Goal: Task Accomplishment & Management: Manage account settings

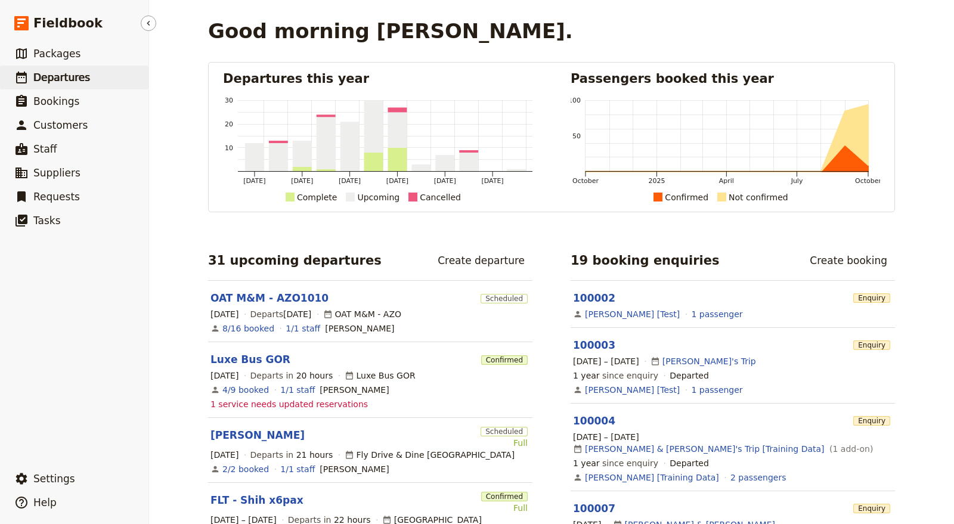
click at [98, 84] on link "​ Departures" at bounding box center [74, 78] width 148 height 24
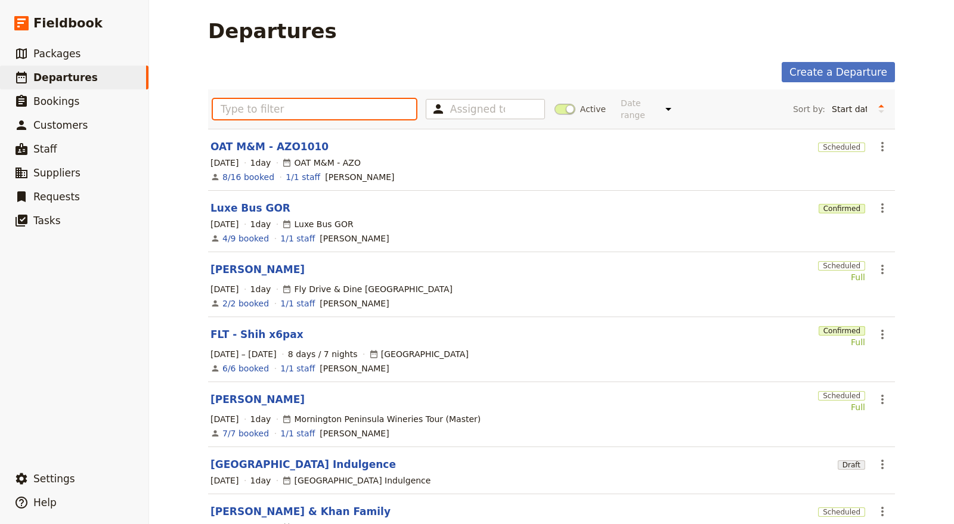
click at [316, 100] on input "text" at bounding box center [314, 109] width 203 height 20
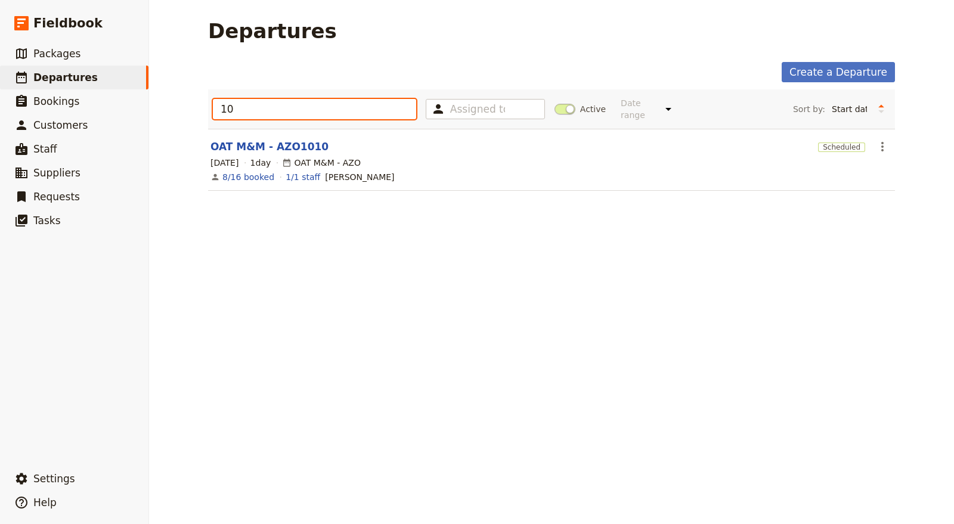
type input "1"
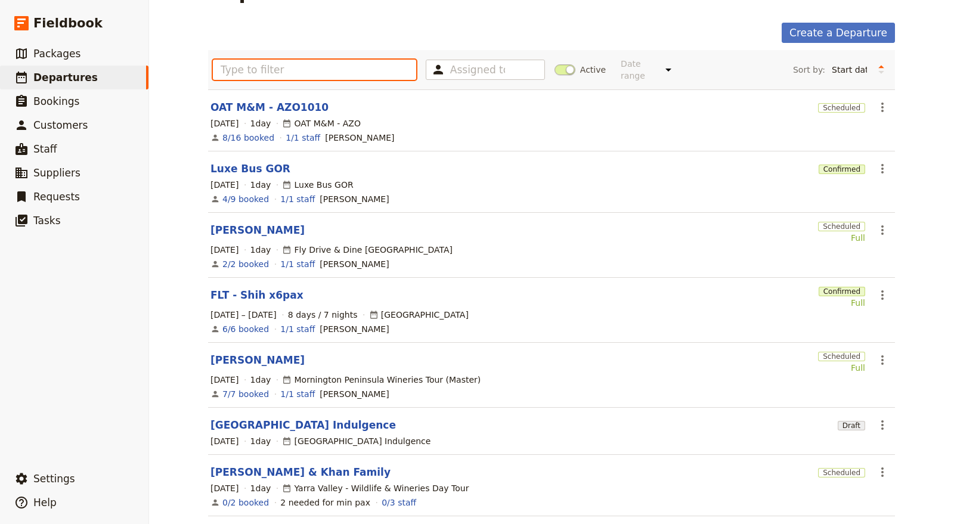
scroll to position [44, 0]
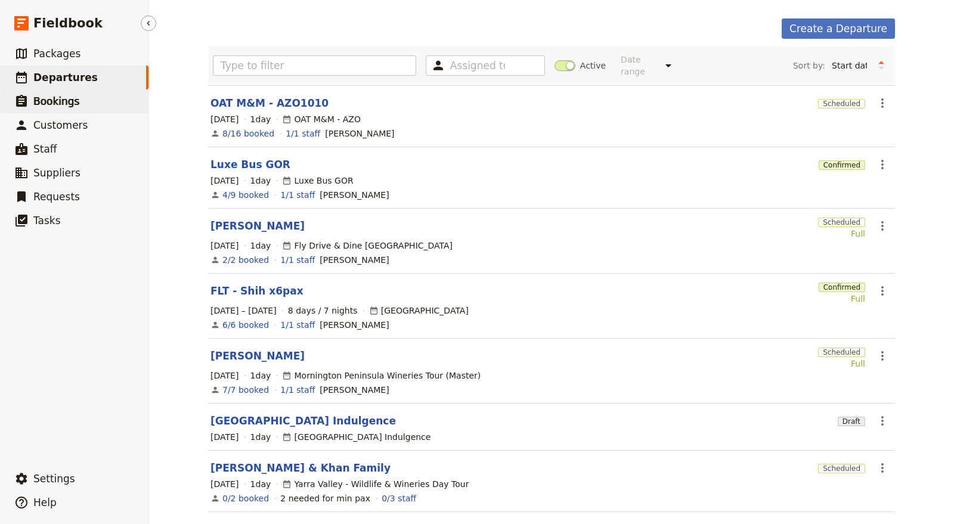
click at [64, 97] on span "Bookings" at bounding box center [56, 101] width 46 height 12
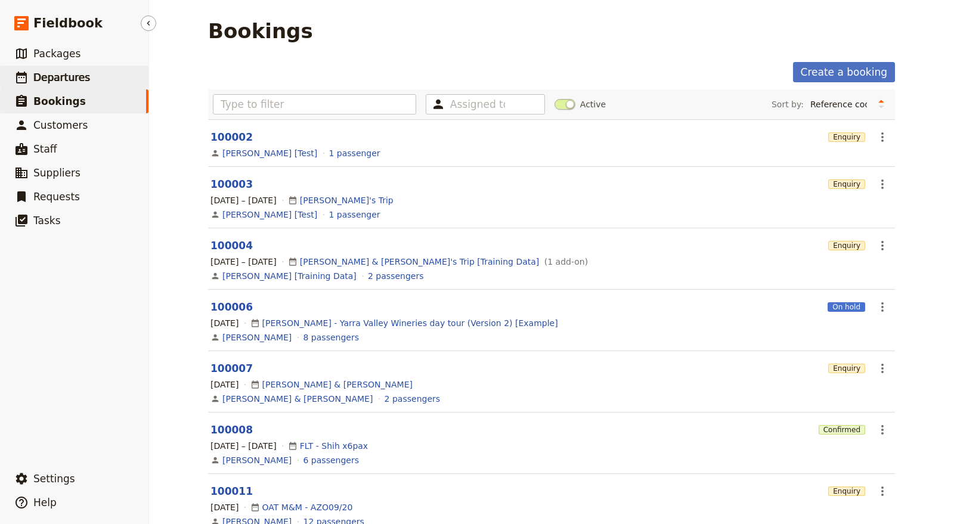
click at [69, 83] on span "Departures" at bounding box center [61, 78] width 57 height 12
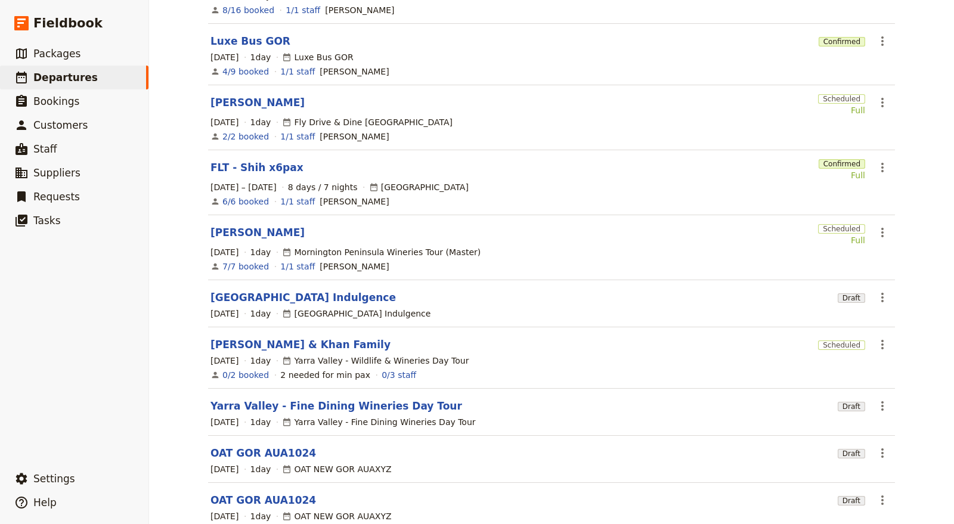
scroll to position [219, 0]
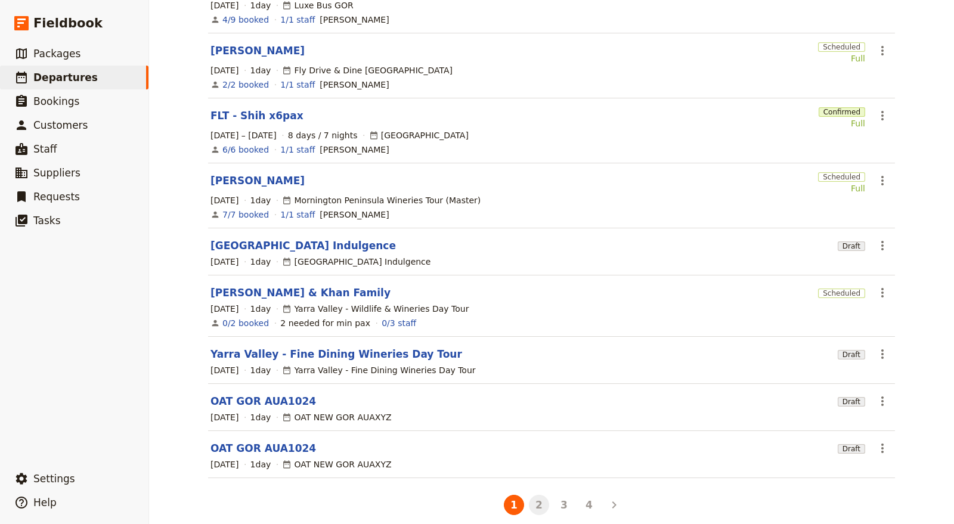
click at [542, 495] on button "2" at bounding box center [539, 505] width 20 height 20
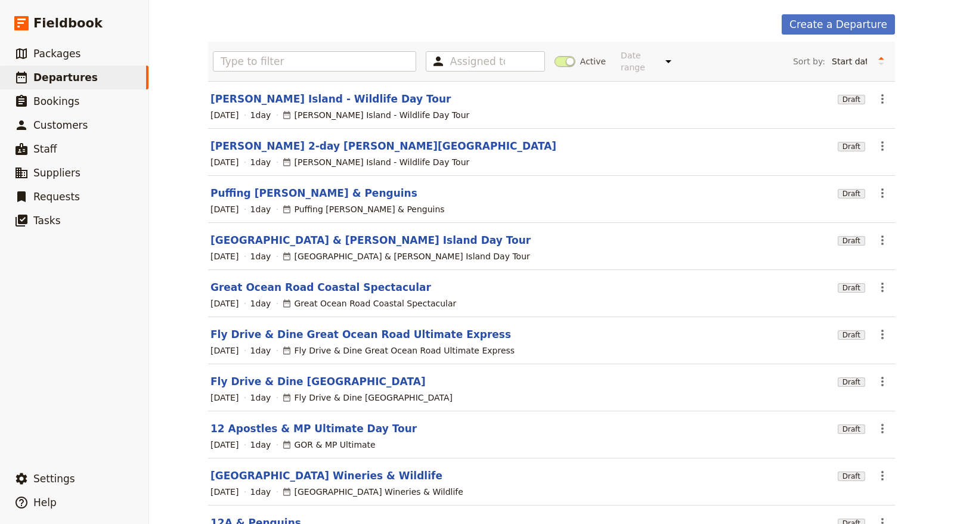
scroll to position [122, 0]
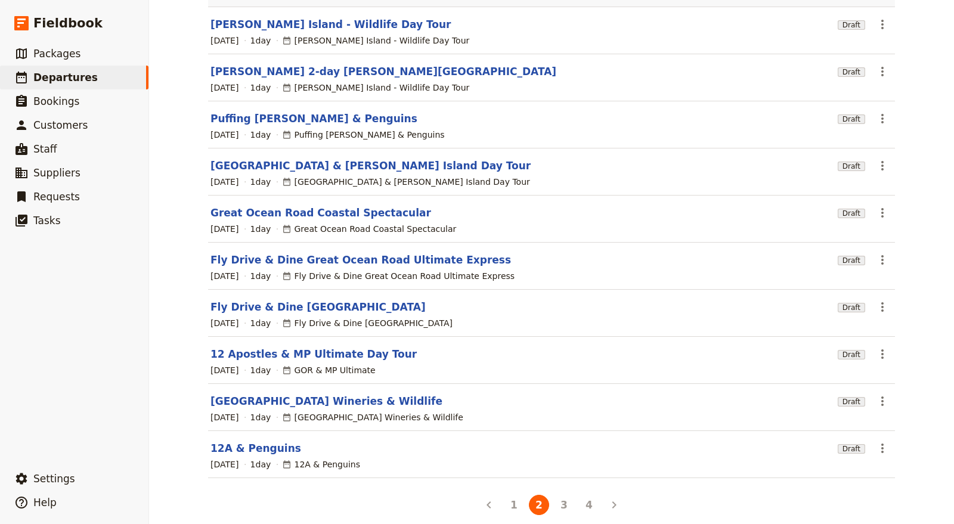
click at [553, 507] on main "Departures Create a Departure Assigned to Active Date range This week Next week…" at bounding box center [551, 207] width 715 height 659
click at [557, 498] on button "3" at bounding box center [564, 505] width 20 height 20
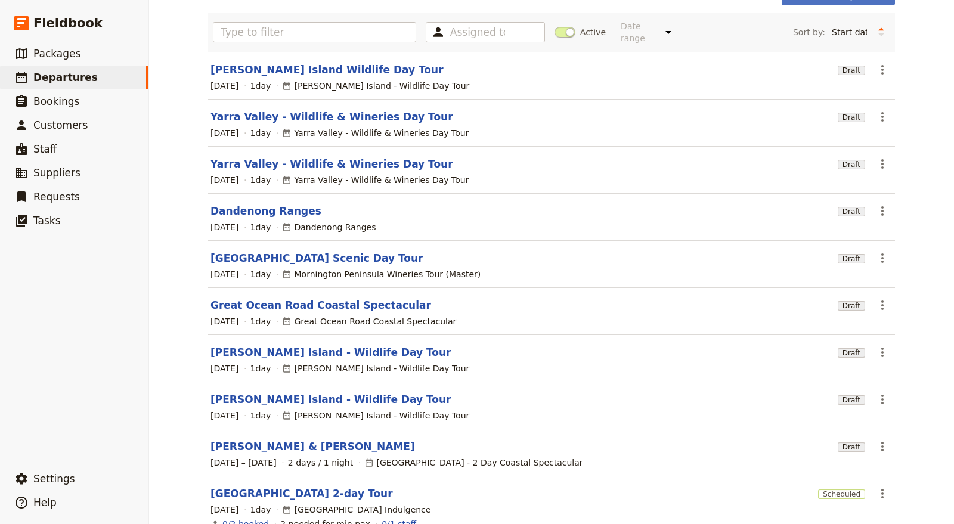
scroll to position [137, 0]
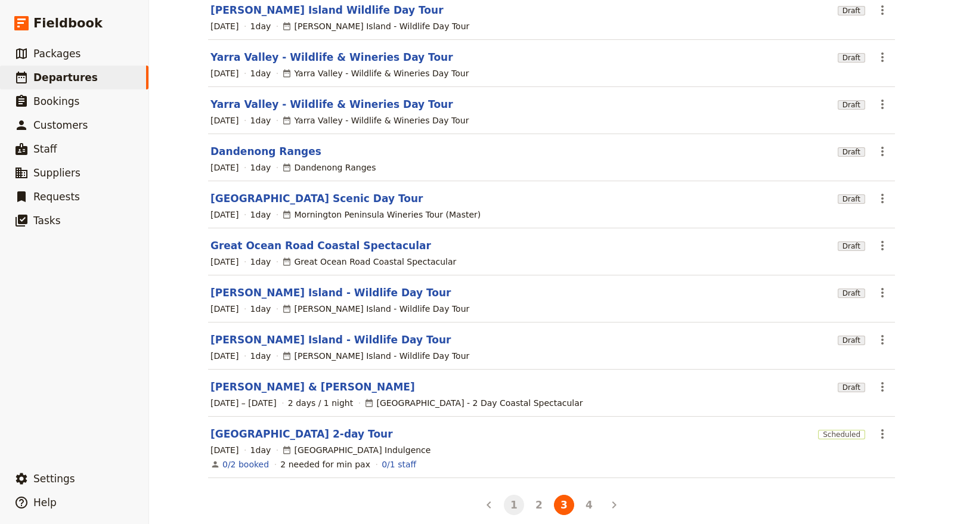
click at [505, 495] on button "1" at bounding box center [514, 505] width 20 height 20
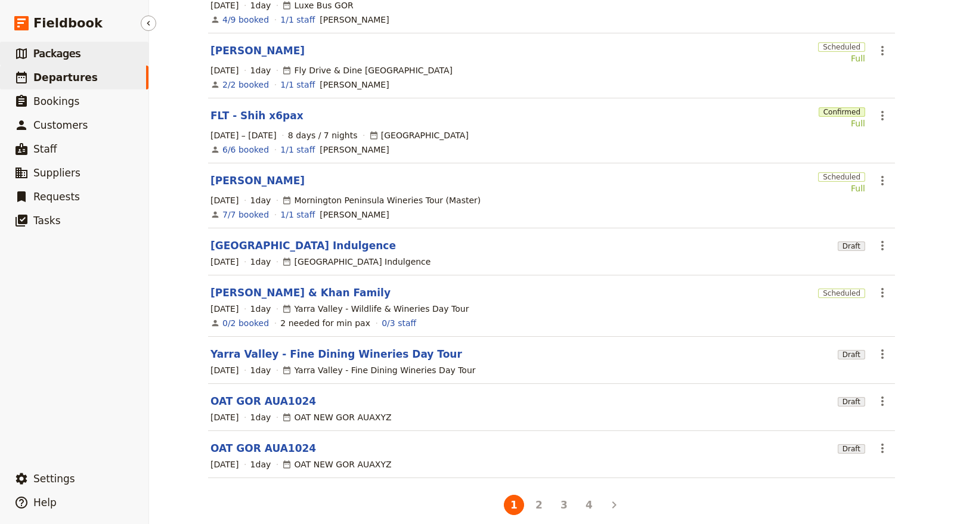
click at [90, 51] on link "​ Packages" at bounding box center [74, 54] width 148 height 24
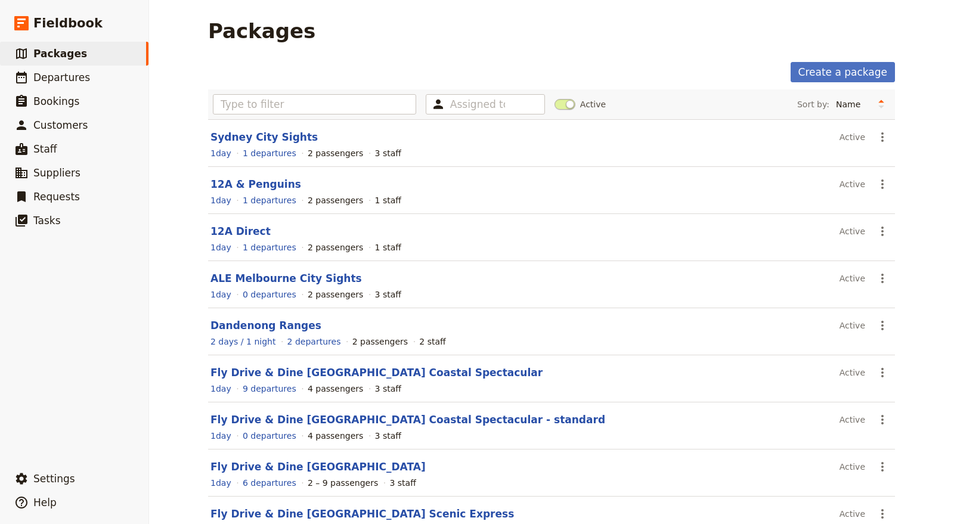
scroll to position [122, 0]
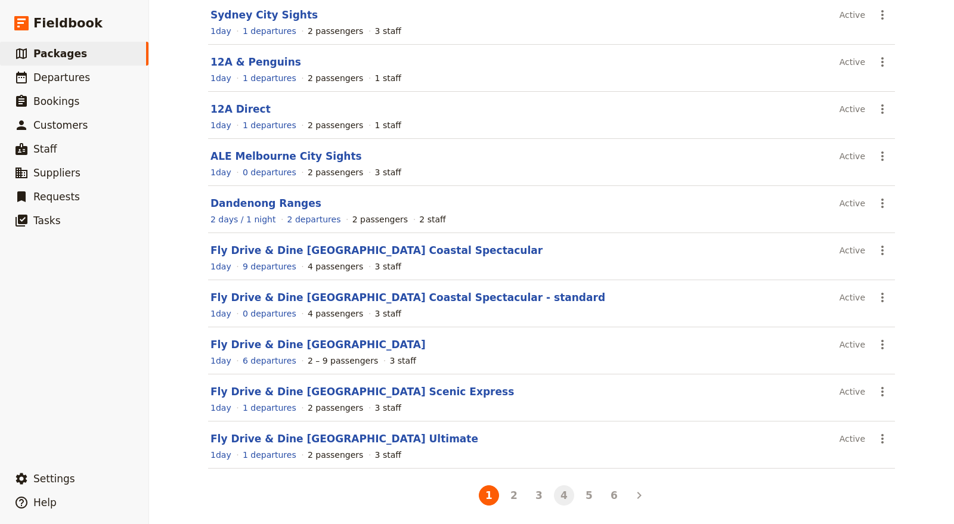
click at [565, 496] on button "4" at bounding box center [564, 495] width 20 height 20
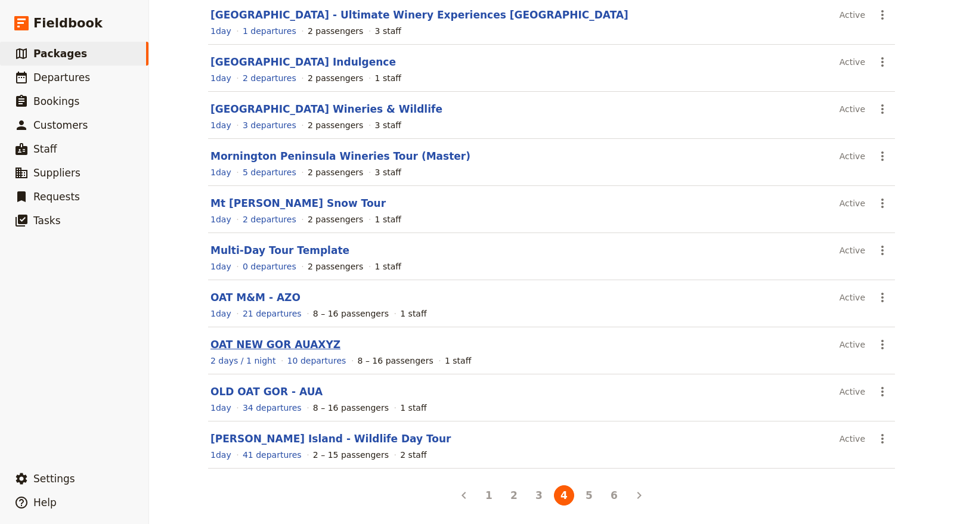
click at [267, 346] on link "OAT NEW GOR AUAXYZ" at bounding box center [275, 345] width 130 height 12
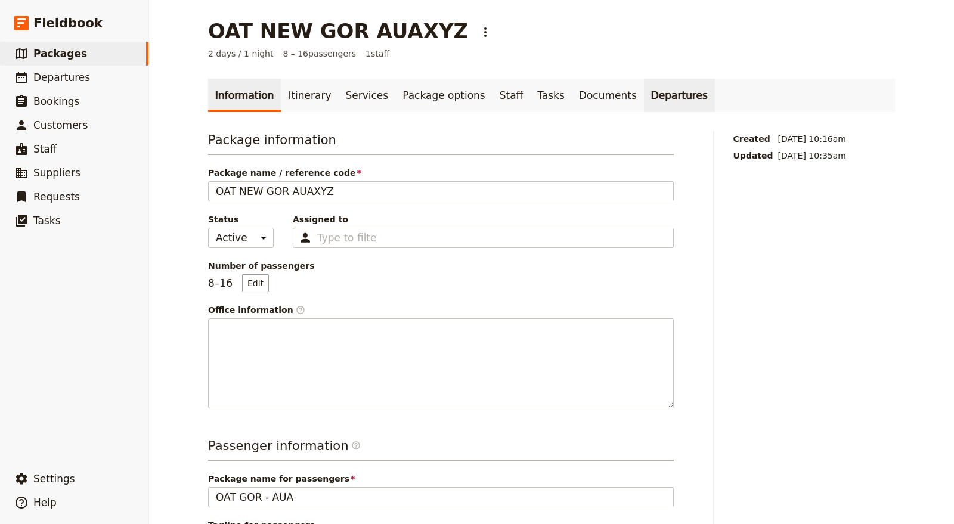
click at [644, 89] on link "Departures" at bounding box center [679, 95] width 71 height 33
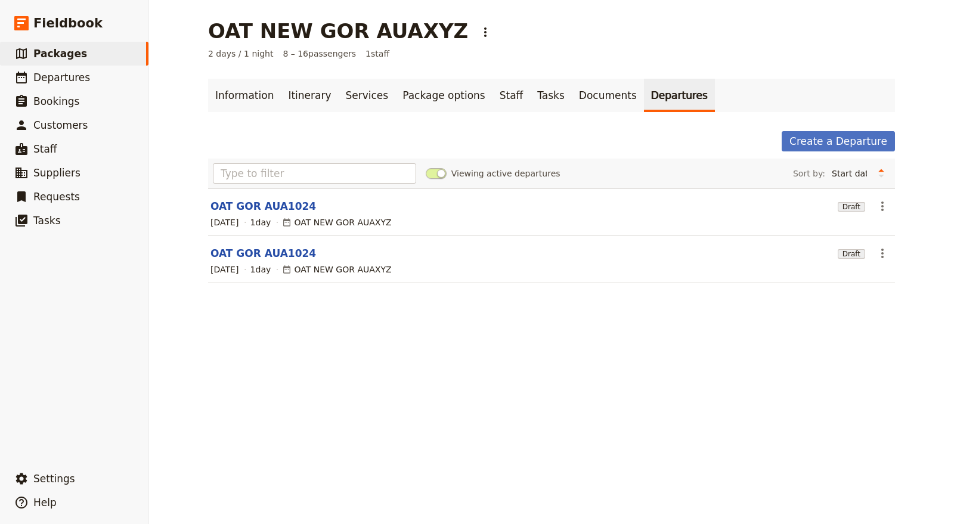
click at [828, 156] on div "Create a Departure Viewing active departures Sort by: Start date Name Status Mo…" at bounding box center [551, 214] width 687 height 166
click at [829, 139] on link "Create a Departure" at bounding box center [838, 141] width 113 height 20
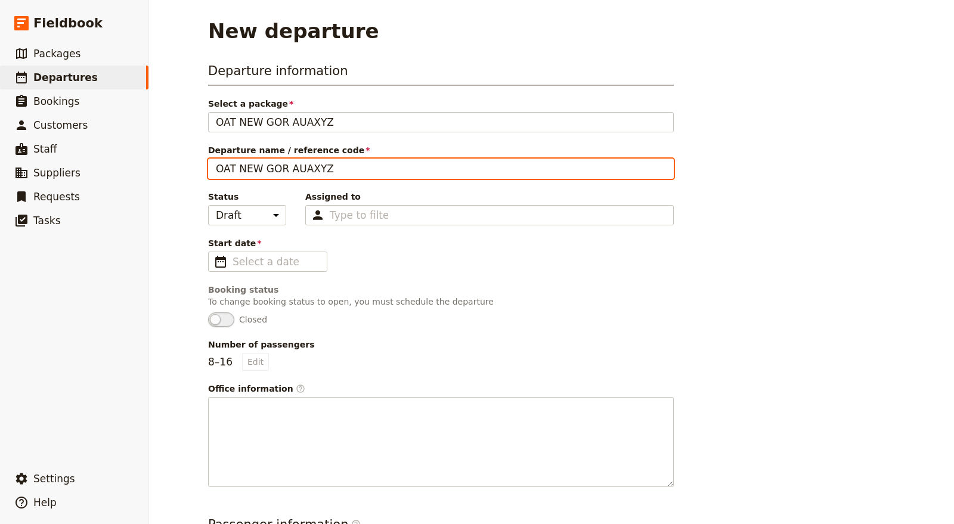
click at [244, 166] on input "OAT NEW GOR AUAXYZ" at bounding box center [441, 169] width 466 height 20
drag, startPoint x: 275, startPoint y: 173, endPoint x: 314, endPoint y: 174, distance: 38.8
click at [314, 174] on input "OAT GOR AUAXYZ" at bounding box center [441, 169] width 466 height 20
type input "OAT GOR AUA1012"
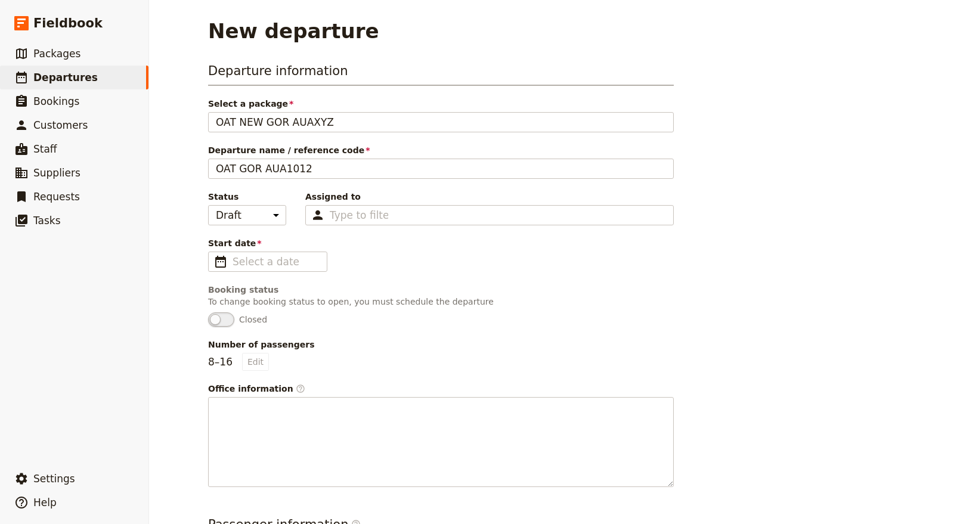
click at [387, 239] on span "Start date" at bounding box center [441, 243] width 466 height 12
click at [320, 255] on input "Start date ​" at bounding box center [276, 262] width 87 height 14
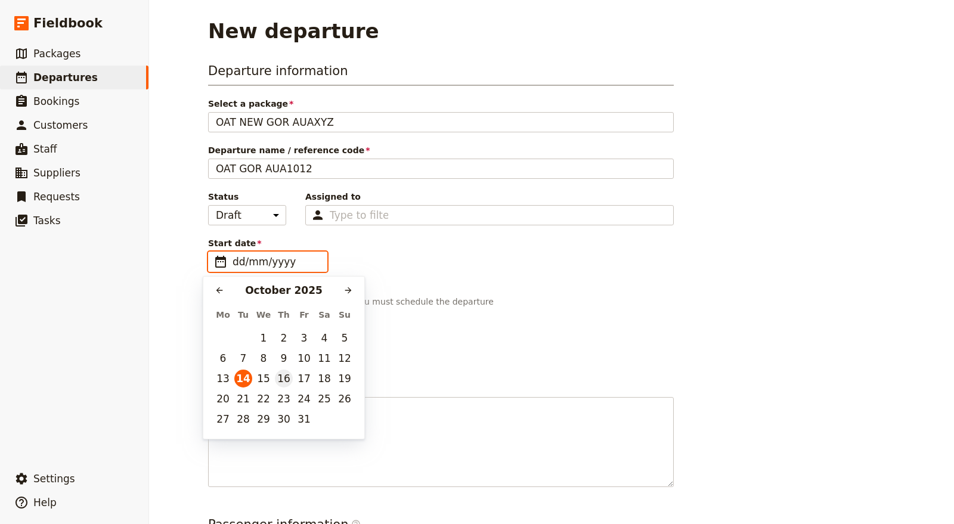
click at [286, 380] on button "16" at bounding box center [284, 379] width 18 height 18
type input "[DATE]"
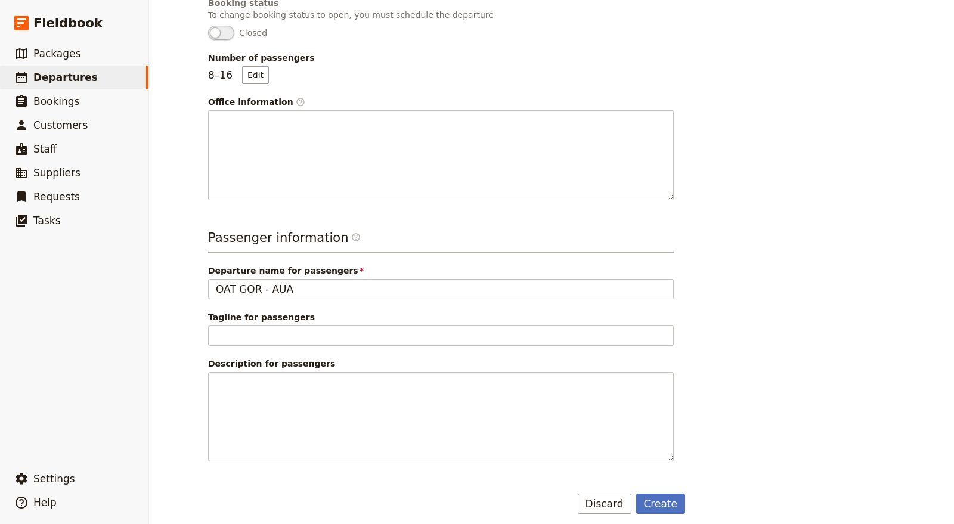
scroll to position [292, 0]
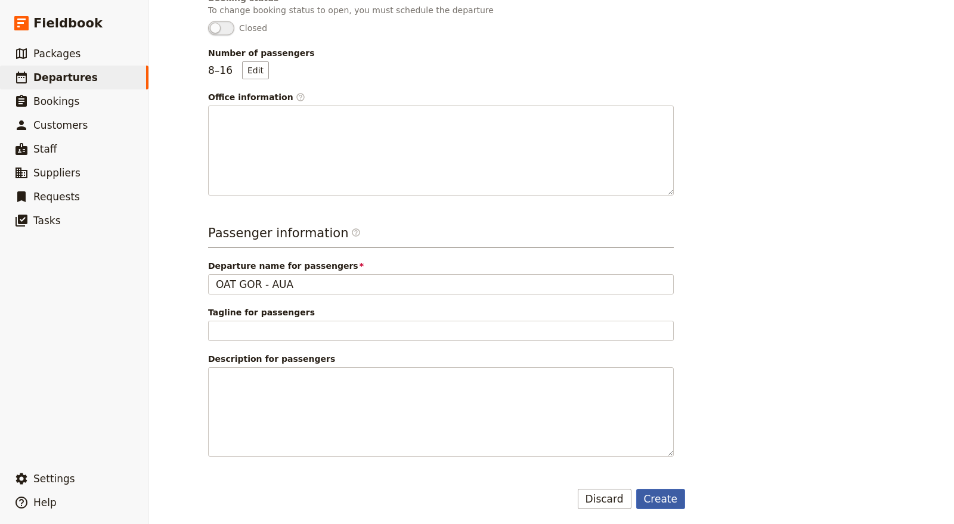
click at [661, 501] on button "Create" at bounding box center [660, 499] width 49 height 20
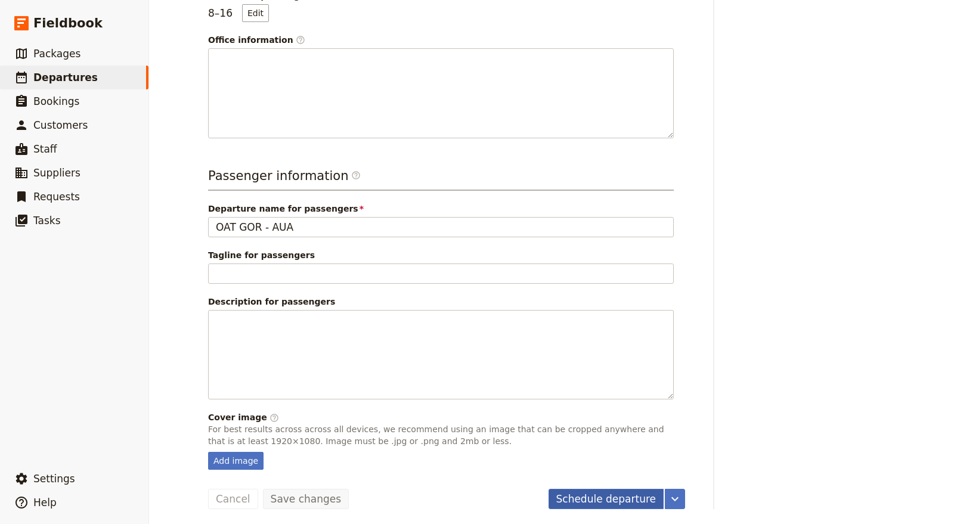
click at [623, 489] on button "Schedule departure" at bounding box center [606, 499] width 116 height 20
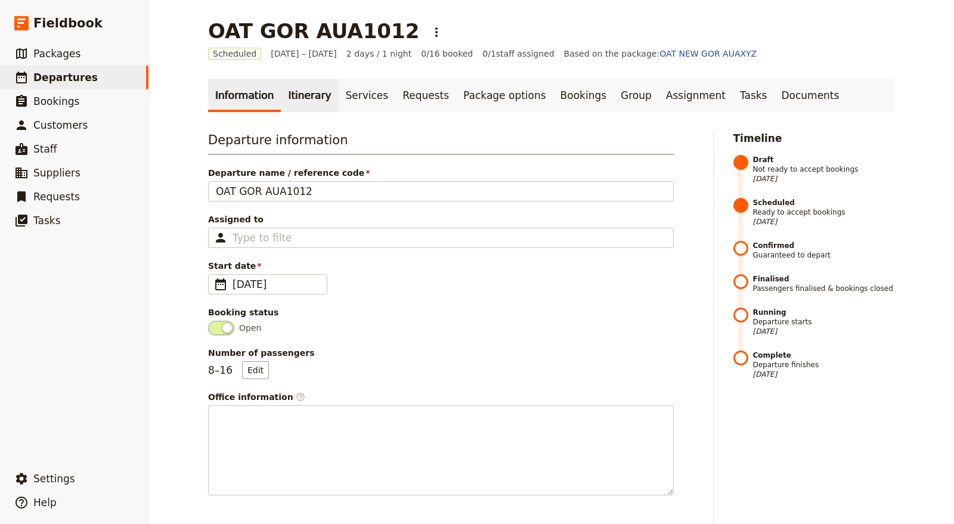
click at [302, 93] on link "Itinerary" at bounding box center [309, 95] width 57 height 33
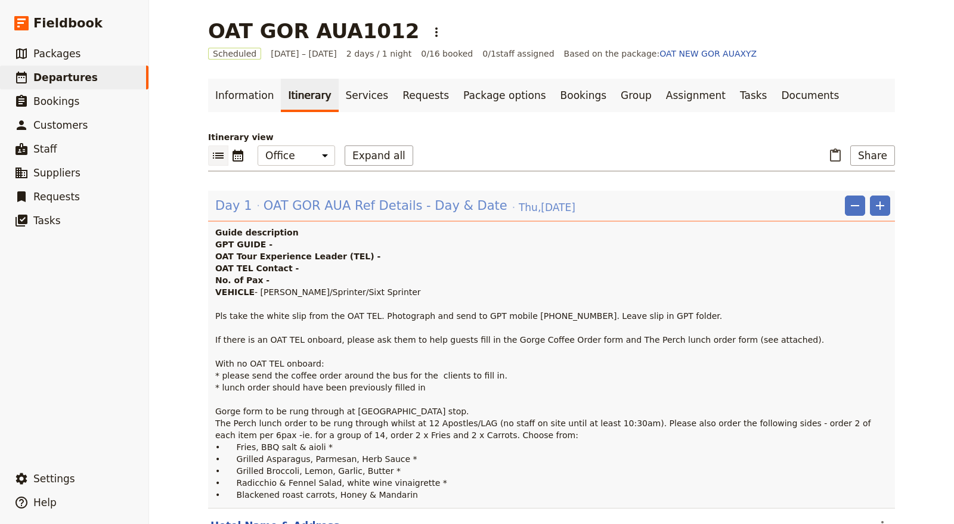
click at [340, 204] on span "OAT GOR AUA Ref Details - Day & Date" at bounding box center [386, 206] width 244 height 18
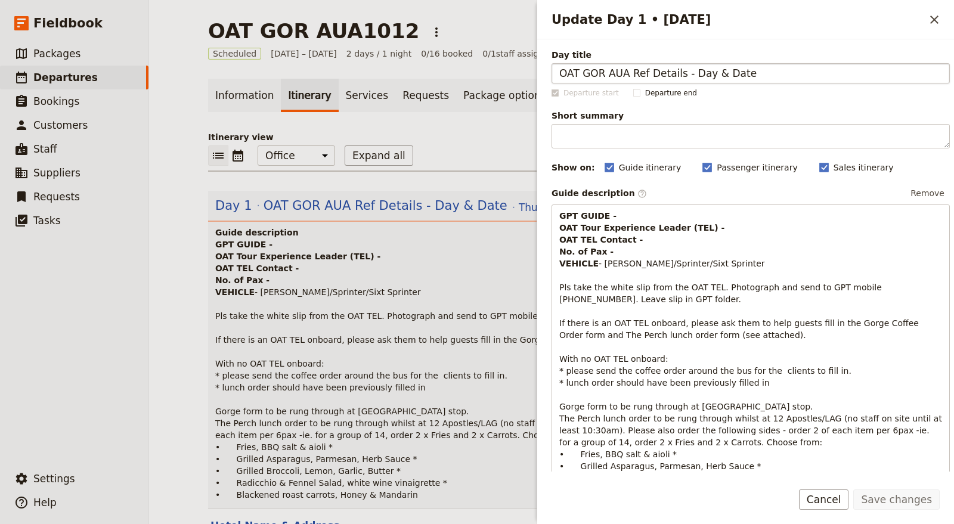
drag, startPoint x: 671, startPoint y: 72, endPoint x: 621, endPoint y: 74, distance: 50.1
click at [621, 76] on input "OAT GOR AUA Ref Details - Day & Date" at bounding box center [750, 73] width 398 height 20
click at [666, 76] on input "OAT GOR AUA1012 - Day & Date" at bounding box center [750, 73] width 398 height 20
drag, startPoint x: 686, startPoint y: 73, endPoint x: 735, endPoint y: 72, distance: 48.3
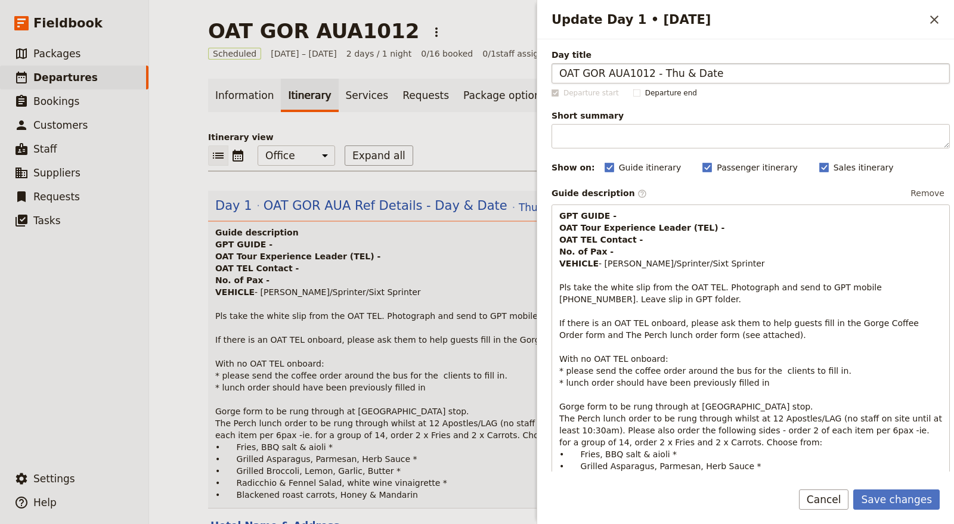
click at [735, 72] on input "OAT GOR AUA1012 - Thu & Date" at bounding box center [750, 73] width 398 height 20
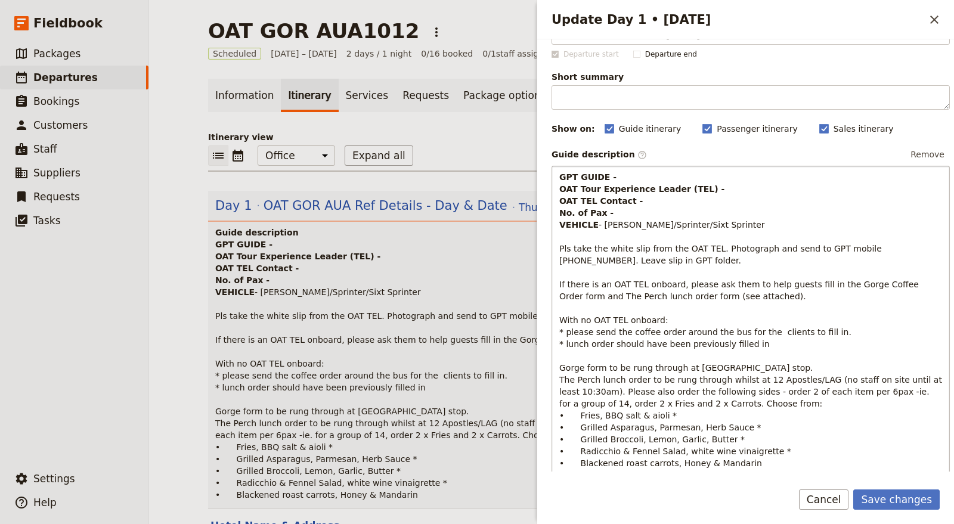
scroll to position [41, 0]
type input "OAT GOR AUA1012 - [DATE]"
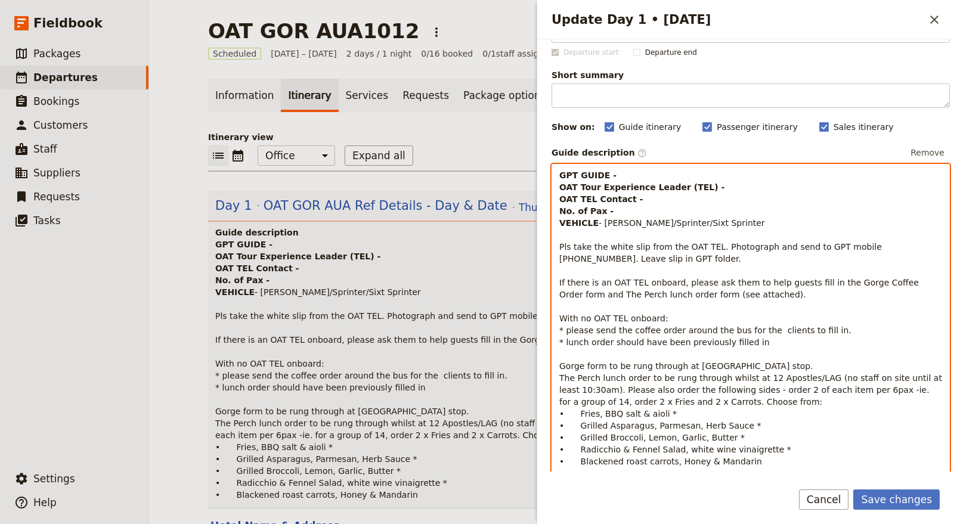
click at [613, 175] on p "GPT GUIDE - OAT Tour Experience Leader (TEL) - OAT TEL Contact - No. of Pax - V…" at bounding box center [750, 318] width 383 height 298
click at [725, 184] on p "GPT GUIDE - [PERSON_NAME] E OAT Tour Experience Leader (TEL) - OAT TEL Contact …" at bounding box center [750, 318] width 383 height 298
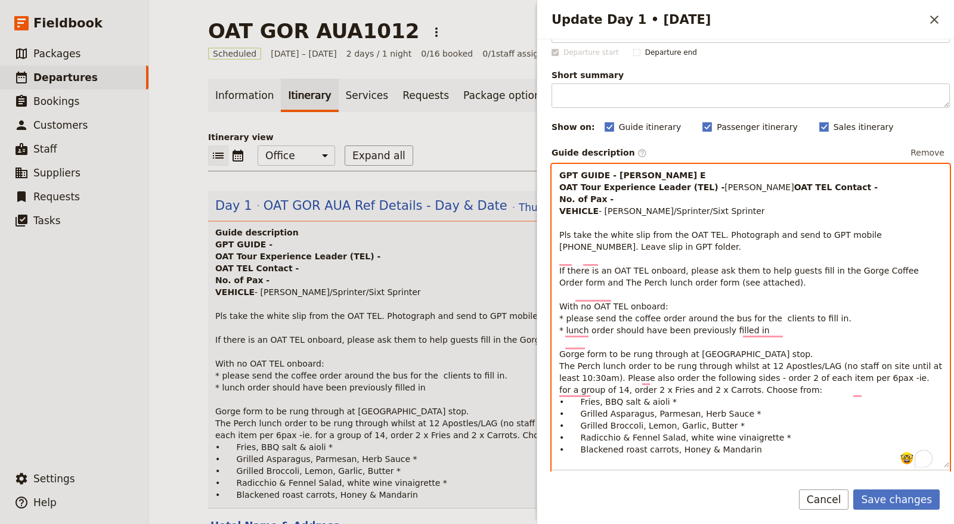
click at [652, 196] on p "GPT GUIDE - [PERSON_NAME] E OAT Tour Experience Leader (TEL) - [PERSON_NAME] OA…" at bounding box center [750, 312] width 383 height 286
click at [632, 210] on p "GPT GUIDE - [PERSON_NAME] E OAT Tour Experience Leader (TEL) - [PERSON_NAME] OA…" at bounding box center [750, 312] width 383 height 286
drag, startPoint x: 599, startPoint y: 222, endPoint x: 652, endPoint y: 222, distance: 53.1
click at [652, 222] on span "- [PERSON_NAME]/Sprinter/Sixt Sprinter Pls take the white slip from the OAT TEL…" at bounding box center [751, 330] width 385 height 248
click at [655, 195] on p "GPT GUIDE - [PERSON_NAME] E OAT Tour Experience Leader (TEL) - [PERSON_NAME] OA…" at bounding box center [750, 312] width 383 height 286
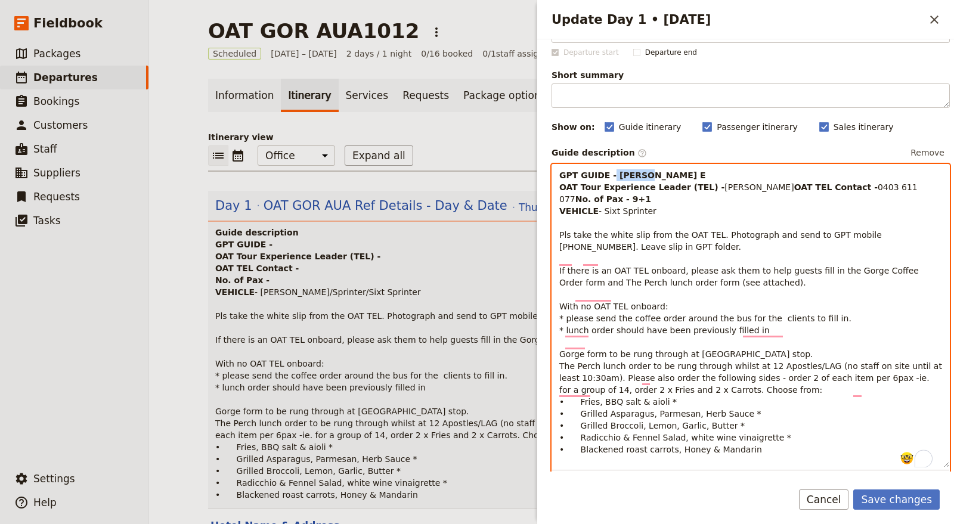
drag, startPoint x: 654, startPoint y: 174, endPoint x: 608, endPoint y: 174, distance: 46.5
click at [608, 174] on p "GPT GUIDE - [PERSON_NAME] E OAT Tour Experience Leader (TEL) - [PERSON_NAME] OA…" at bounding box center [750, 312] width 383 height 286
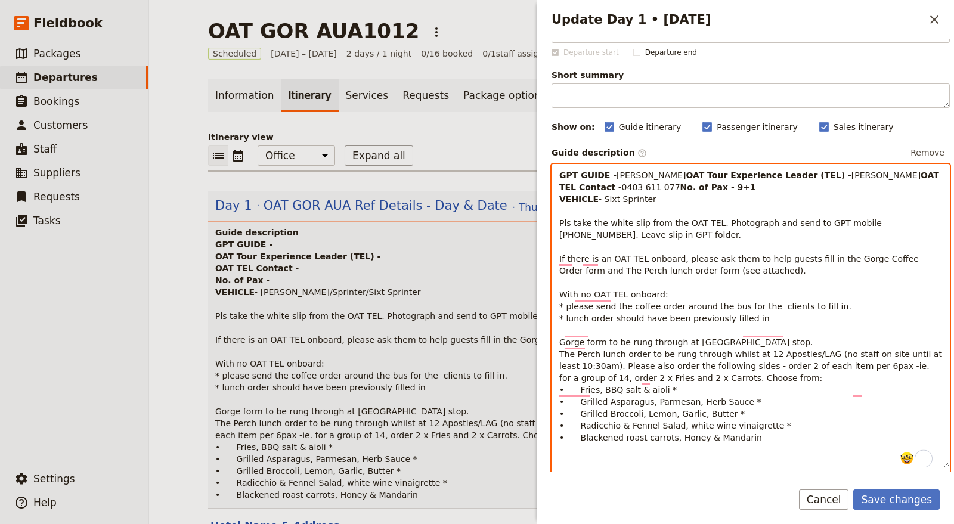
click at [705, 230] on p "GPT GUIDE - [PERSON_NAME] E OAT Tour Experience Leader (TEL) - [PERSON_NAME] OA…" at bounding box center [750, 306] width 383 height 274
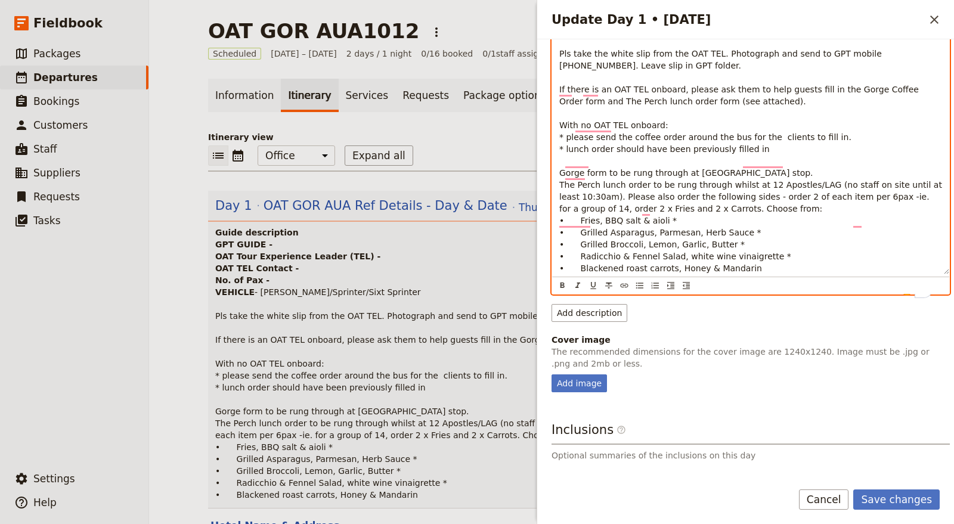
scroll to position [221, 0]
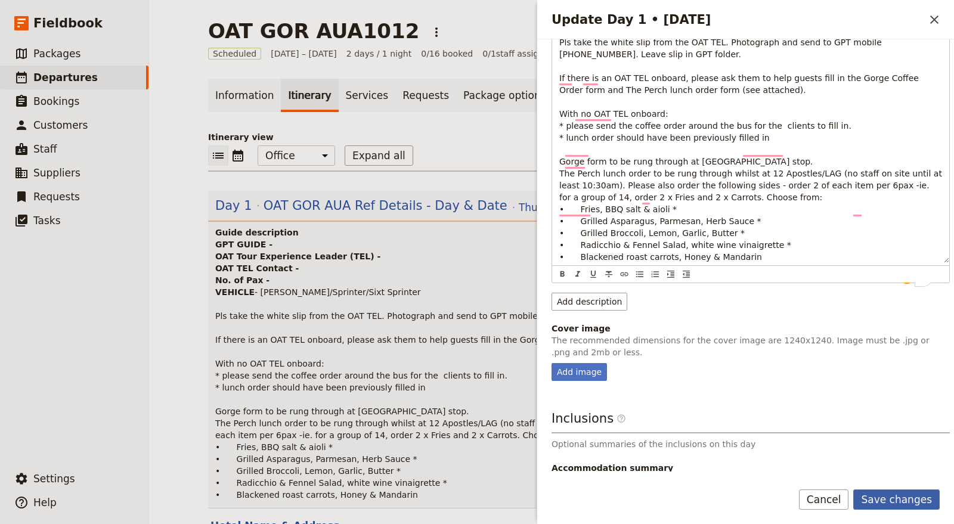
click at [876, 501] on button "Save changes" at bounding box center [896, 499] width 86 height 20
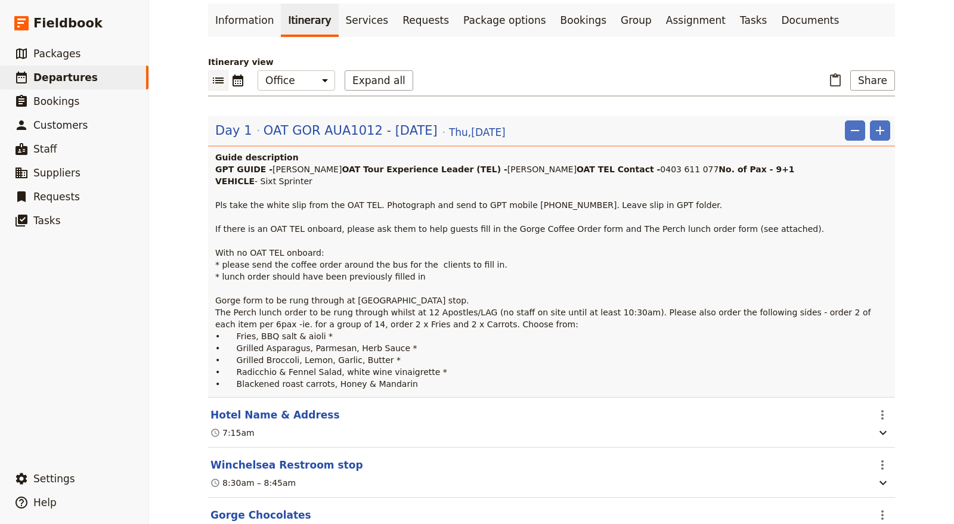
scroll to position [76, 0]
click at [216, 81] on icon "List view" at bounding box center [218, 79] width 11 height 6
click at [235, 79] on icon "Calendar view" at bounding box center [238, 79] width 11 height 12
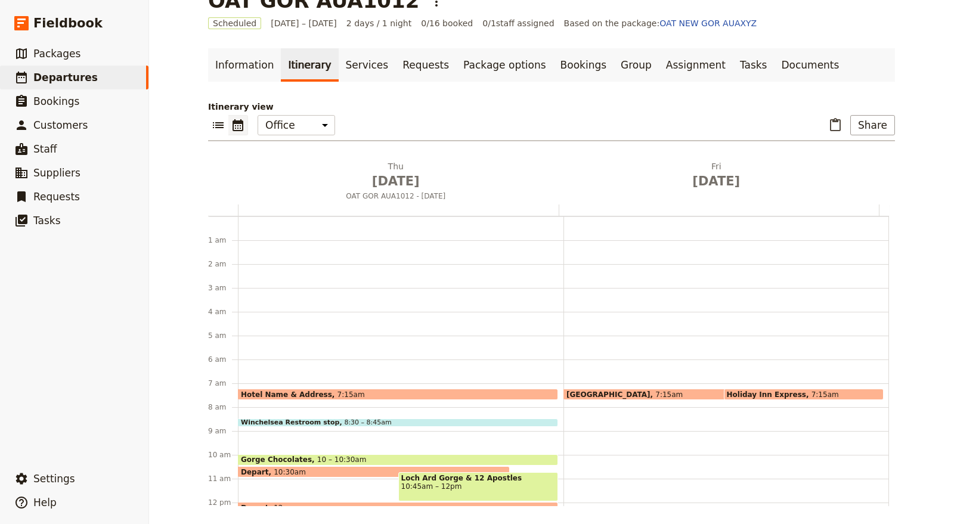
scroll to position [155, 0]
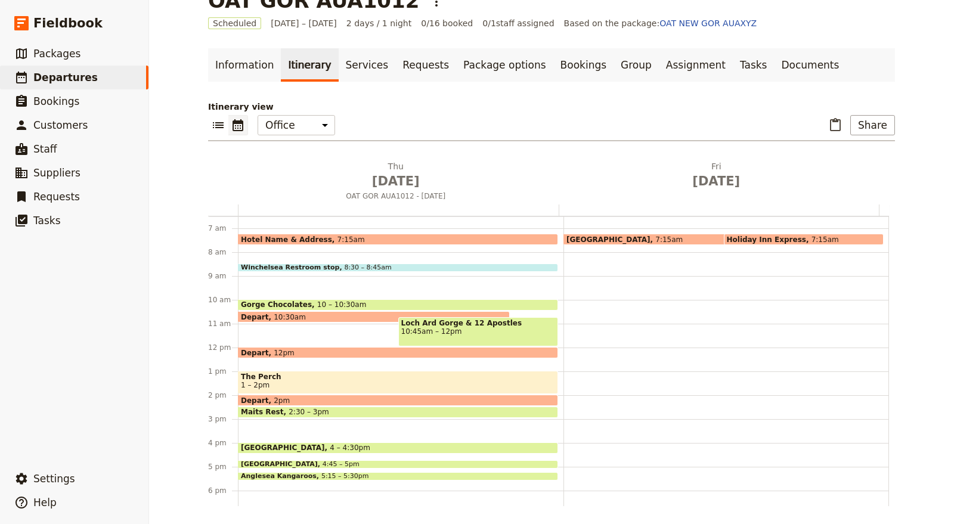
click at [589, 240] on span at bounding box center [699, 242] width 271 height 5
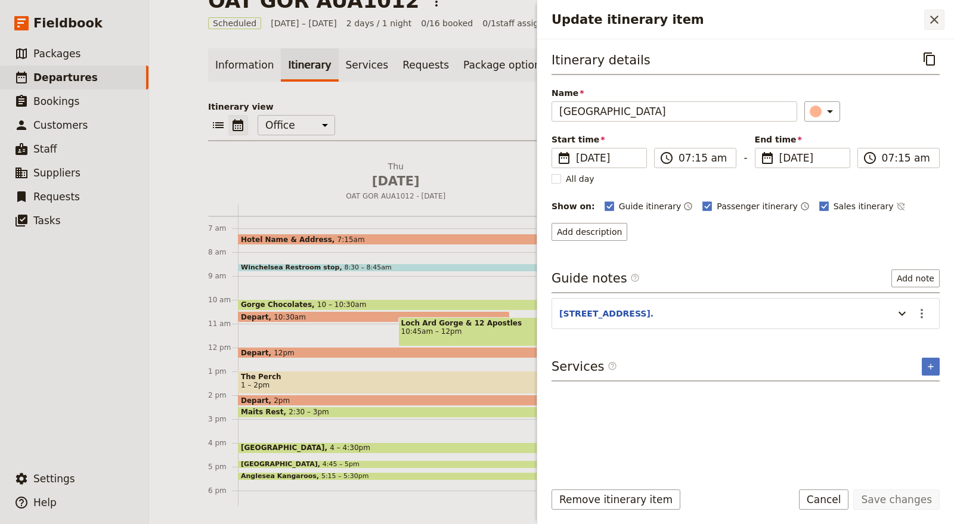
click at [936, 17] on icon "Close drawer" at bounding box center [934, 20] width 14 height 14
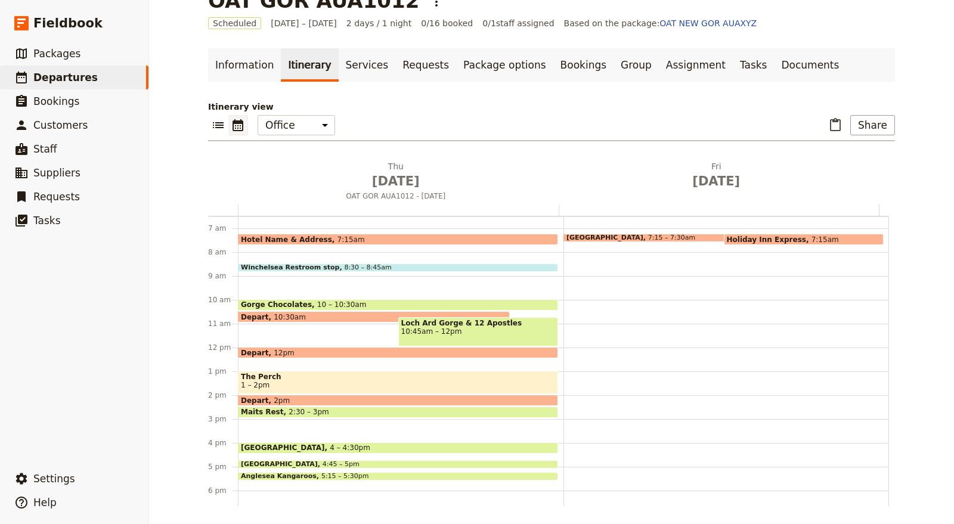
click at [593, 237] on span at bounding box center [699, 239] width 271 height 5
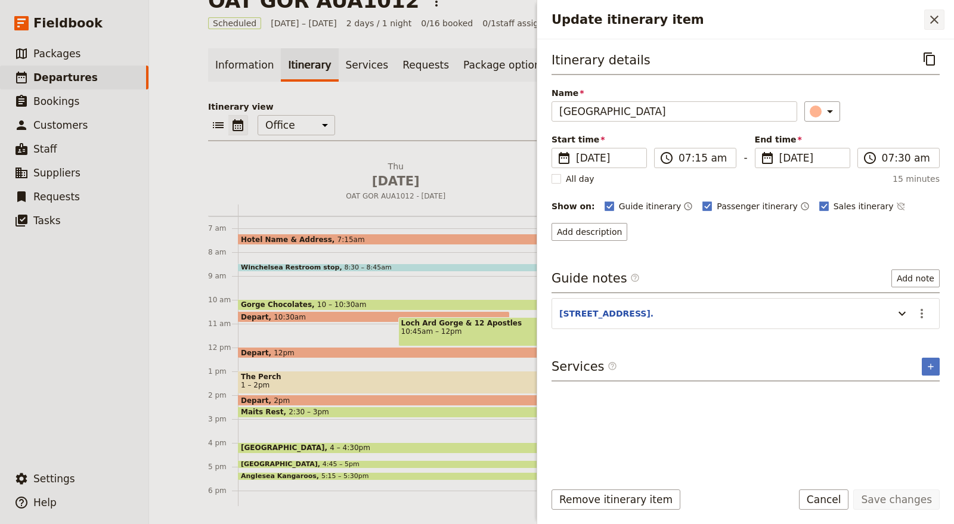
click at [936, 23] on icon "Close drawer" at bounding box center [934, 20] width 14 height 14
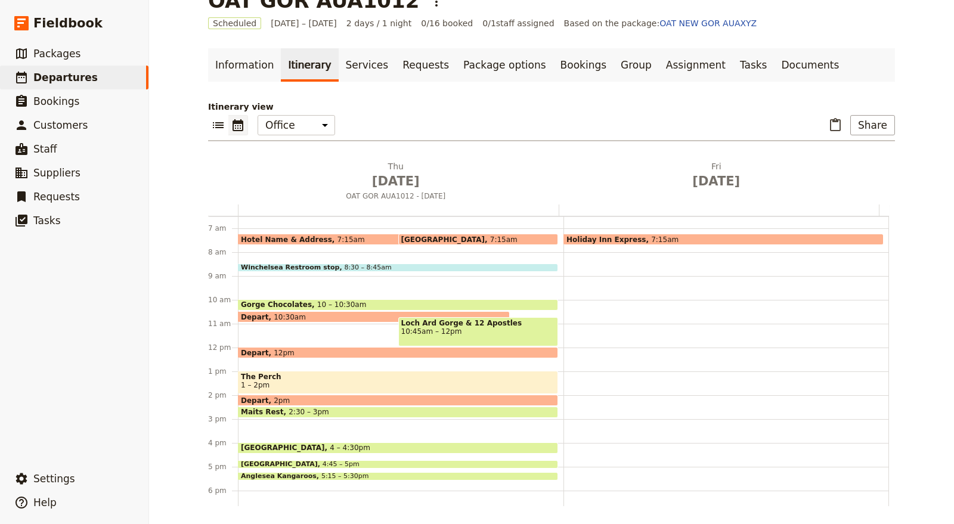
click at [334, 240] on span at bounding box center [373, 242] width 271 height 5
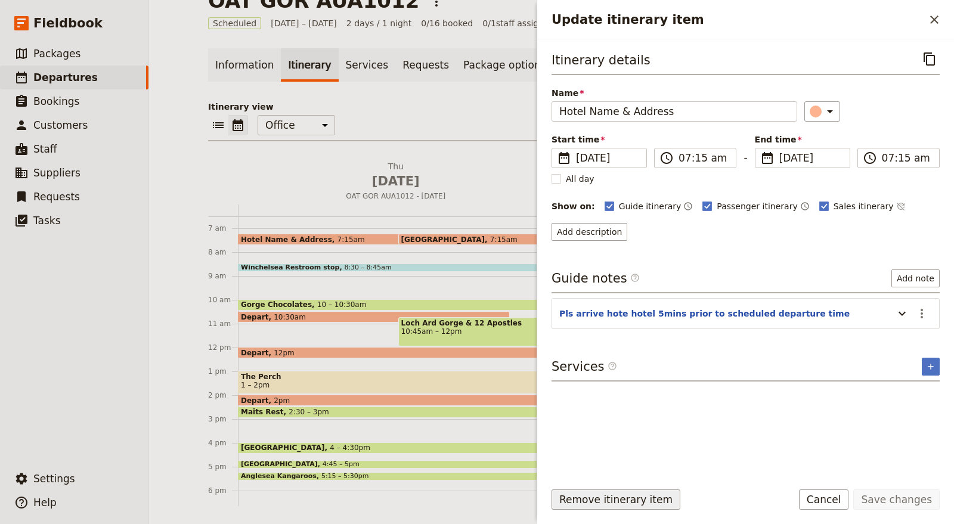
click at [604, 496] on button "Remove itinerary item" at bounding box center [615, 499] width 129 height 20
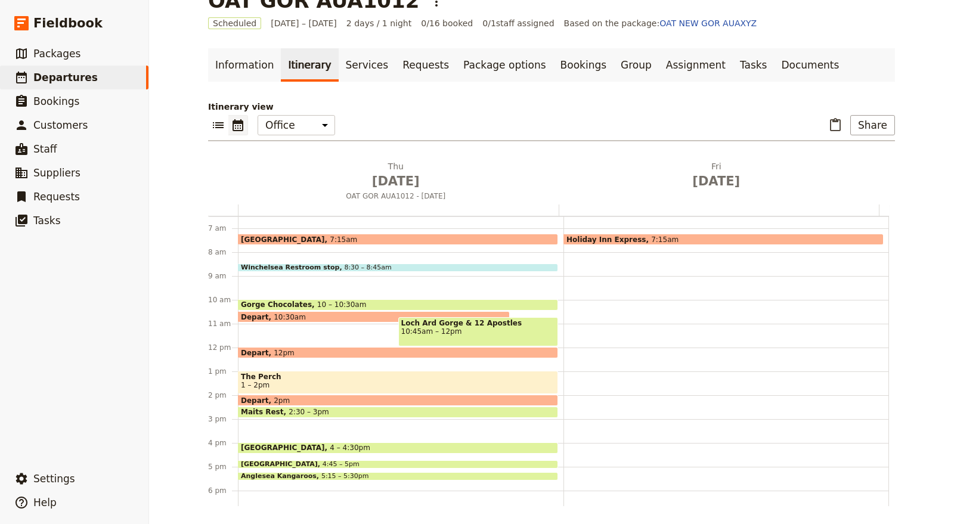
click at [651, 235] on span "7:15am" at bounding box center [664, 239] width 27 height 8
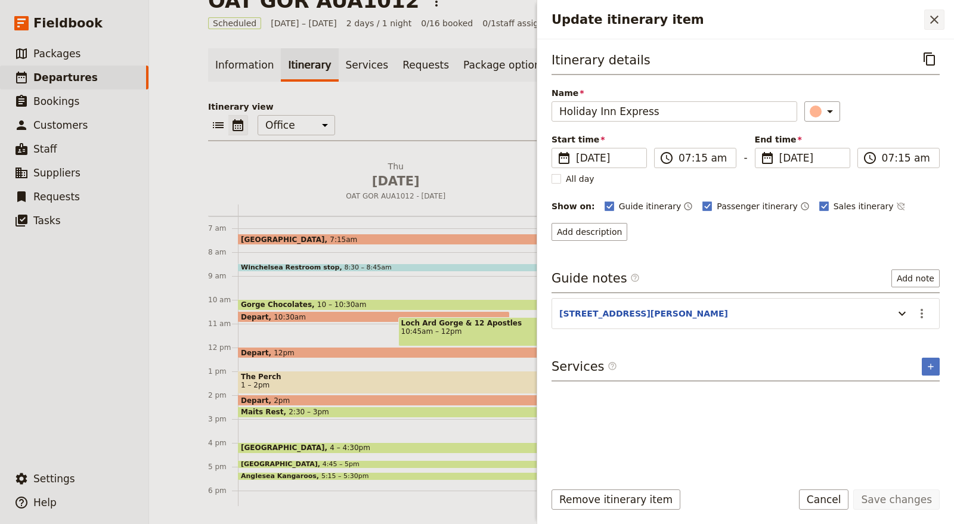
click at [930, 14] on icon "Close drawer" at bounding box center [934, 20] width 14 height 14
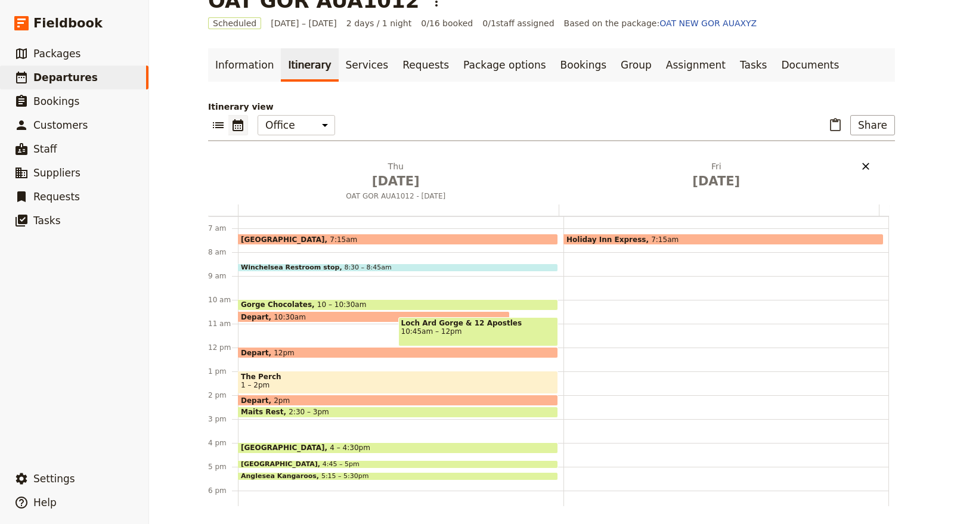
click at [865, 166] on icon "Delete Fri Oct 17" at bounding box center [866, 166] width 12 height 12
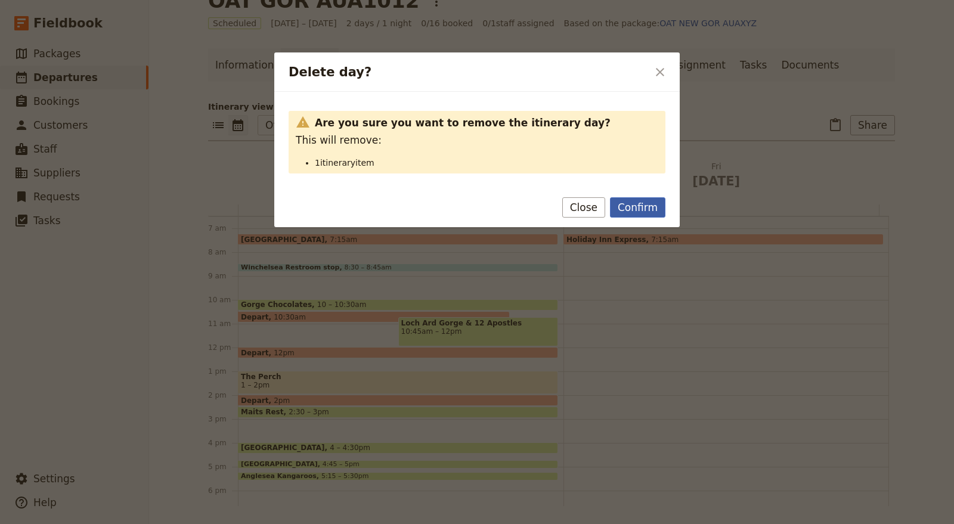
click at [660, 210] on button "Confirm" at bounding box center [637, 207] width 55 height 20
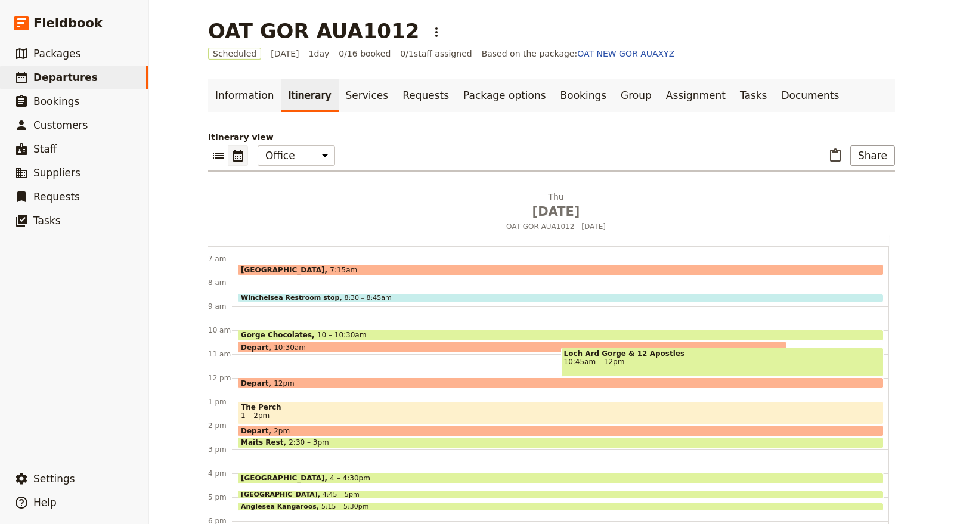
scroll to position [30, 0]
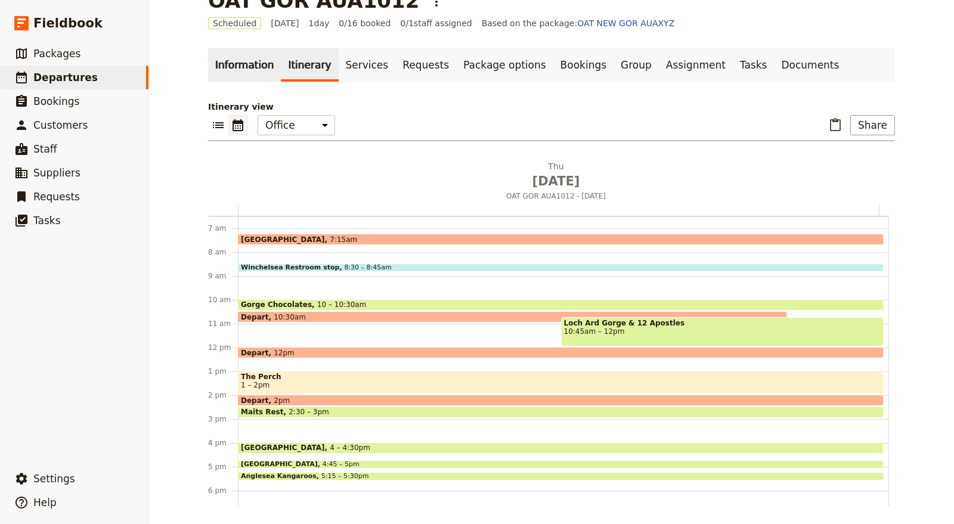
click at [228, 66] on link "Information" at bounding box center [244, 64] width 73 height 33
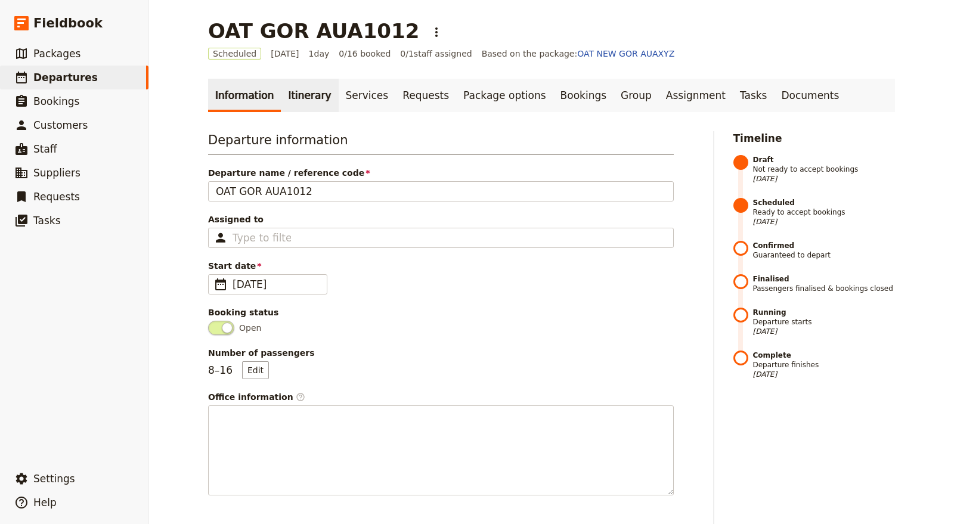
click at [298, 100] on link "Itinerary" at bounding box center [309, 95] width 57 height 33
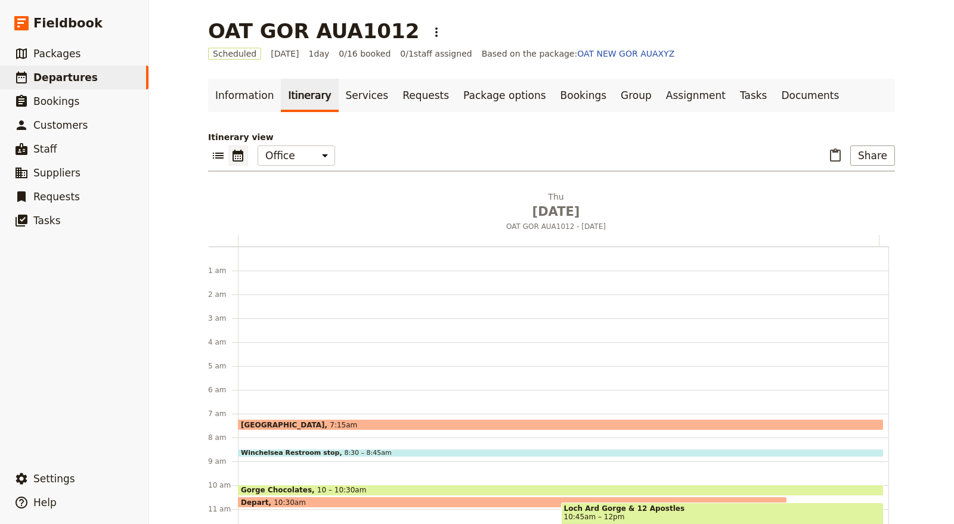
scroll to position [155, 0]
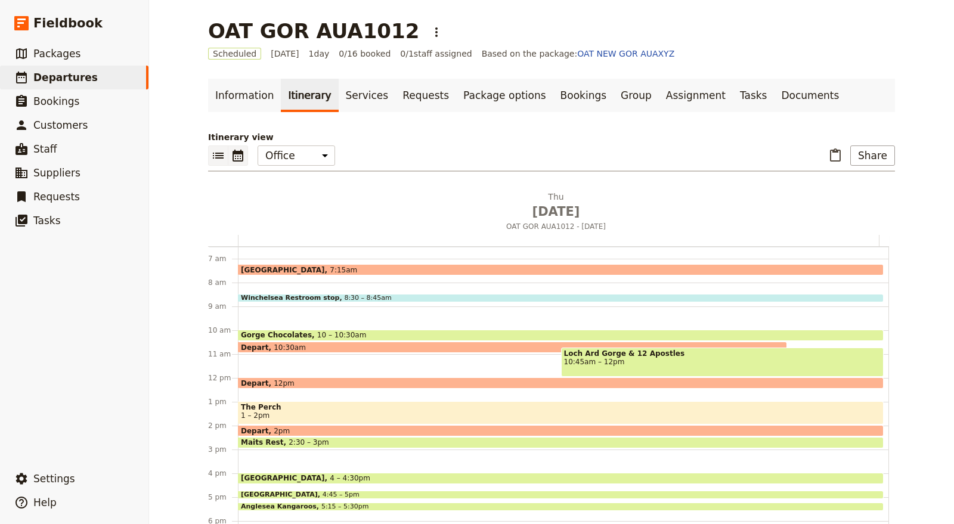
click at [216, 154] on icon "List view" at bounding box center [218, 155] width 14 height 14
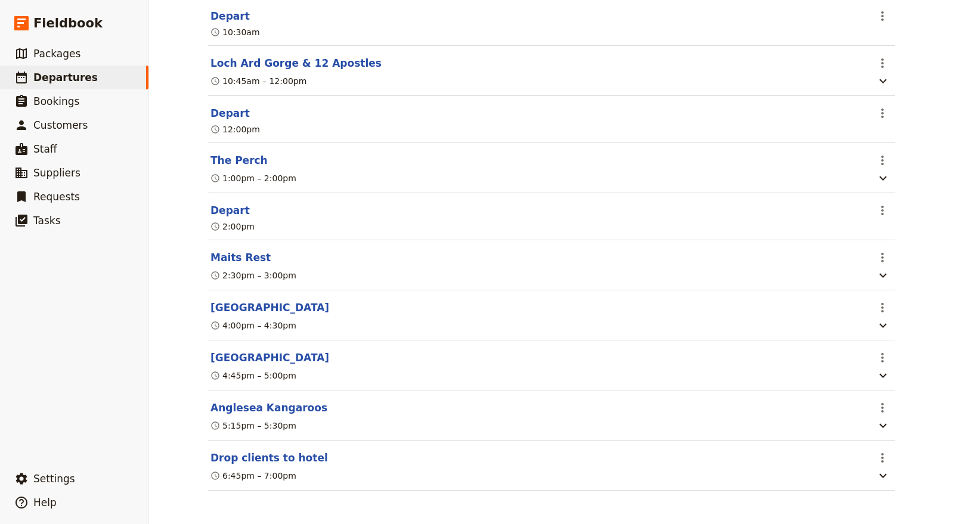
scroll to position [659, 0]
click at [875, 166] on button "​" at bounding box center [882, 160] width 20 height 20
click at [860, 187] on span "Edit this itinerary item" at bounding box center [821, 185] width 94 height 12
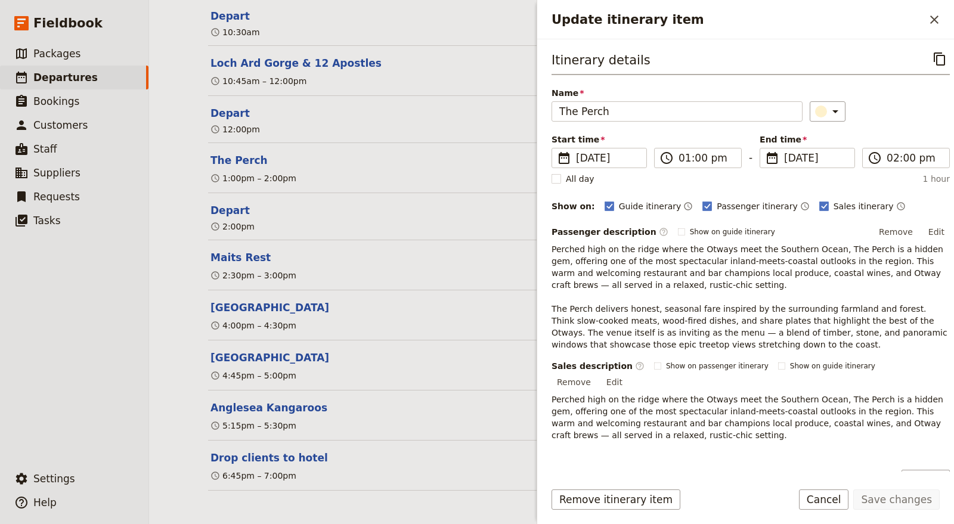
click at [154, 305] on div "OAT GOR AUA1012 ​ Scheduled [DATE] 1 day 0/16 booked 0 / 1 staff assigned Based…" at bounding box center [551, 262] width 805 height 524
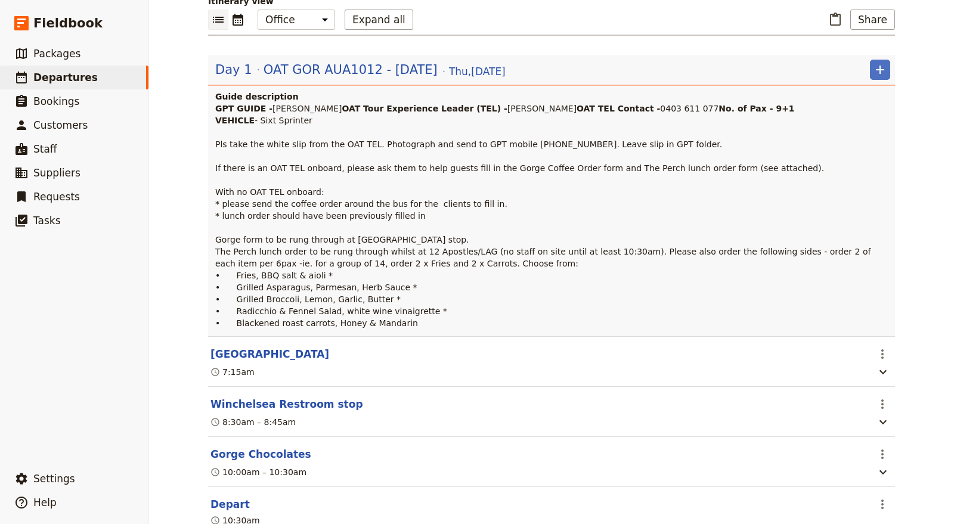
scroll to position [175, 0]
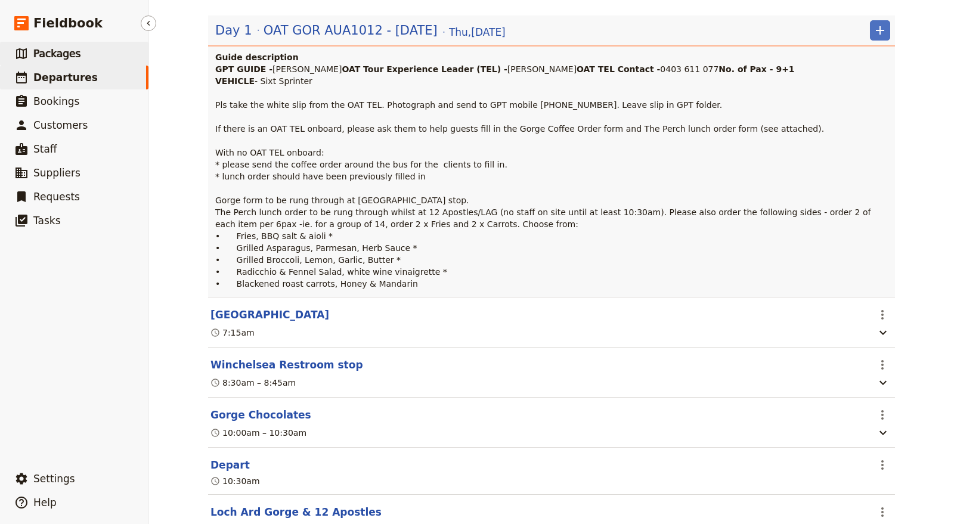
click at [88, 63] on link "​ Packages" at bounding box center [74, 54] width 148 height 24
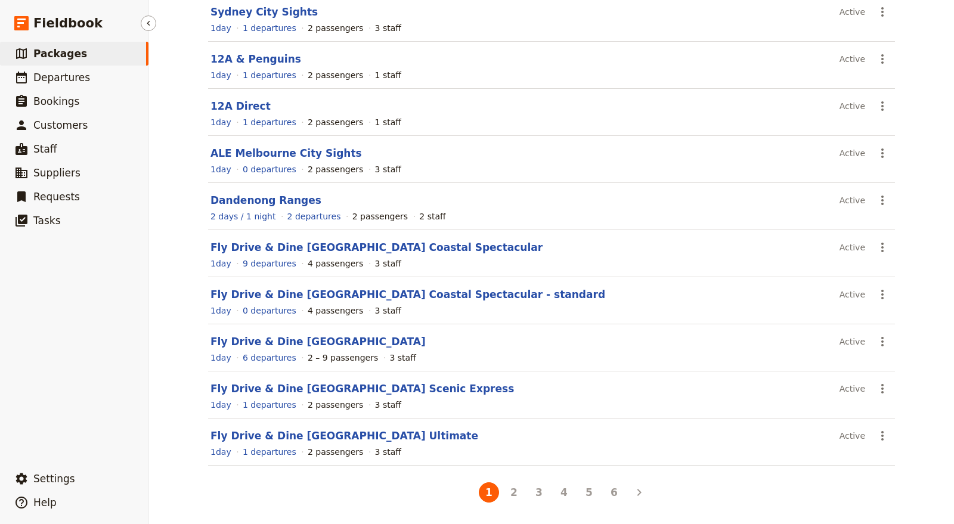
scroll to position [122, 0]
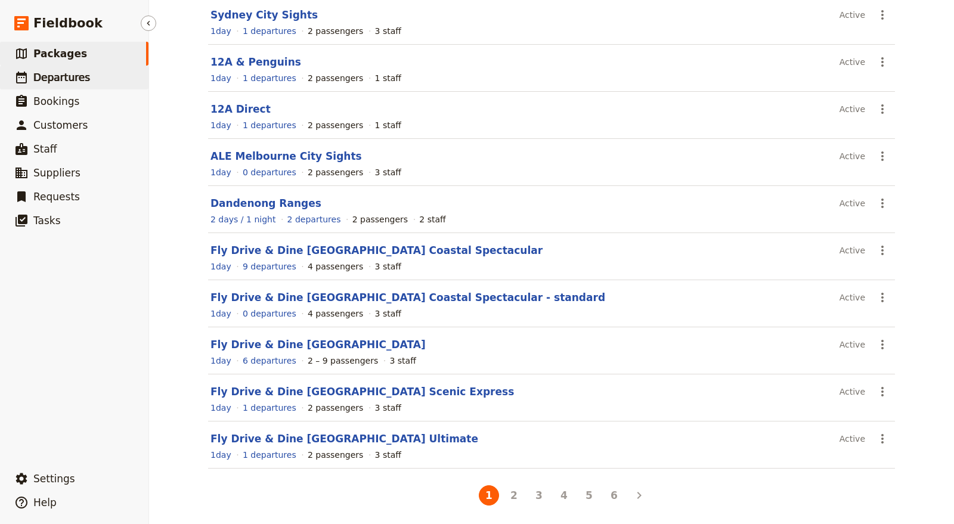
click at [98, 80] on link "​ Departures" at bounding box center [74, 78] width 148 height 24
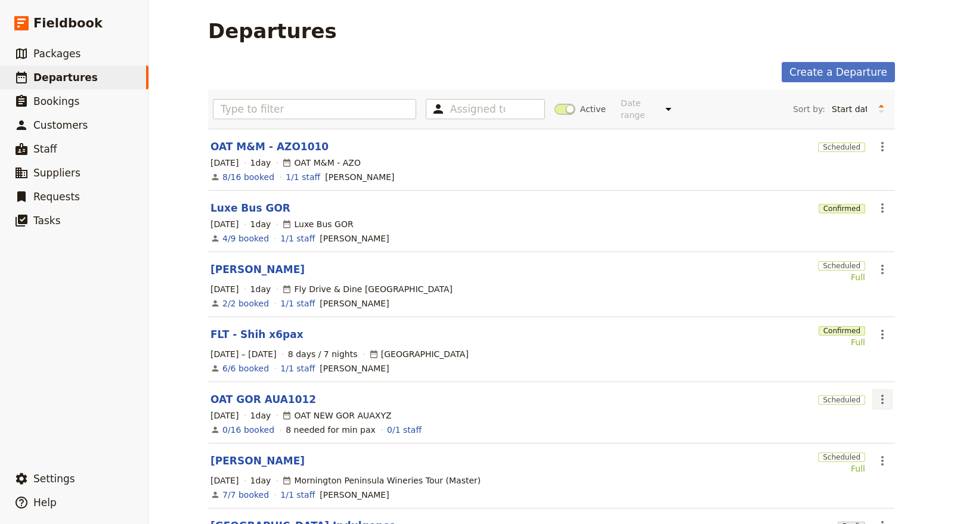
click at [875, 392] on icon "Actions" at bounding box center [882, 399] width 14 height 14
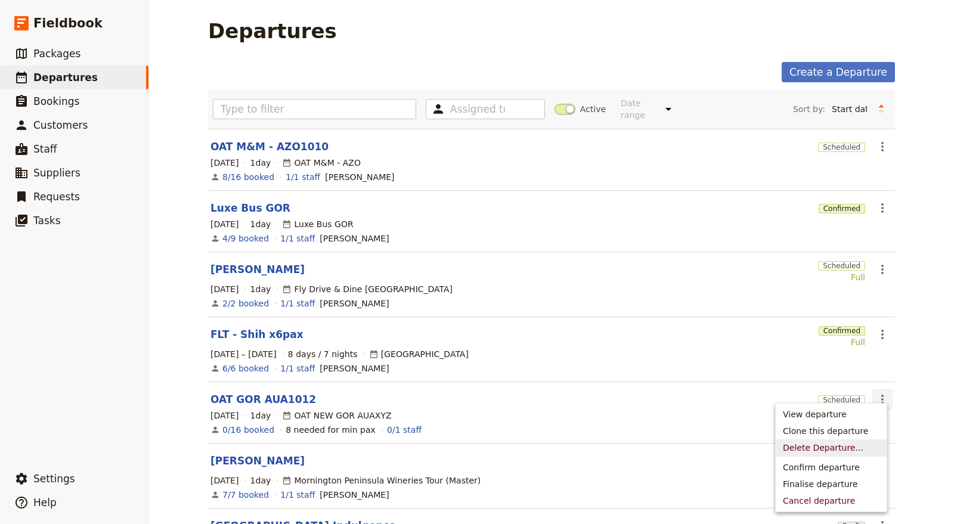
click at [831, 444] on span "Delete Departure..." at bounding box center [823, 448] width 80 height 12
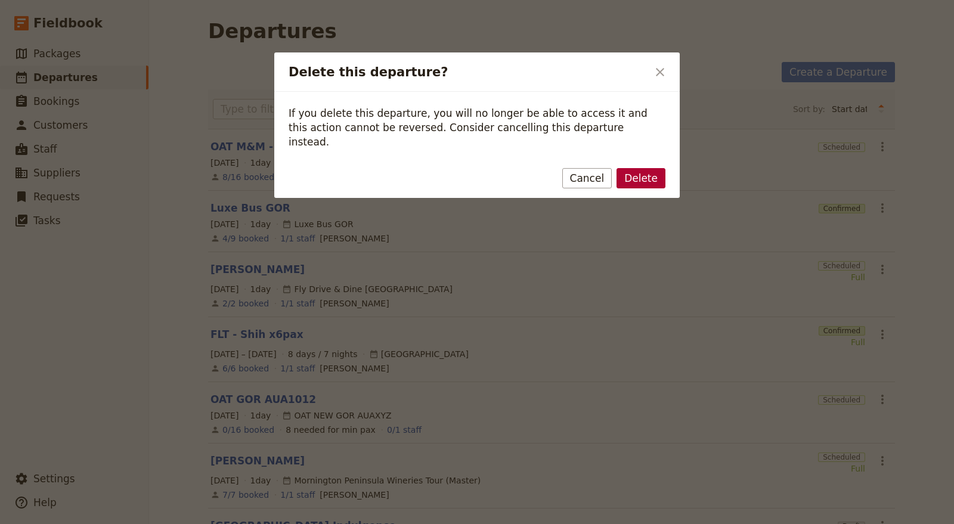
click at [640, 168] on button "Delete" at bounding box center [640, 178] width 49 height 20
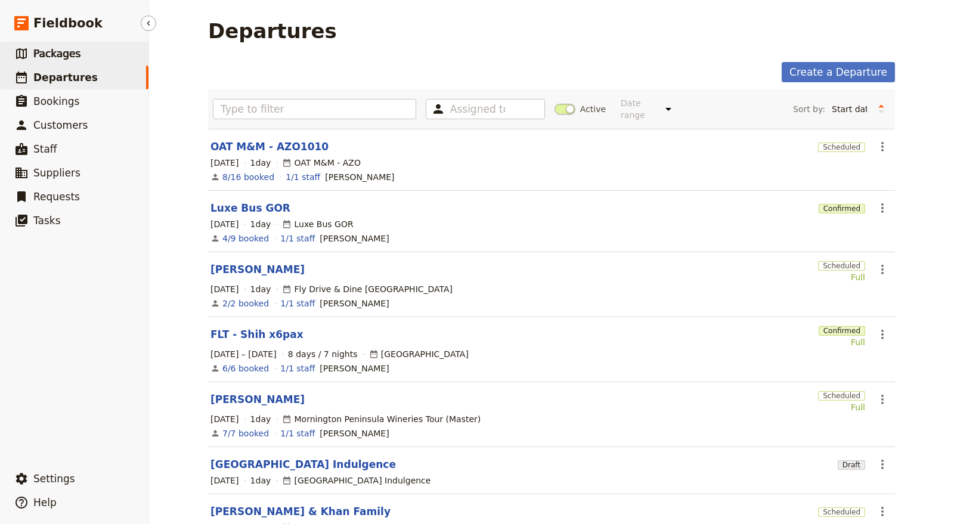
click at [89, 57] on link "​ Packages" at bounding box center [74, 54] width 148 height 24
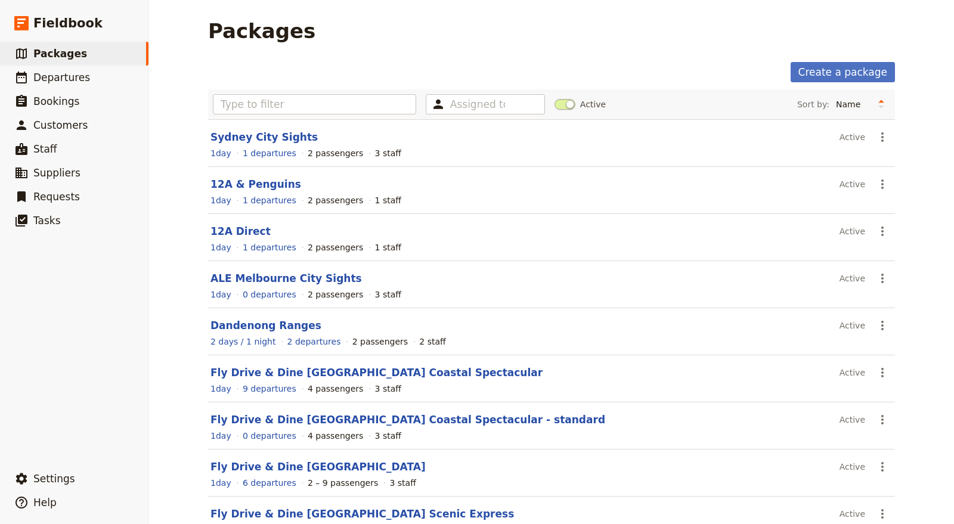
scroll to position [122, 0]
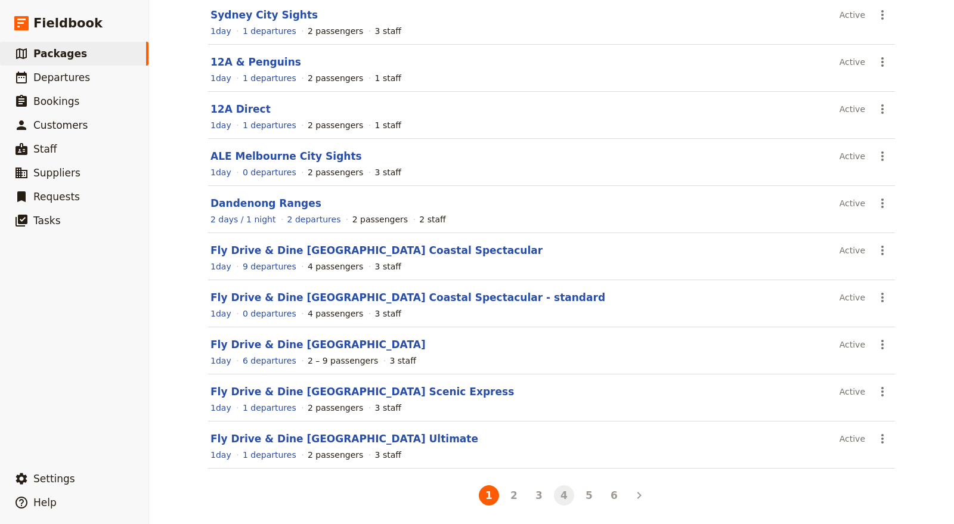
click at [562, 489] on button "4" at bounding box center [564, 495] width 20 height 20
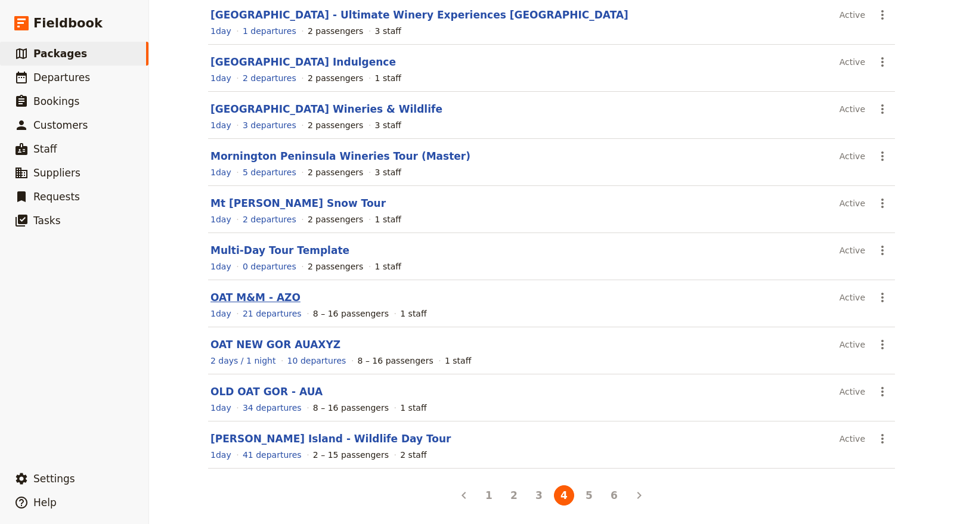
click at [253, 293] on link "OAT M&M - AZO" at bounding box center [255, 298] width 90 height 12
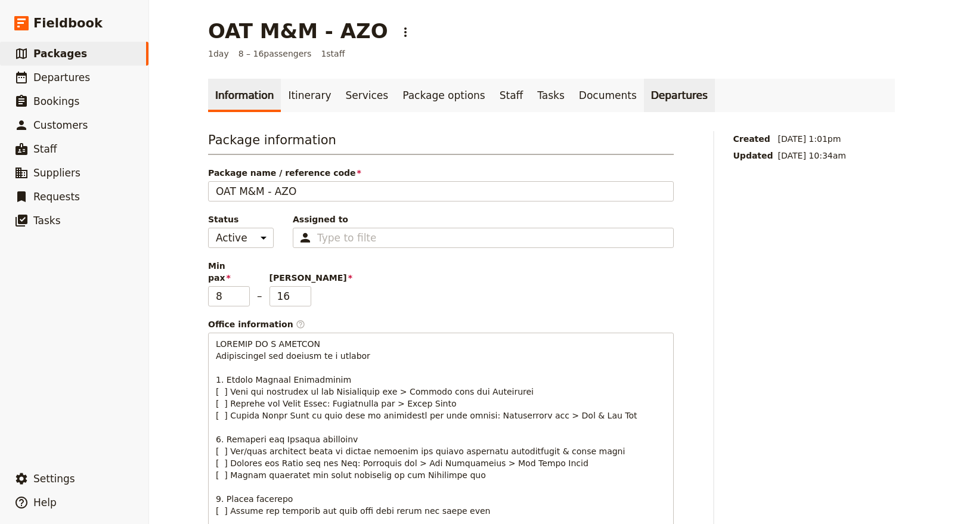
click at [644, 86] on link "Departures" at bounding box center [679, 95] width 71 height 33
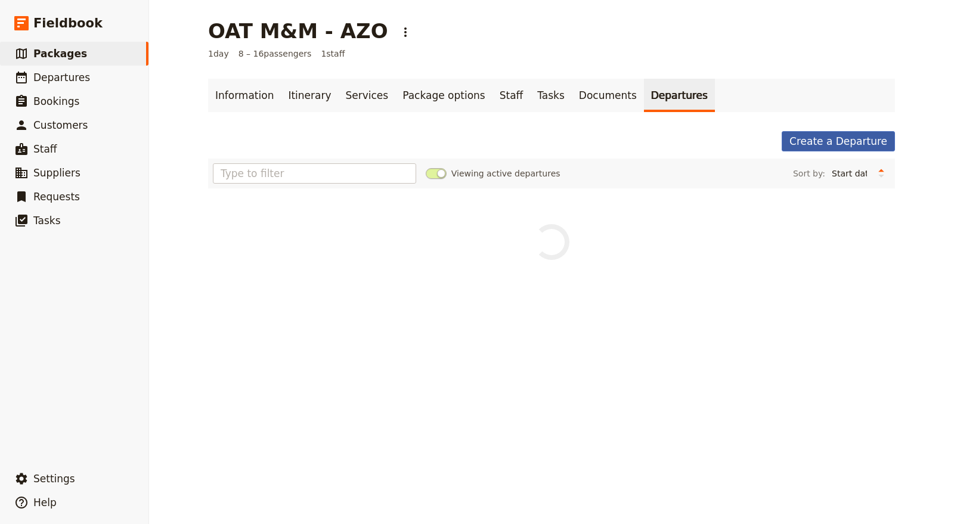
click at [840, 141] on link "Create a Departure" at bounding box center [838, 141] width 113 height 20
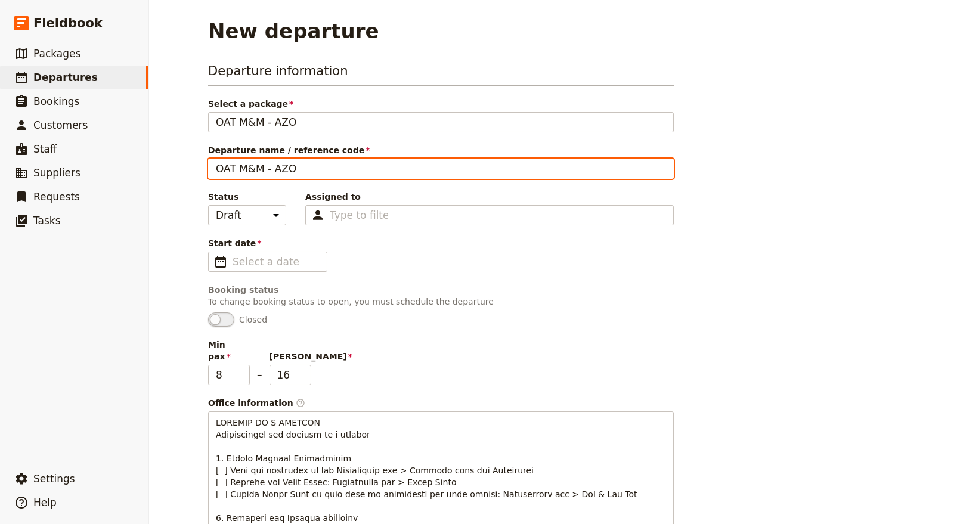
click at [298, 168] on input "OAT M&M - AZO" at bounding box center [441, 169] width 466 height 20
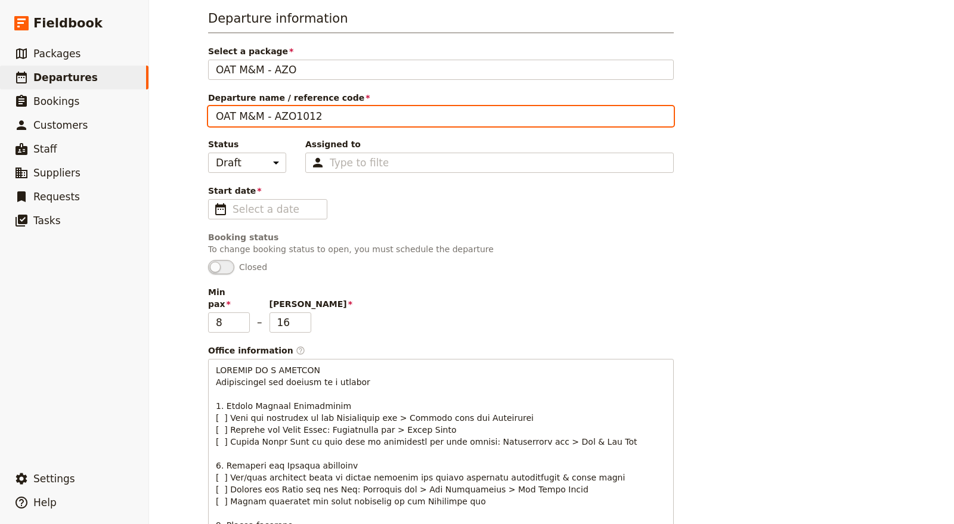
scroll to position [54, 0]
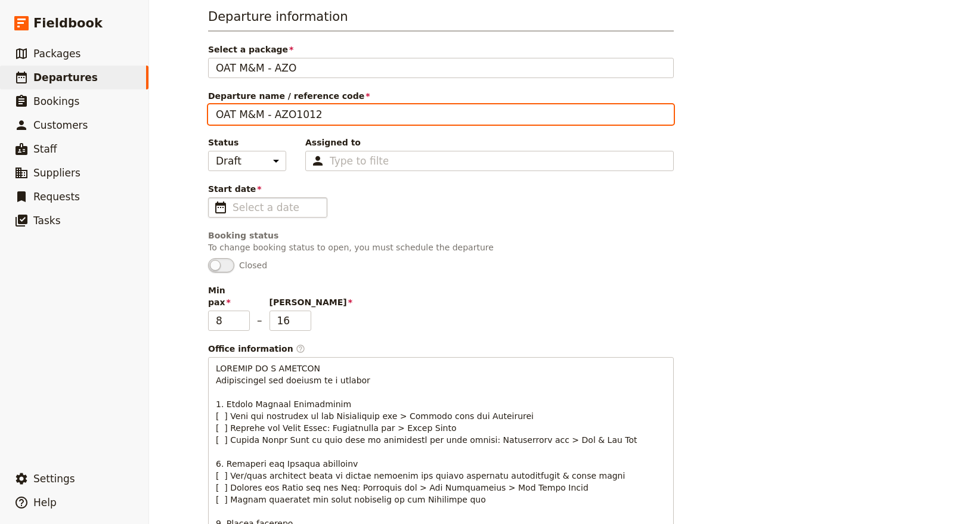
type input "OAT M&M - AZO1012"
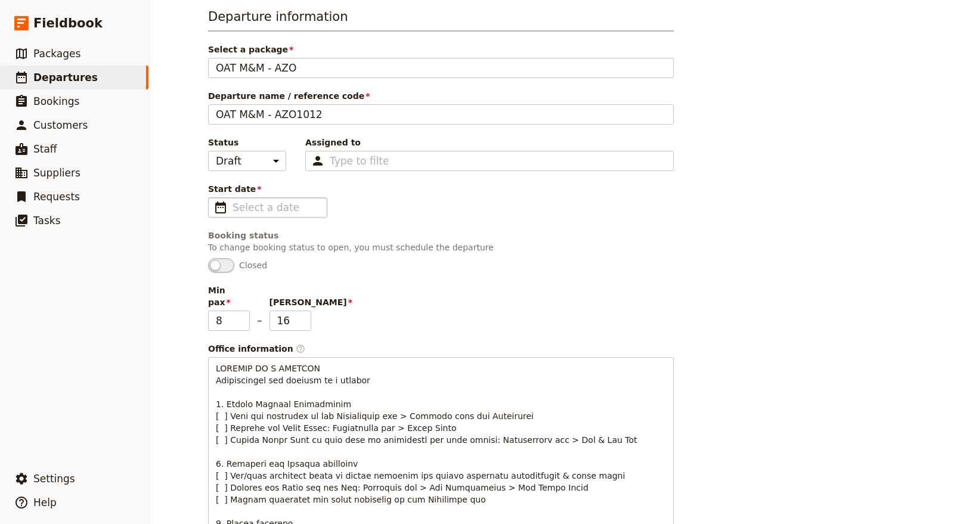
click at [244, 213] on fieldset "​" at bounding box center [267, 207] width 119 height 20
click at [244, 213] on input "Start date ​" at bounding box center [276, 207] width 87 height 14
type input "dd/mm/yyyy"
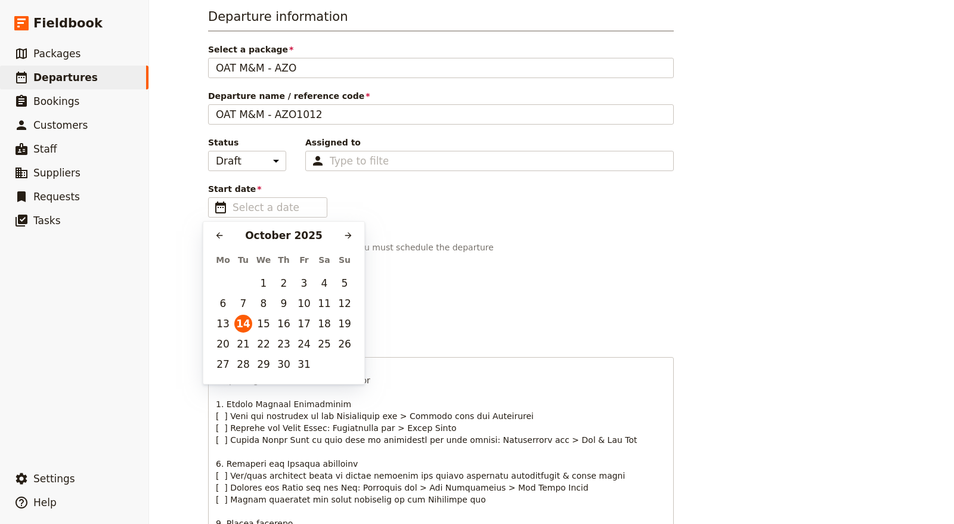
click at [254, 191] on span "Start date" at bounding box center [441, 189] width 466 height 12
click at [254, 200] on input "Start date ​" at bounding box center [276, 207] width 87 height 14
type input "dd/mm/yyyy"
click at [254, 191] on span "Start date" at bounding box center [441, 189] width 466 height 12
click at [254, 200] on input "Start date ​" at bounding box center [276, 207] width 87 height 14
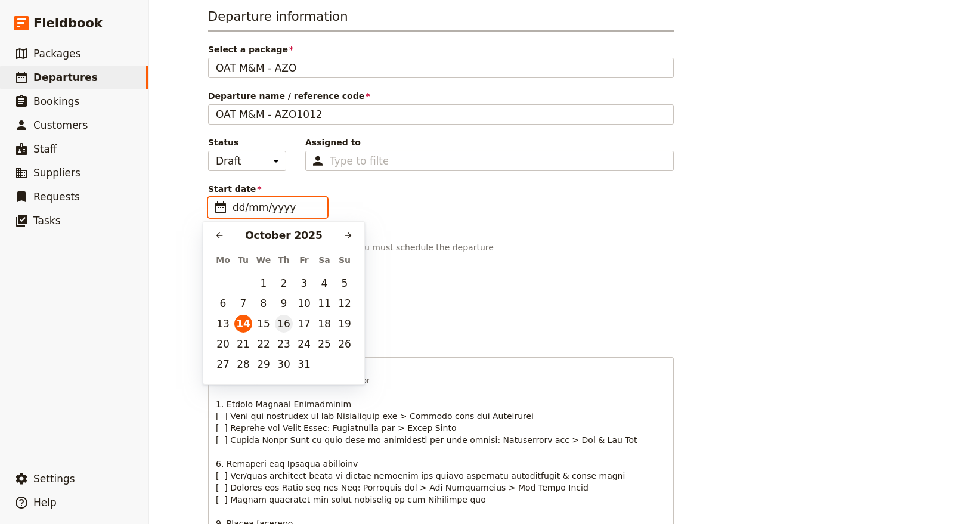
click at [287, 326] on button "16" at bounding box center [284, 324] width 18 height 18
type input "[DATE]"
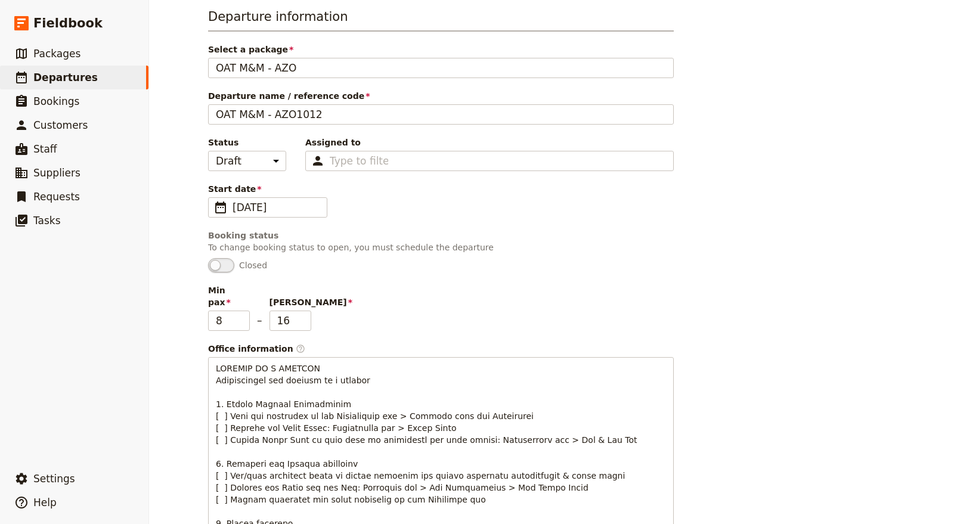
click at [537, 268] on span "Closed" at bounding box center [441, 265] width 466 height 14
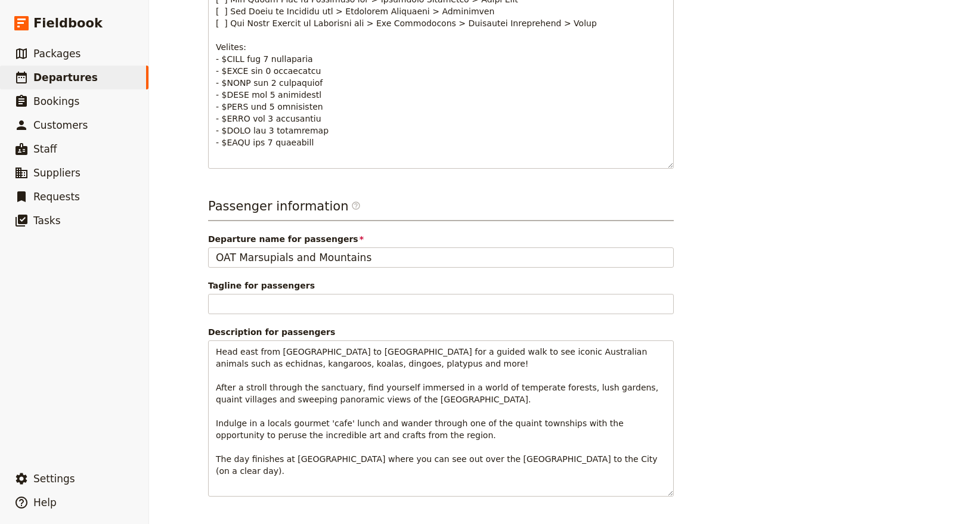
scroll to position [726, 0]
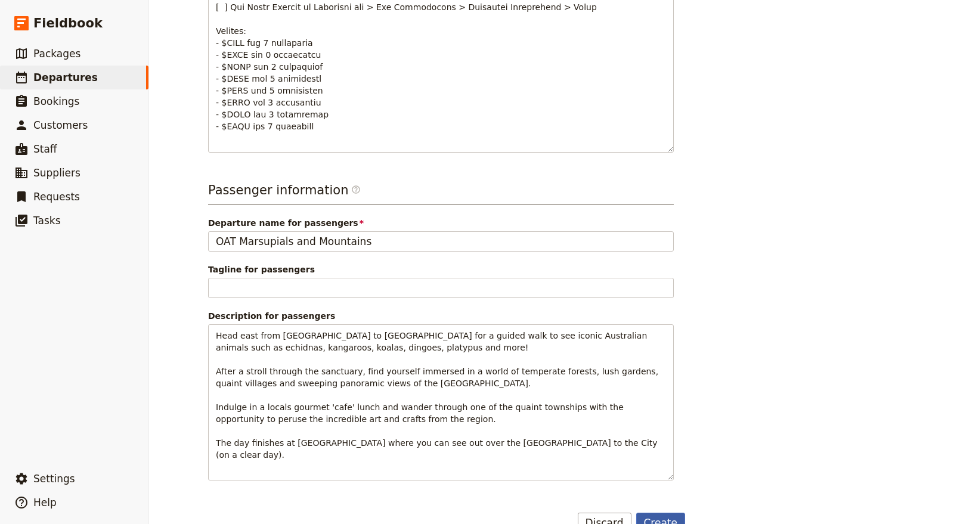
click at [674, 513] on button "Create" at bounding box center [660, 523] width 49 height 20
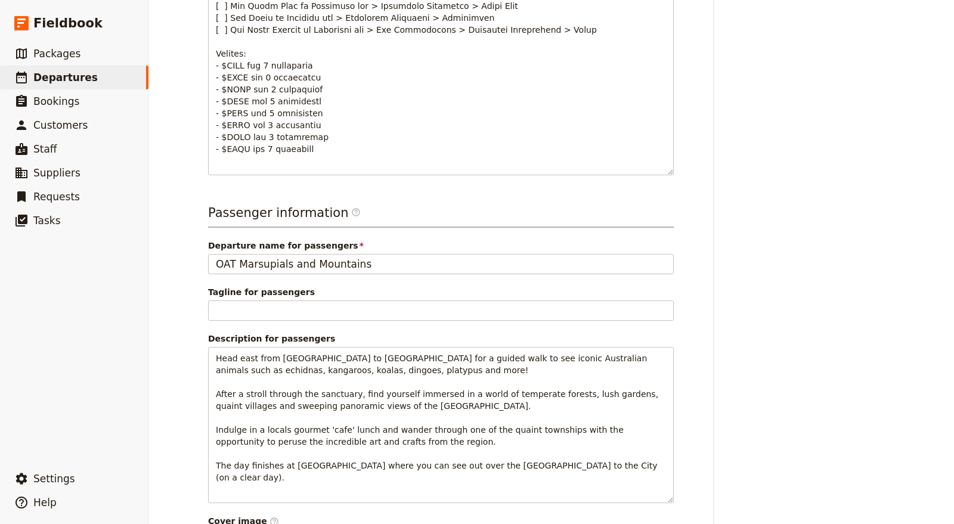
scroll to position [268, 0]
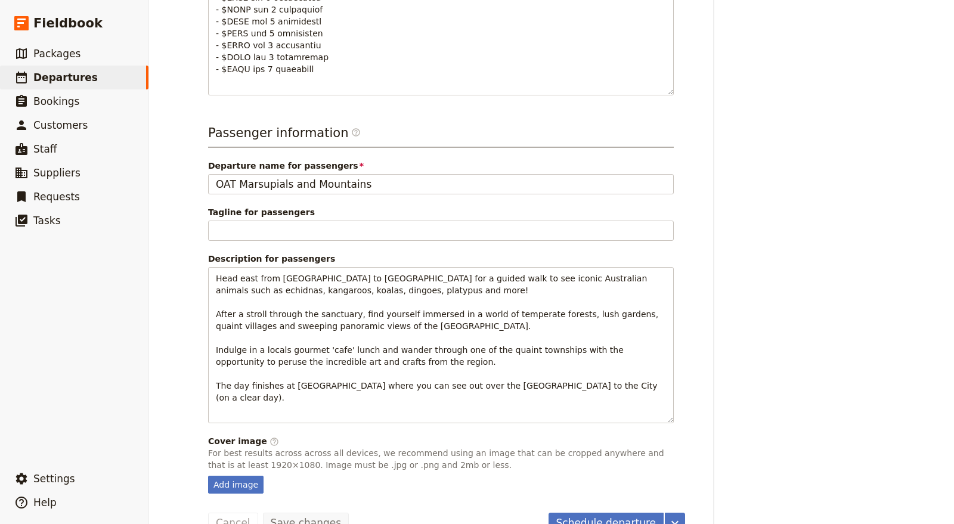
drag, startPoint x: 602, startPoint y: 491, endPoint x: 642, endPoint y: 484, distance: 40.0
click at [602, 513] on button "Schedule departure" at bounding box center [606, 523] width 116 height 20
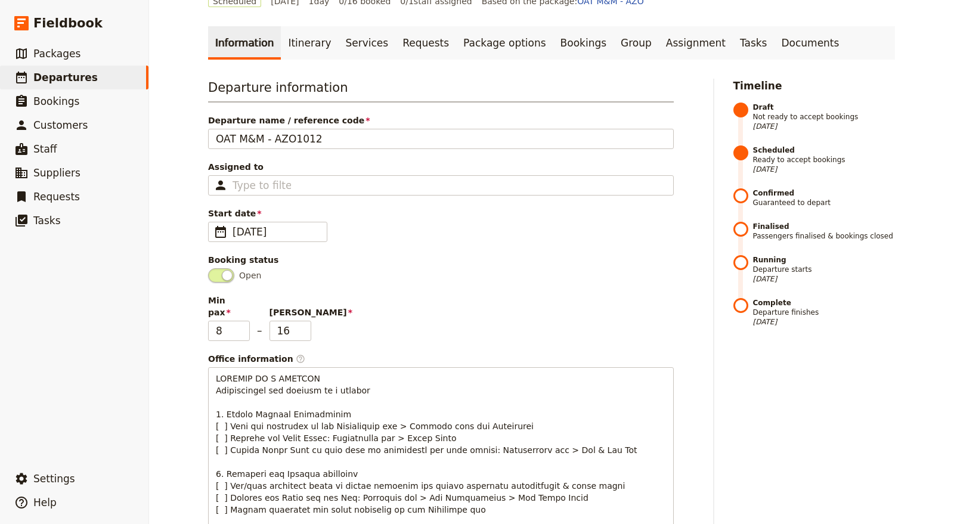
scroll to position [0, 0]
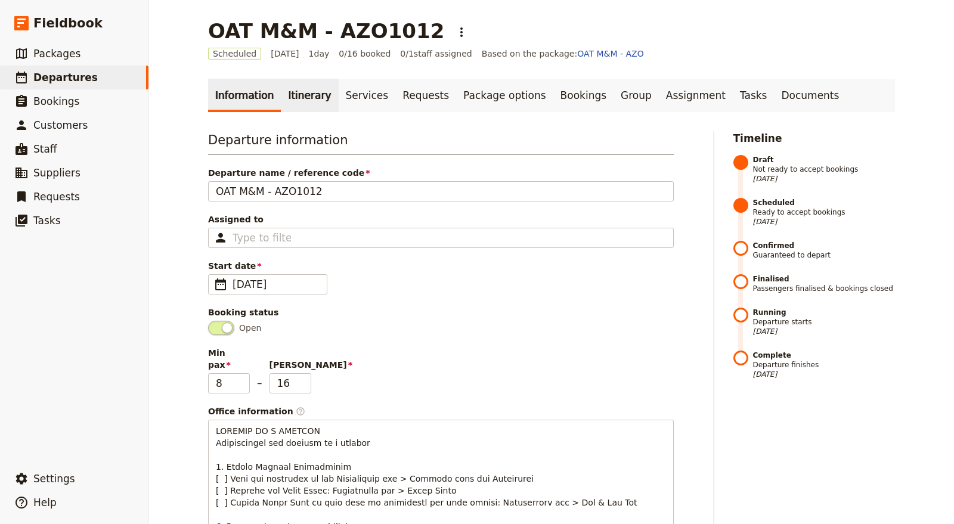
click at [288, 98] on link "Itinerary" at bounding box center [309, 95] width 57 height 33
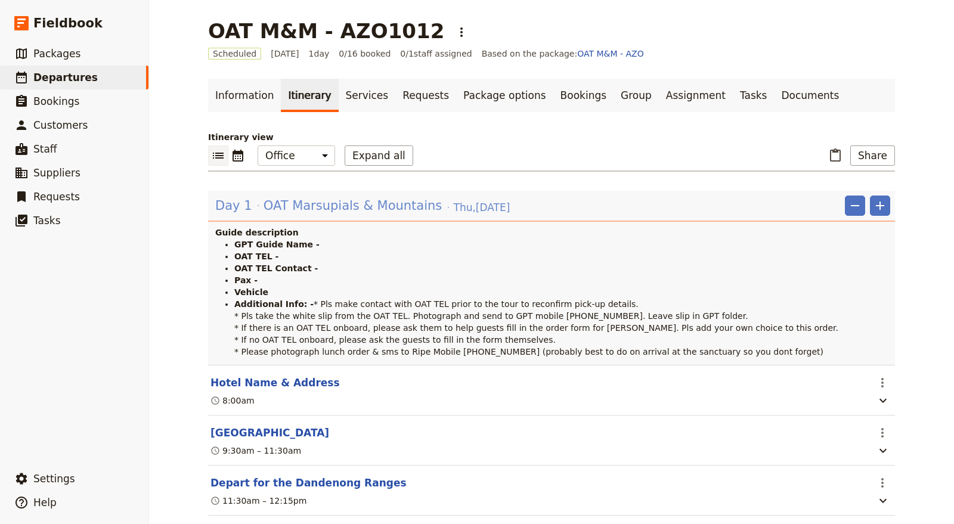
click at [460, 209] on span "[DATE]" at bounding box center [482, 207] width 57 height 14
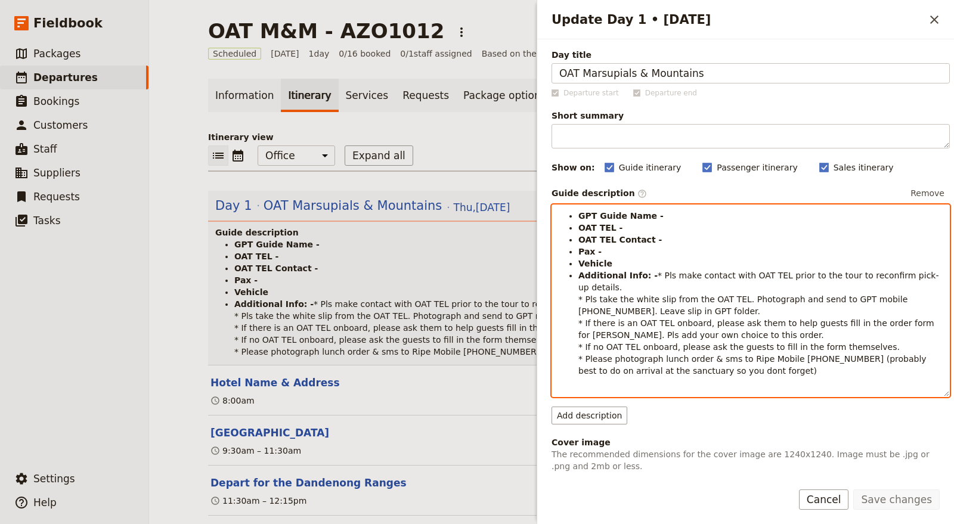
click at [681, 212] on li "GPT Guide Name -" at bounding box center [760, 216] width 364 height 12
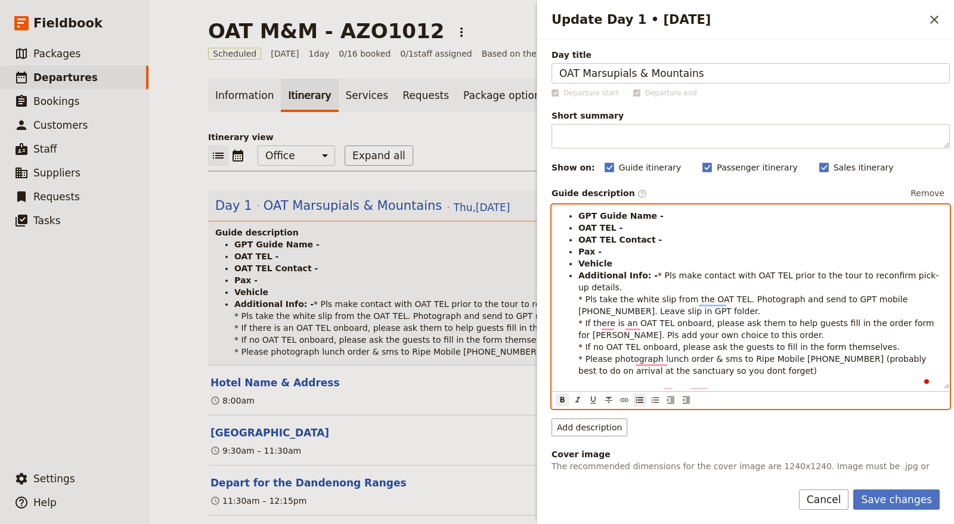
click at [667, 237] on li "OAT TEL Contact -" at bounding box center [760, 240] width 364 height 12
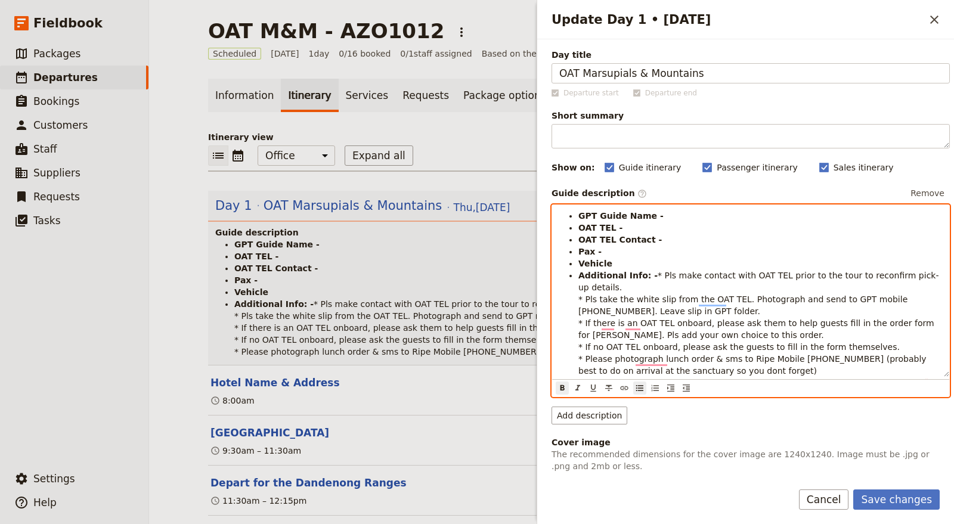
click at [644, 225] on li "OAT TEL -" at bounding box center [760, 228] width 364 height 12
click at [664, 216] on li "GPT Guide Name -" at bounding box center [760, 216] width 364 height 12
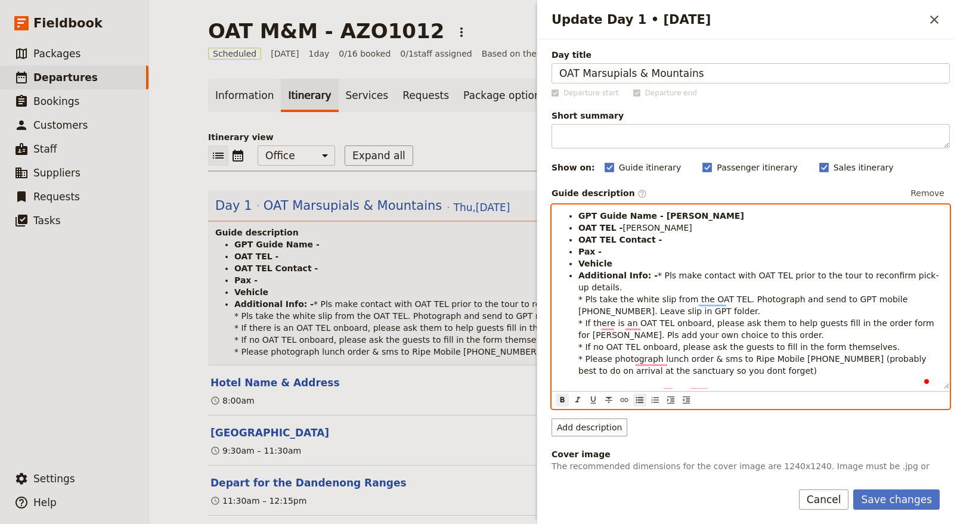
click at [635, 253] on li "Pax -" at bounding box center [760, 252] width 364 height 12
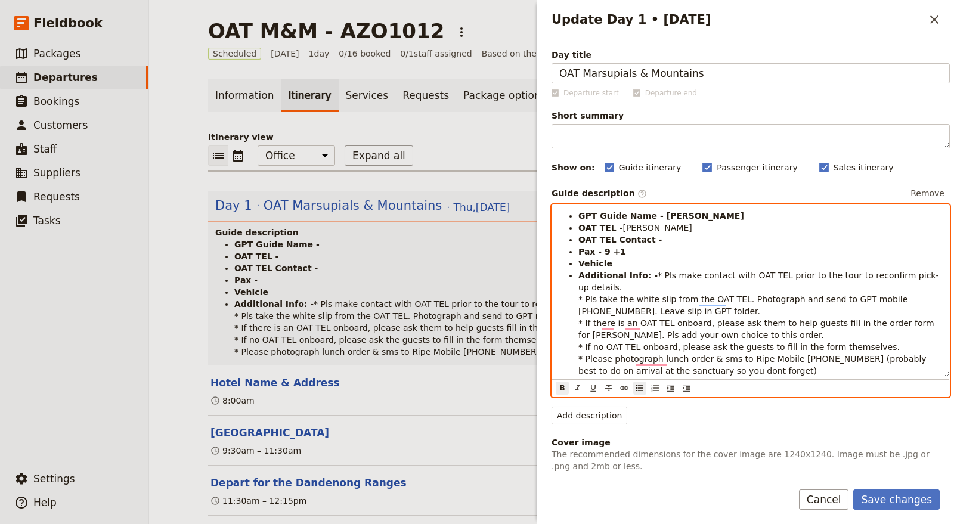
click at [628, 260] on li "Vehicle" at bounding box center [760, 264] width 364 height 12
click at [609, 262] on strong "Vehicle" at bounding box center [595, 264] width 34 height 10
click at [657, 278] on li "Additional Info: - * Pls make contact with OAT TEL prior to the tour to reconfi…" at bounding box center [760, 322] width 364 height 107
click at [662, 235] on li "OAT TEL Contact -" at bounding box center [760, 240] width 364 height 12
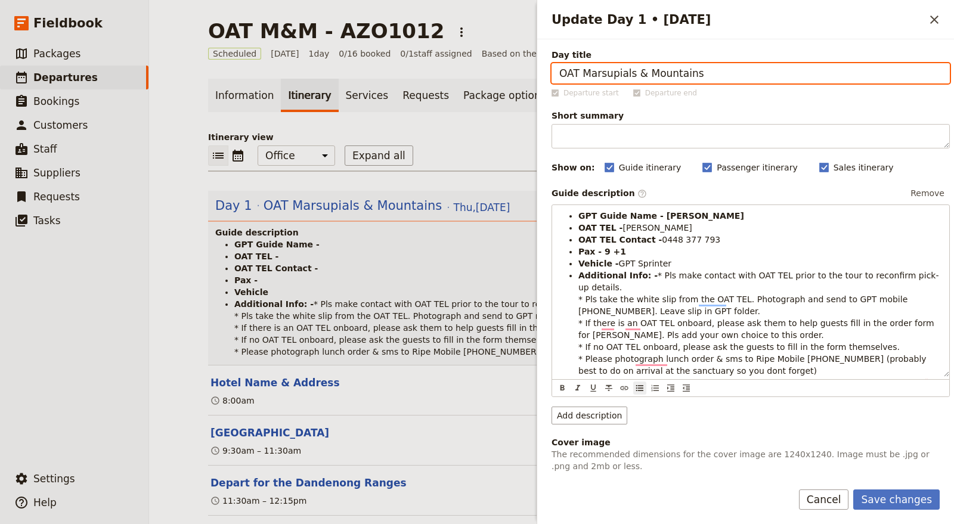
click at [784, 69] on input "OAT Marsupials & Mountains" at bounding box center [750, 73] width 398 height 20
type input "OAT Marsupials & Mountains [DATE]"
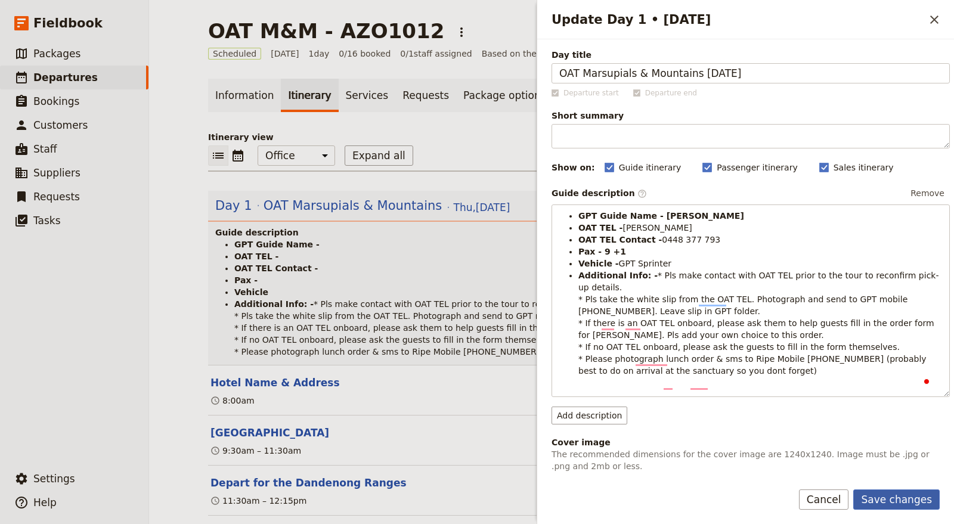
click at [895, 501] on button "Save changes" at bounding box center [896, 499] width 86 height 20
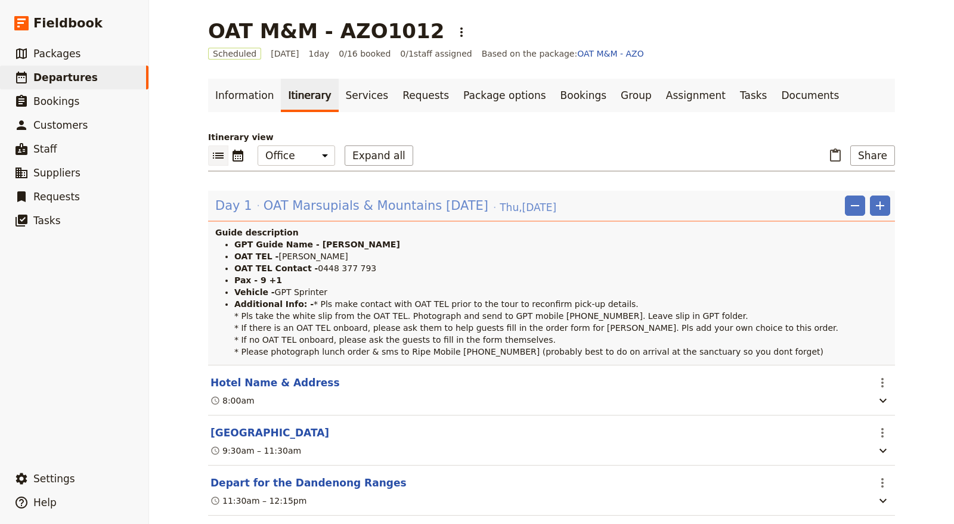
click at [430, 211] on span "OAT Marsupials & Mountains [DATE]" at bounding box center [376, 206] width 225 height 18
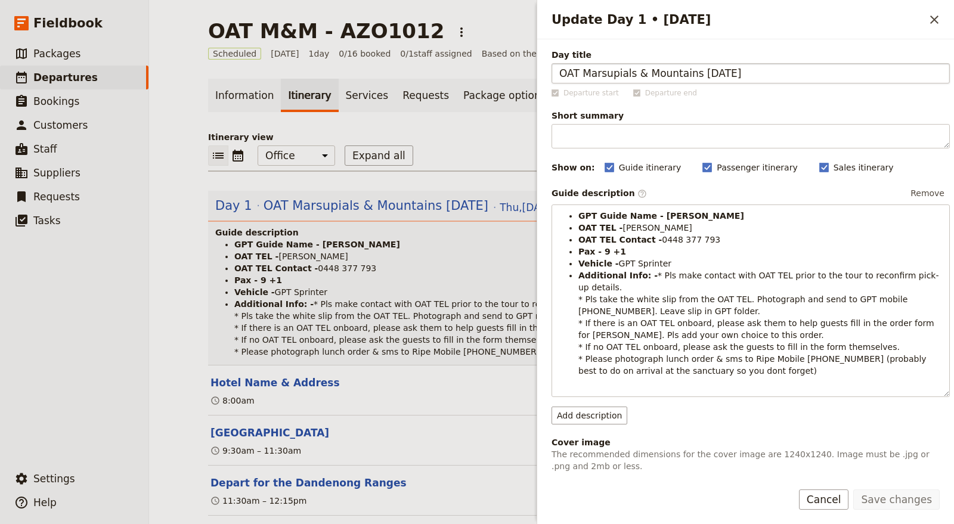
click at [696, 73] on input "OAT Marsupials & Mountains [DATE]" at bounding box center [750, 73] width 398 height 20
click at [695, 70] on input "OAT Marsupials & Mountains [DATE]" at bounding box center [750, 73] width 398 height 20
click at [693, 70] on input "OAT Marsupials & Mountains [DATE]" at bounding box center [750, 73] width 398 height 20
type input "OAT Marsupials & Mountains AZO1012 [DATE]"
click at [885, 505] on button "Save changes" at bounding box center [896, 499] width 86 height 20
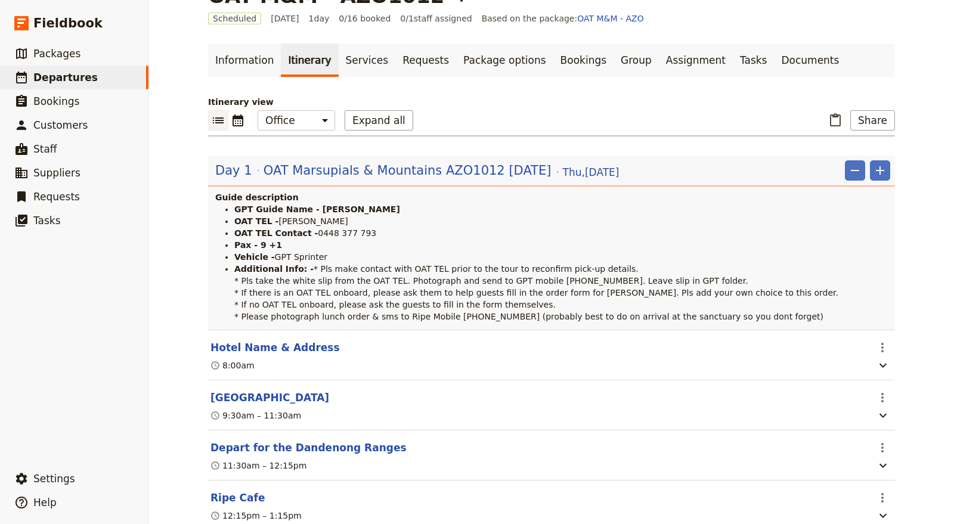
scroll to position [70, 0]
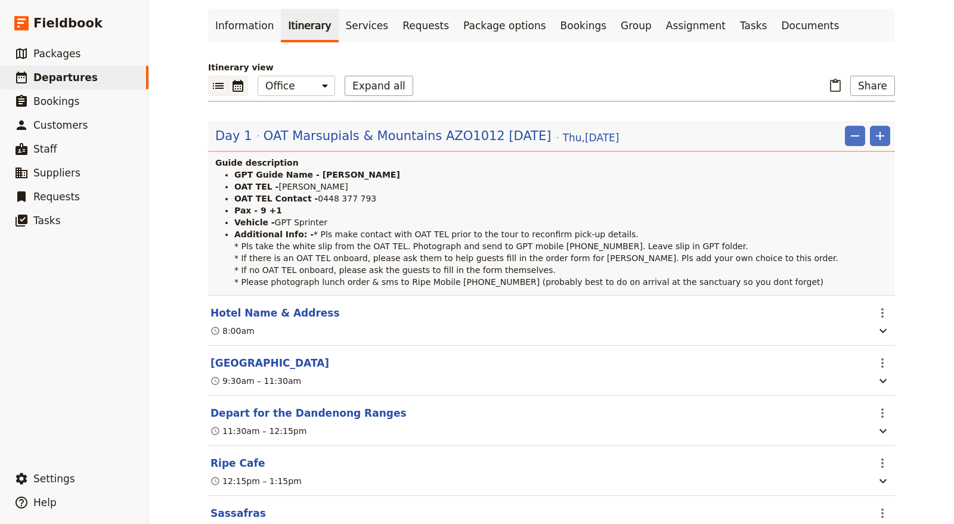
click at [234, 84] on icon "Calendar view" at bounding box center [238, 86] width 14 height 14
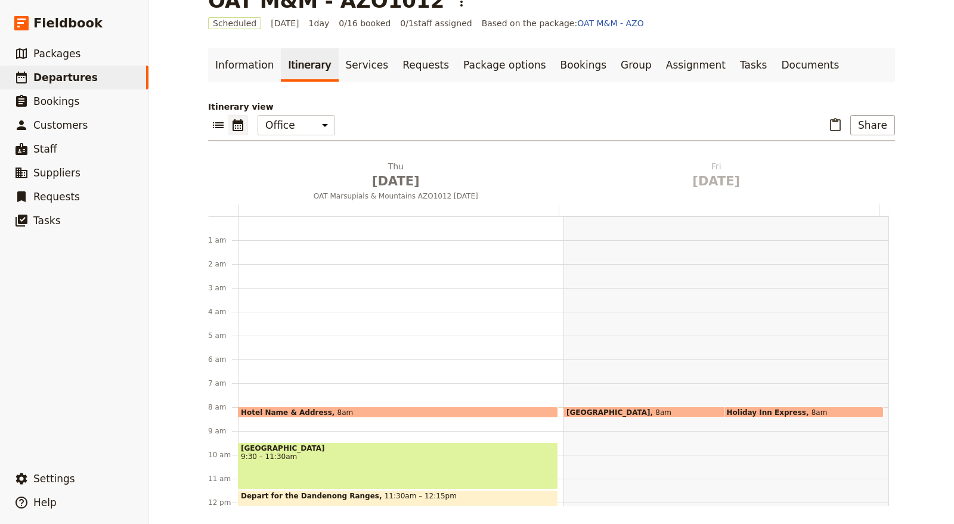
scroll to position [155, 0]
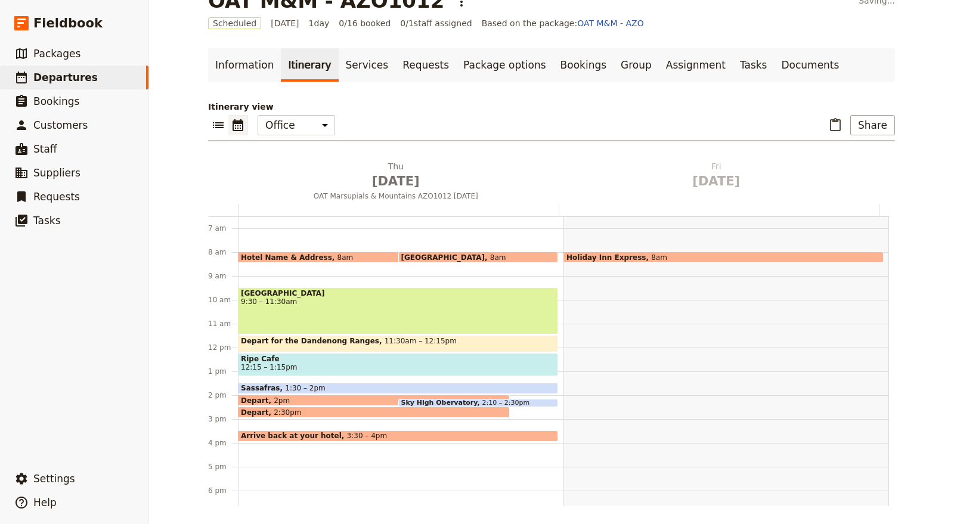
click at [357, 258] on span at bounding box center [373, 260] width 271 height 5
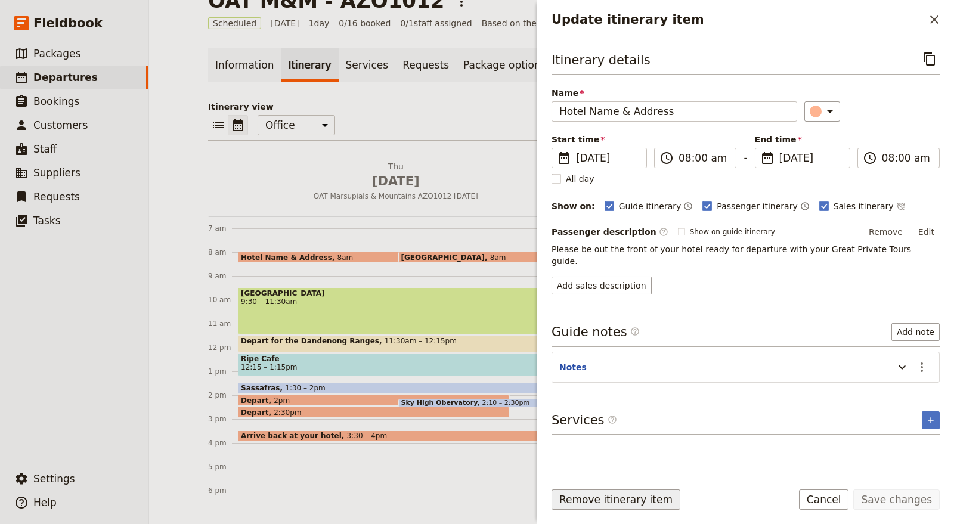
click at [647, 501] on button "Remove itinerary item" at bounding box center [615, 499] width 129 height 20
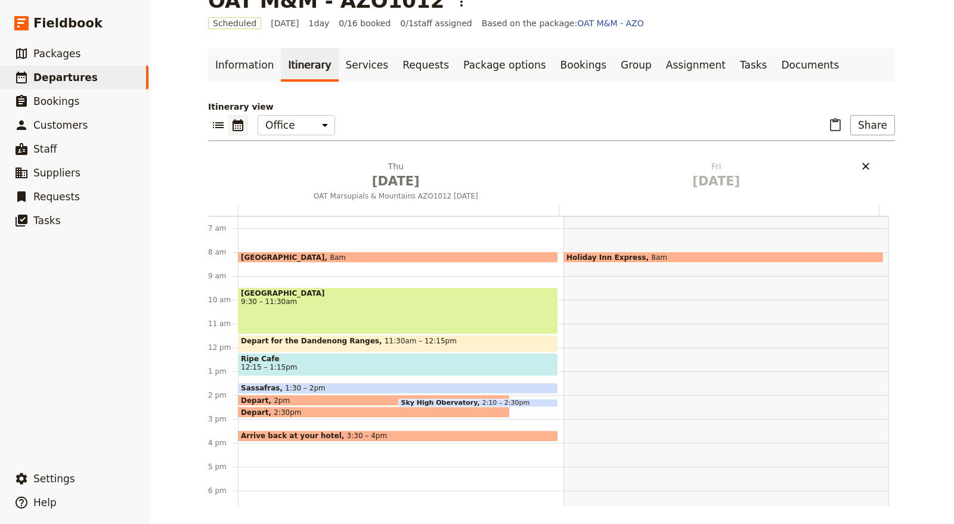
click at [863, 163] on icon "Delete Fri Oct 17" at bounding box center [865, 166] width 7 height 7
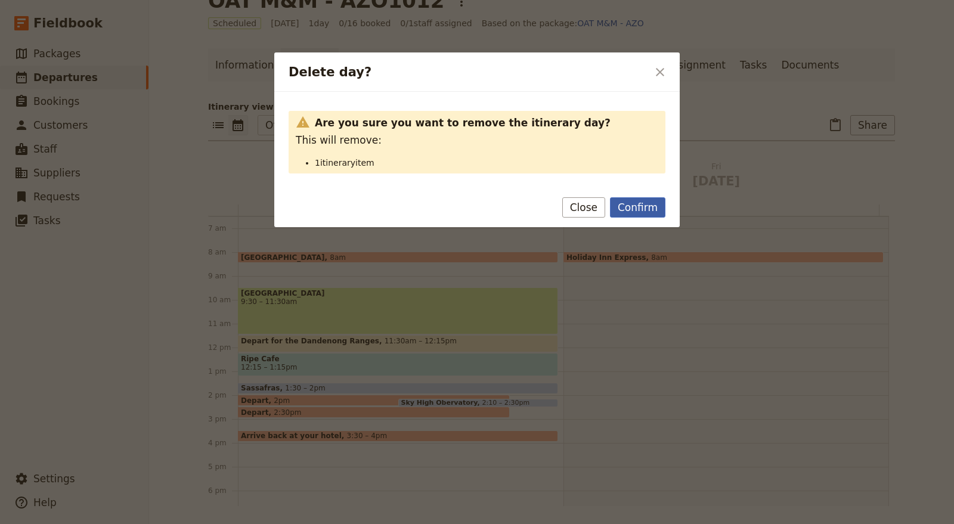
click at [650, 203] on button "Confirm" at bounding box center [637, 207] width 55 height 20
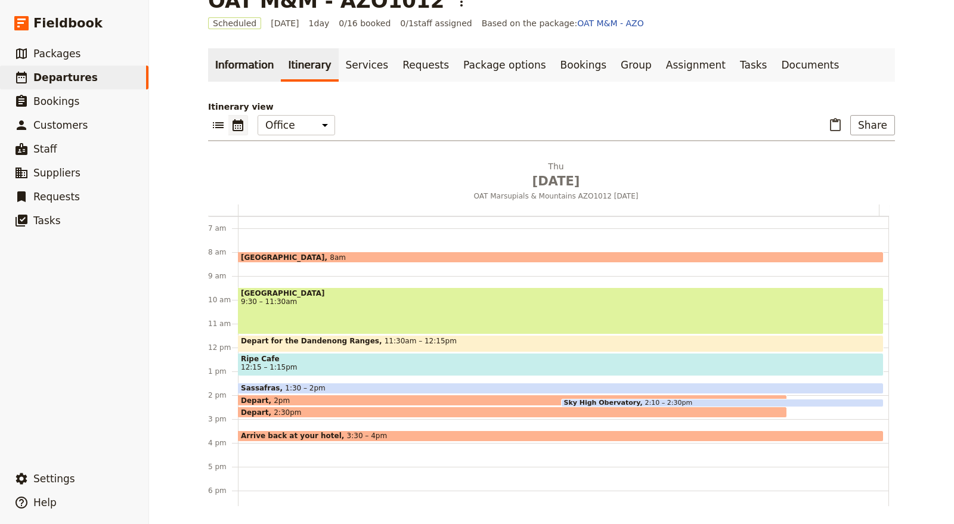
click at [240, 69] on link "Information" at bounding box center [244, 64] width 73 height 33
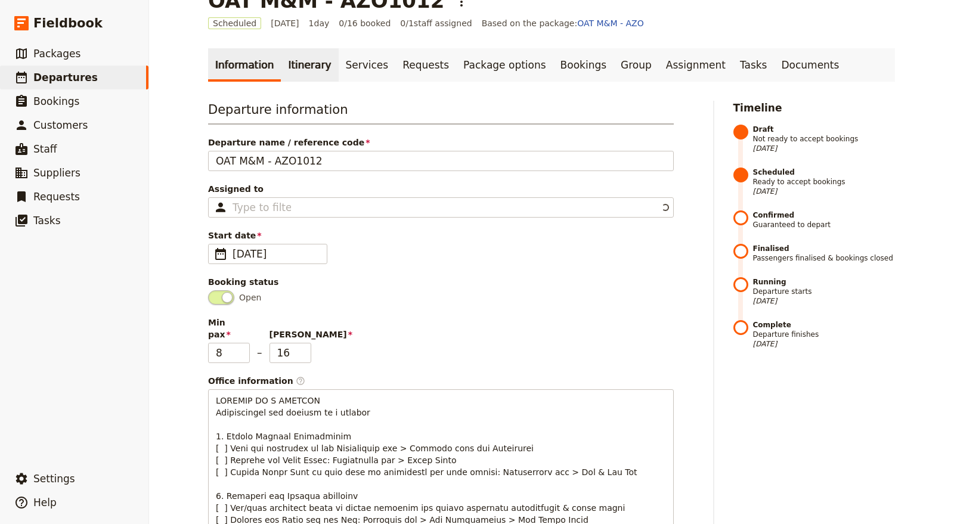
click at [288, 63] on link "Itinerary" at bounding box center [309, 64] width 57 height 33
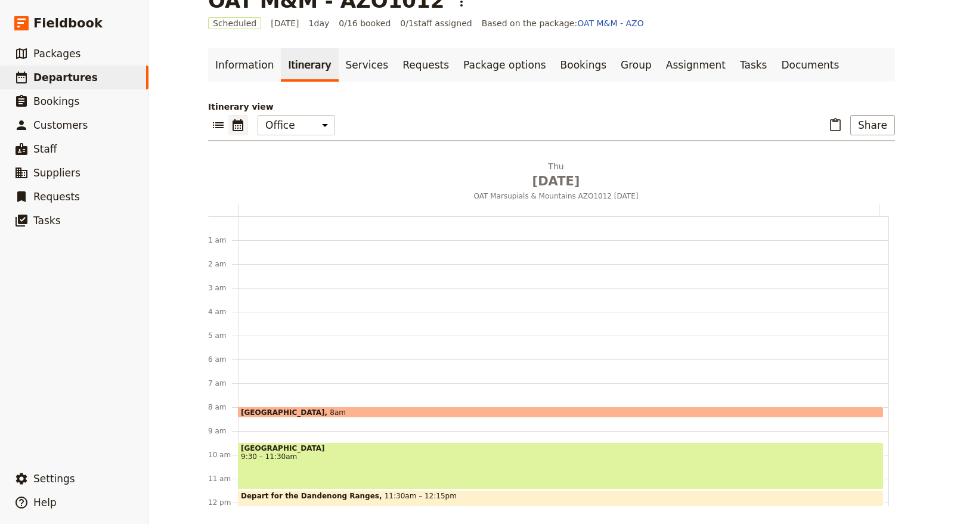
scroll to position [155, 0]
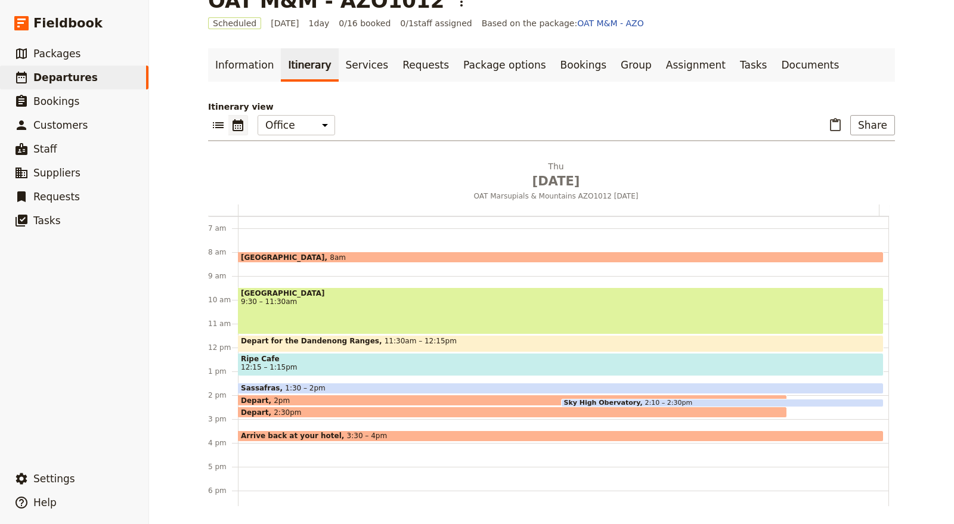
click at [200, 129] on main "OAT M&M - AZO1012 ​ Scheduled [DATE] 1 day 0/16 booked 0 / 1 staff assigned Bas…" at bounding box center [551, 248] width 715 height 556
click at [211, 128] on icon "List view" at bounding box center [218, 125] width 14 height 14
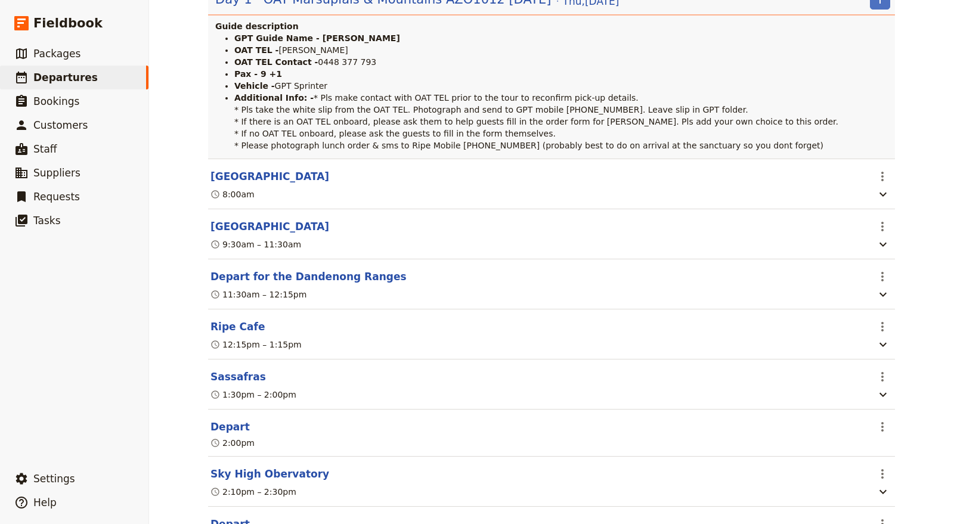
scroll to position [213, 0]
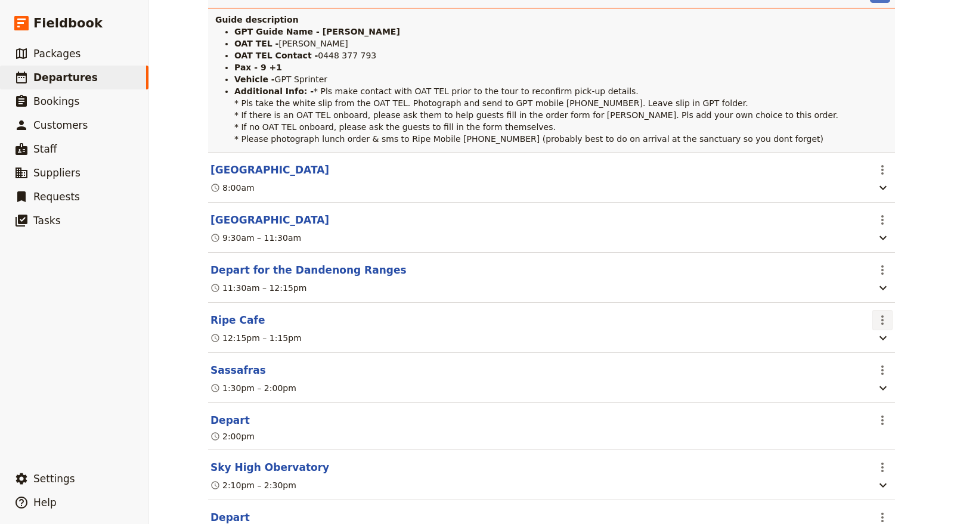
click at [875, 327] on icon "Actions" at bounding box center [882, 320] width 14 height 14
click at [854, 367] on span "Edit this itinerary item" at bounding box center [821, 369] width 94 height 12
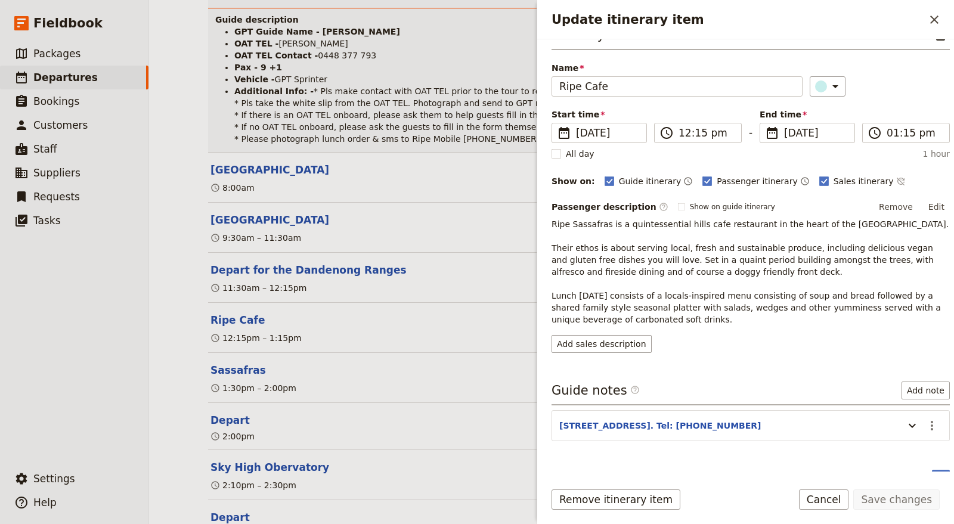
scroll to position [43, 0]
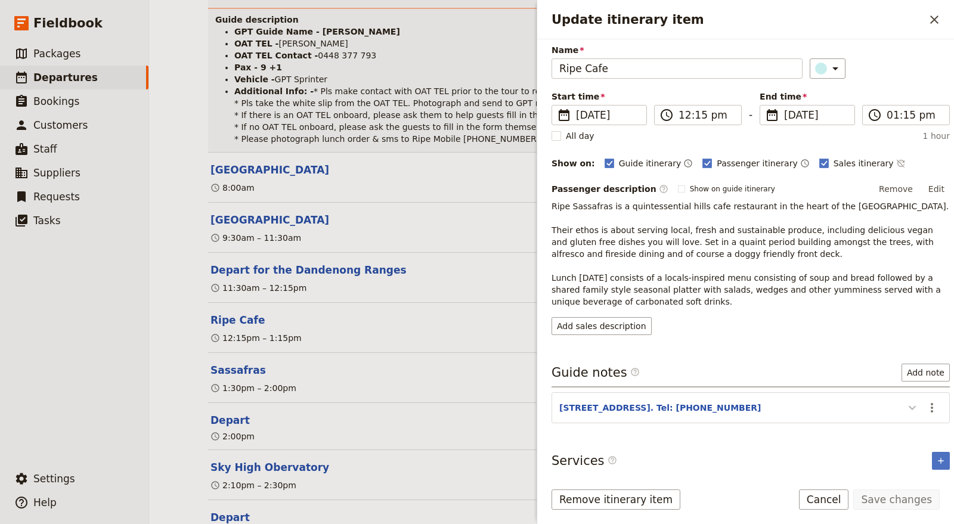
click at [905, 407] on icon "Update itinerary item" at bounding box center [912, 408] width 14 height 14
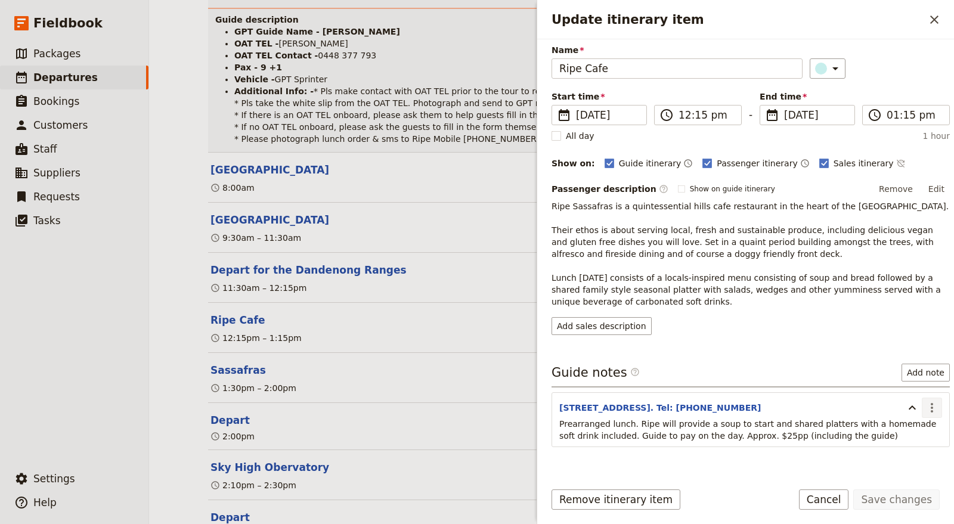
click at [925, 405] on icon "Actions" at bounding box center [932, 408] width 14 height 14
click at [899, 432] on span "Edit note" at bounding box center [888, 430] width 38 height 12
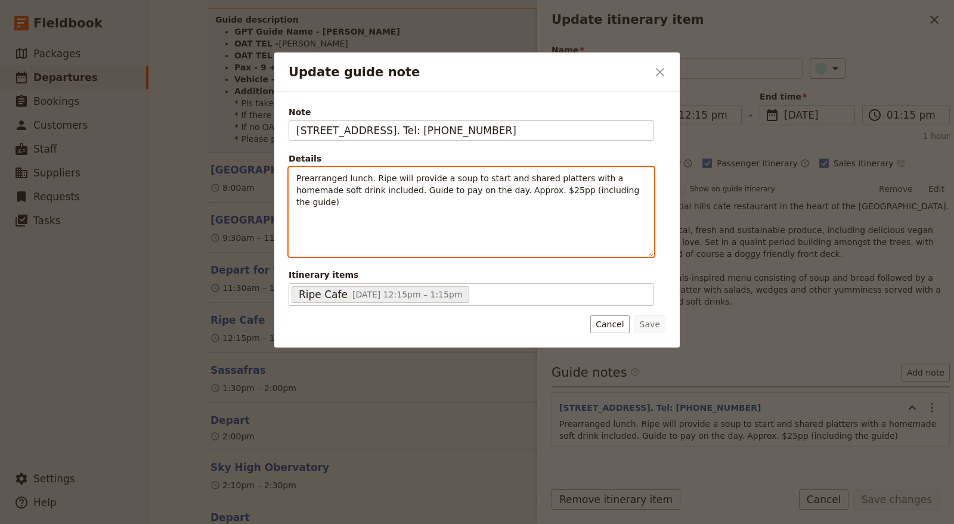
click at [293, 174] on div "Prearranged lunch. Ripe will provide a soup to start and shared platters with a…" at bounding box center [471, 212] width 364 height 89
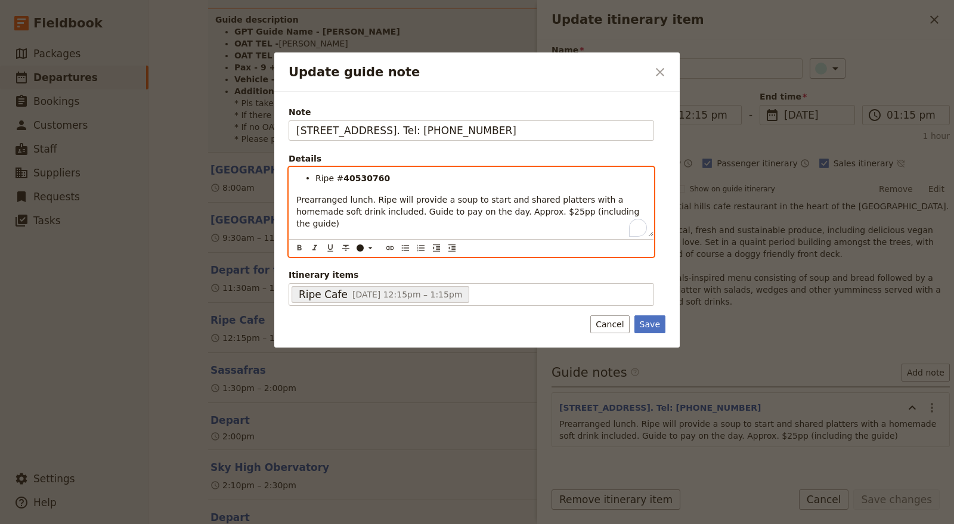
click at [297, 200] on span "Prearranged lunch. Ripe will provide a soup to start and shared platters with a…" at bounding box center [469, 211] width 346 height 33
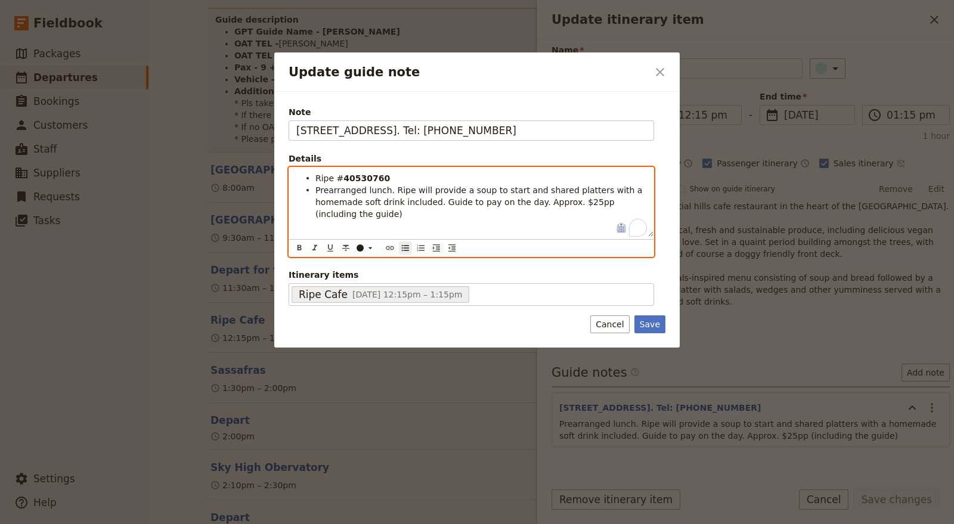
click at [388, 203] on span "Prearranged lunch. Ripe will provide a soup to start and shared platters with a…" at bounding box center [480, 201] width 330 height 33
drag, startPoint x: 385, startPoint y: 175, endPoint x: 339, endPoint y: 173, distance: 45.9
click at [339, 173] on li "Ripe # 40530760" at bounding box center [480, 178] width 331 height 12
click at [414, 191] on span "Prearranged lunch. Ripe will provide a soup to start and shared platters with a…" at bounding box center [480, 195] width 330 height 21
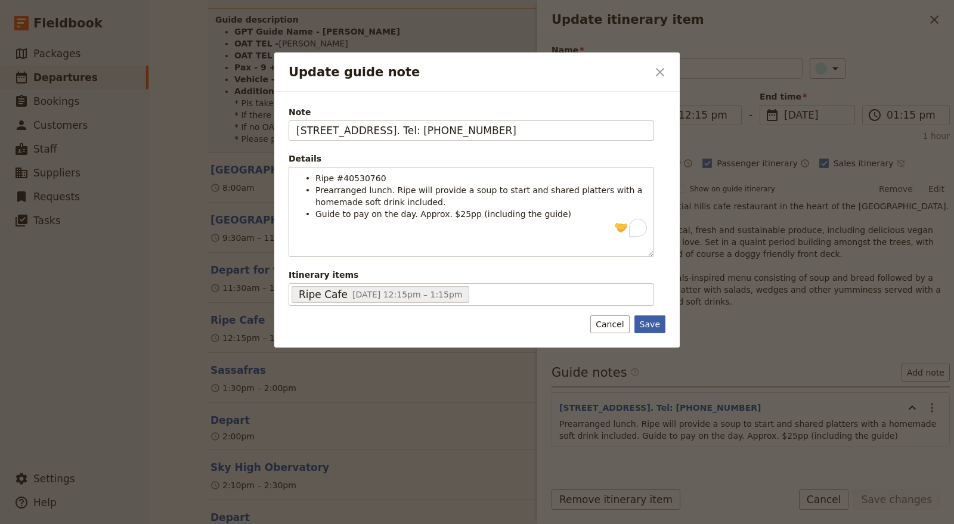
click at [659, 321] on button "Save" at bounding box center [649, 324] width 31 height 18
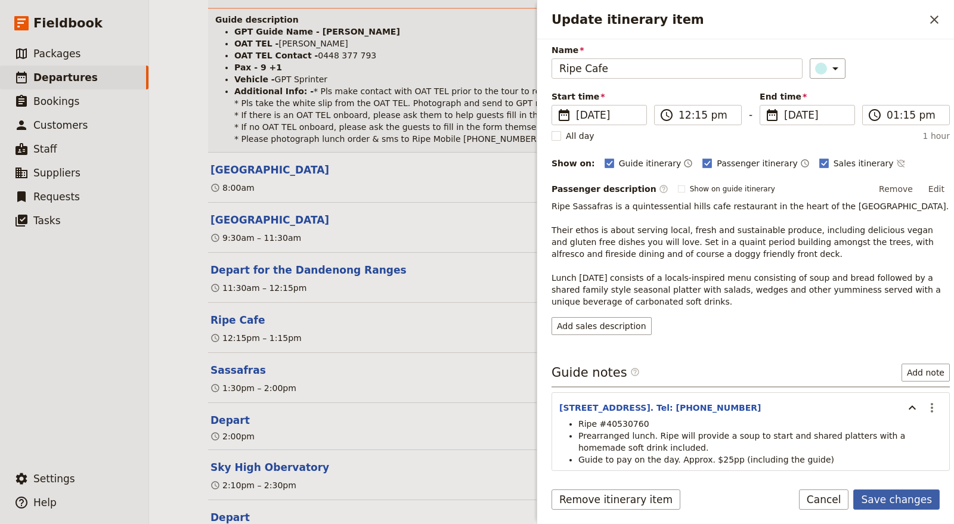
click at [895, 507] on button "Save changes" at bounding box center [896, 499] width 86 height 20
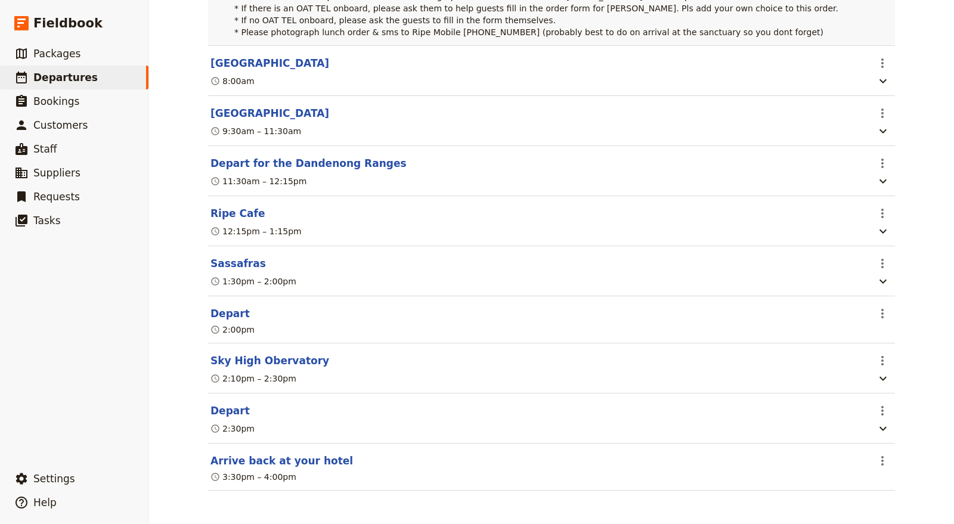
scroll to position [342, 0]
drag, startPoint x: 877, startPoint y: 207, endPoint x: 877, endPoint y: 218, distance: 10.7
click at [878, 207] on icon "Actions" at bounding box center [882, 213] width 14 height 14
click at [864, 234] on span "Edit this itinerary item" at bounding box center [821, 240] width 94 height 12
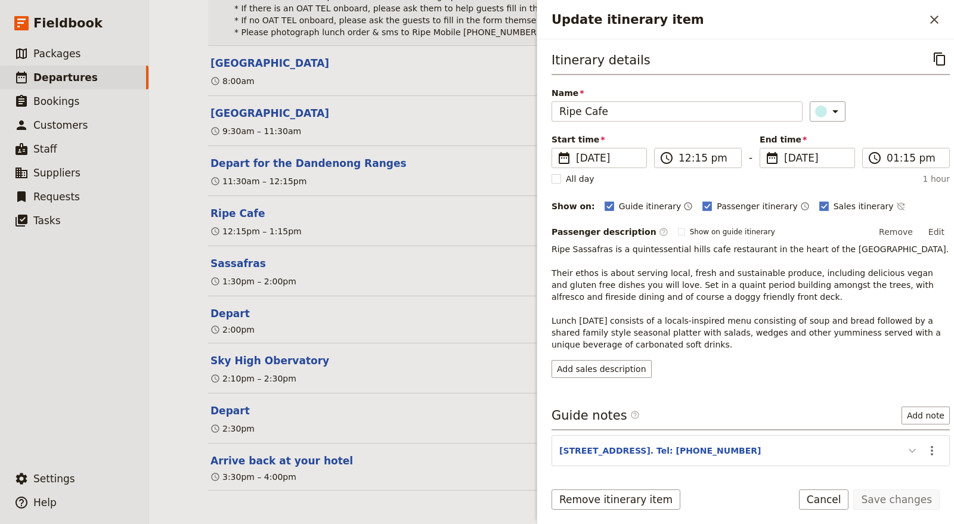
click at [905, 454] on icon "Update itinerary item" at bounding box center [912, 451] width 14 height 14
click at [935, 16] on icon "Close drawer" at bounding box center [934, 20] width 14 height 14
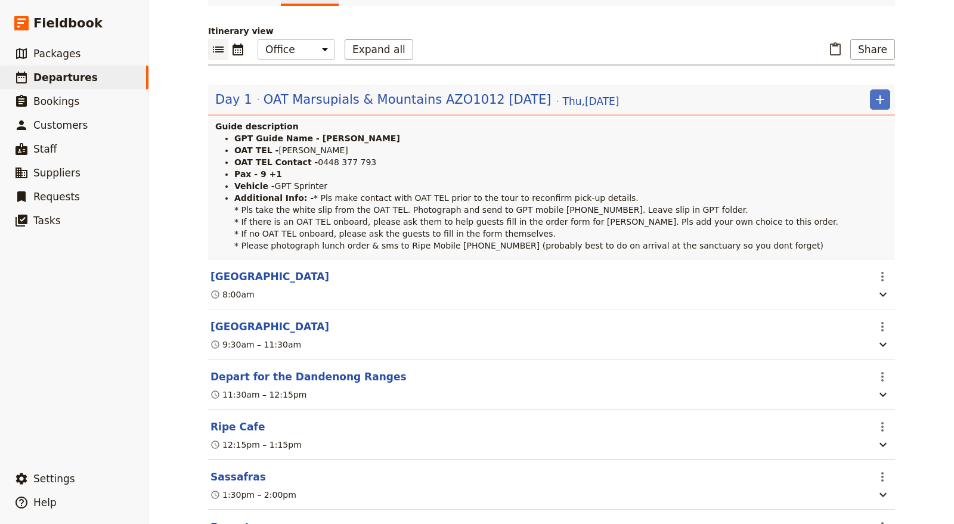
scroll to position [0, 0]
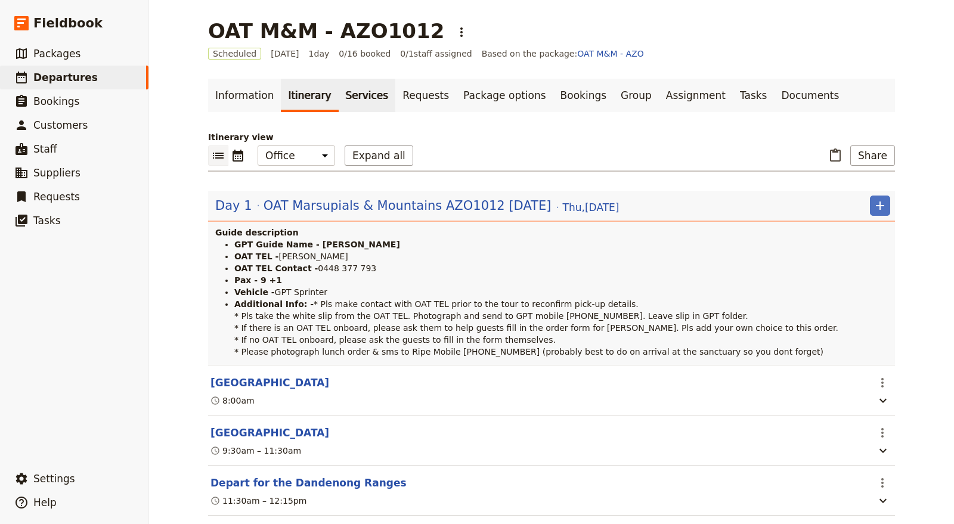
click at [340, 100] on link "Services" at bounding box center [367, 95] width 57 height 33
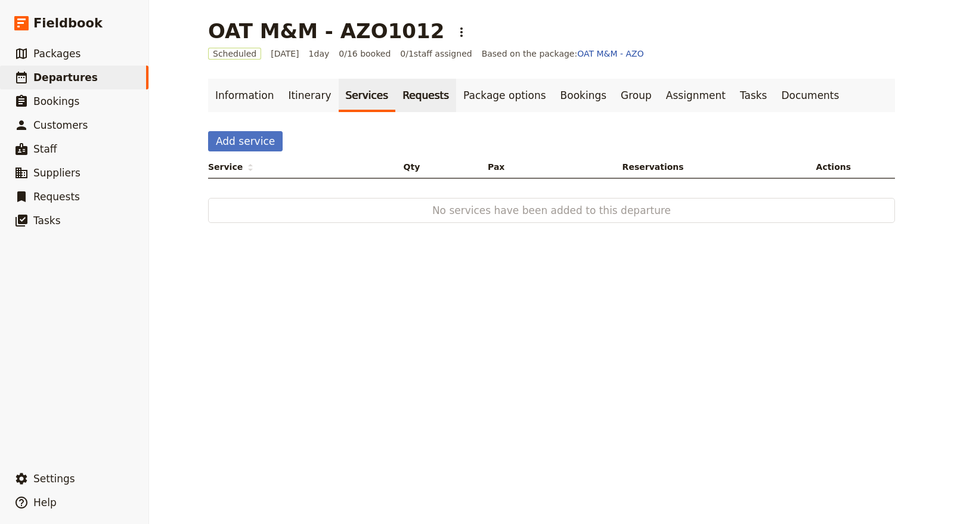
click at [395, 94] on link "Requests" at bounding box center [425, 95] width 61 height 33
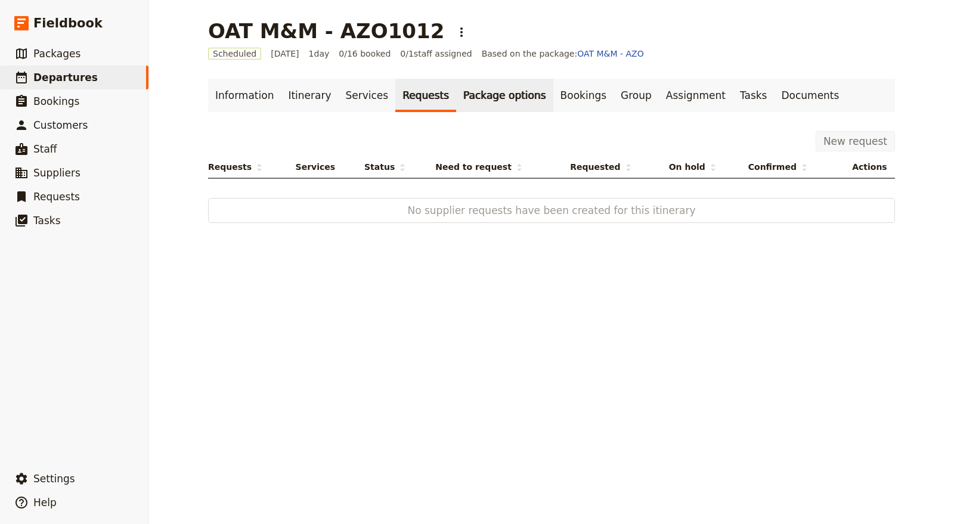
click at [456, 89] on link "Package options" at bounding box center [504, 95] width 97 height 33
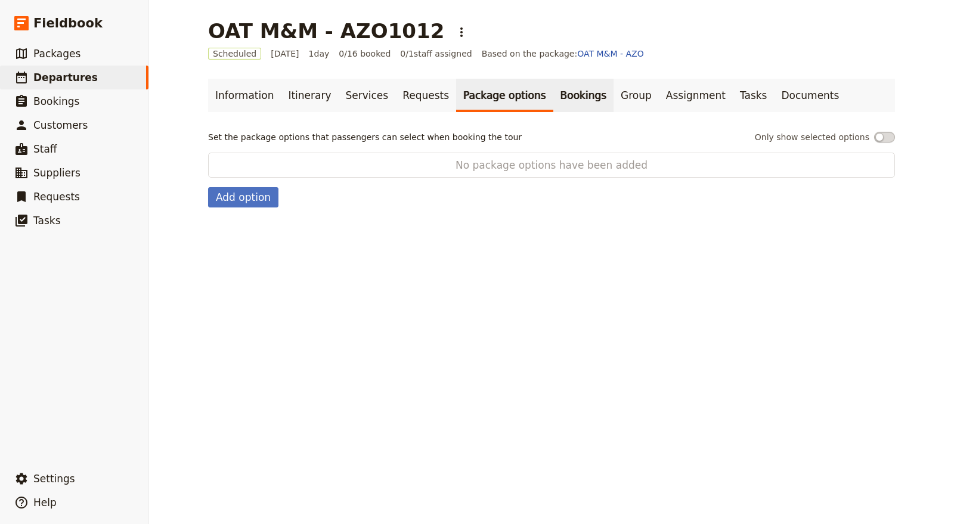
click at [553, 97] on link "Bookings" at bounding box center [583, 95] width 60 height 33
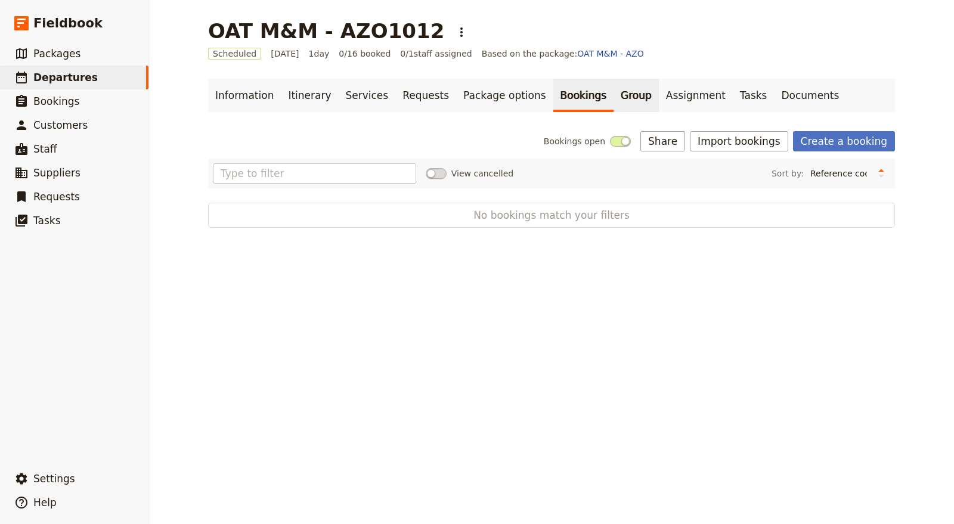
click at [613, 104] on link "Group" at bounding box center [635, 95] width 45 height 33
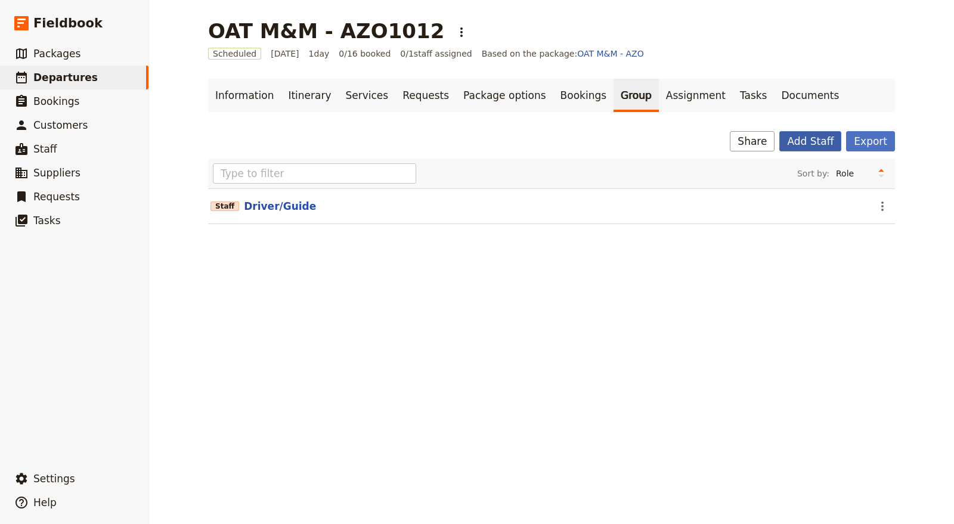
click at [812, 150] on button "Add Staff" at bounding box center [810, 141] width 62 height 20
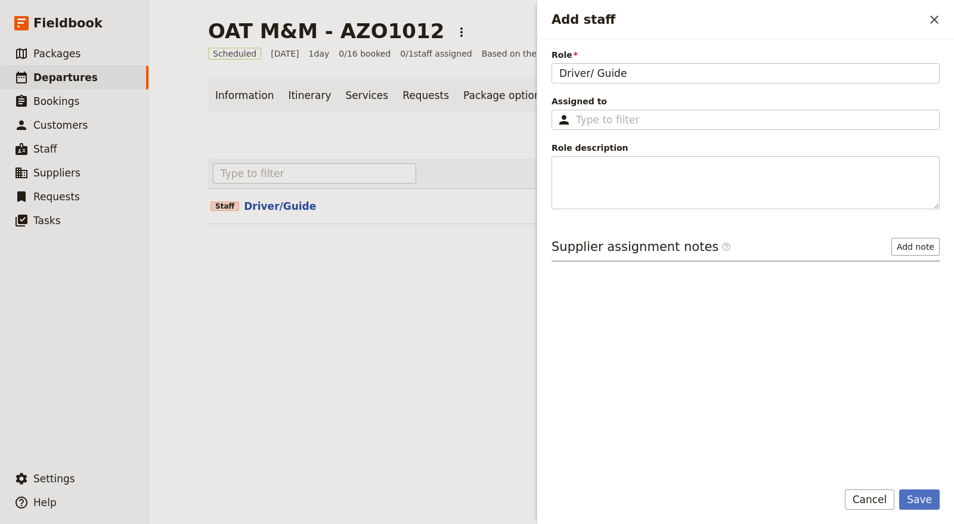
type input "Driver/ Guide"
click at [746, 108] on div "Assigned to ​" at bounding box center [745, 112] width 388 height 35
click at [749, 111] on fieldset "​" at bounding box center [745, 120] width 388 height 20
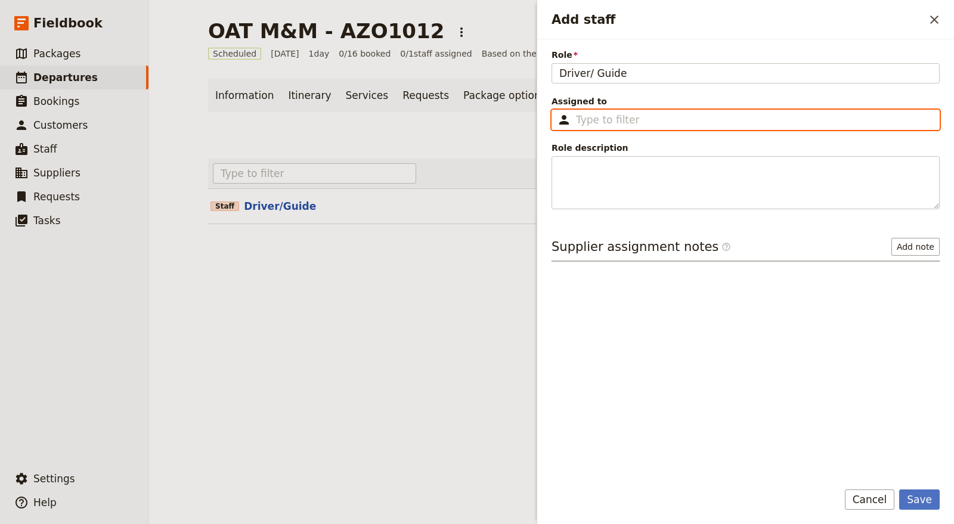
click at [749, 113] on input "Assigned to ​" at bounding box center [754, 120] width 356 height 14
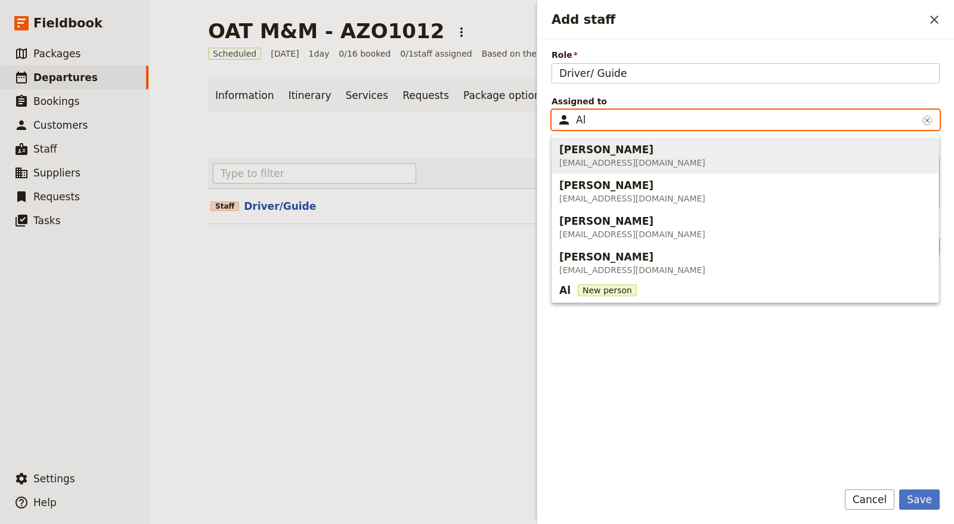
click at [709, 163] on span "[PERSON_NAME] [EMAIL_ADDRESS][DOMAIN_NAME]" at bounding box center [745, 155] width 372 height 31
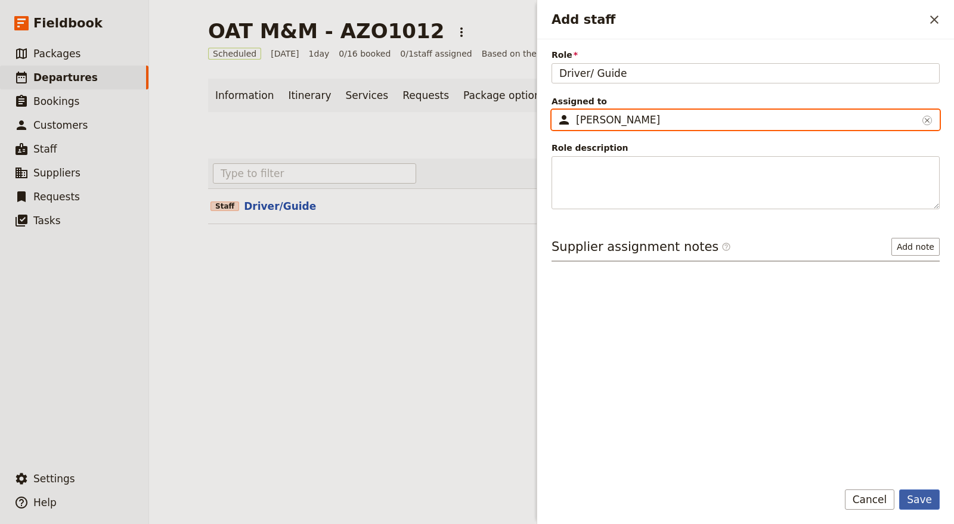
type input "[PERSON_NAME]"
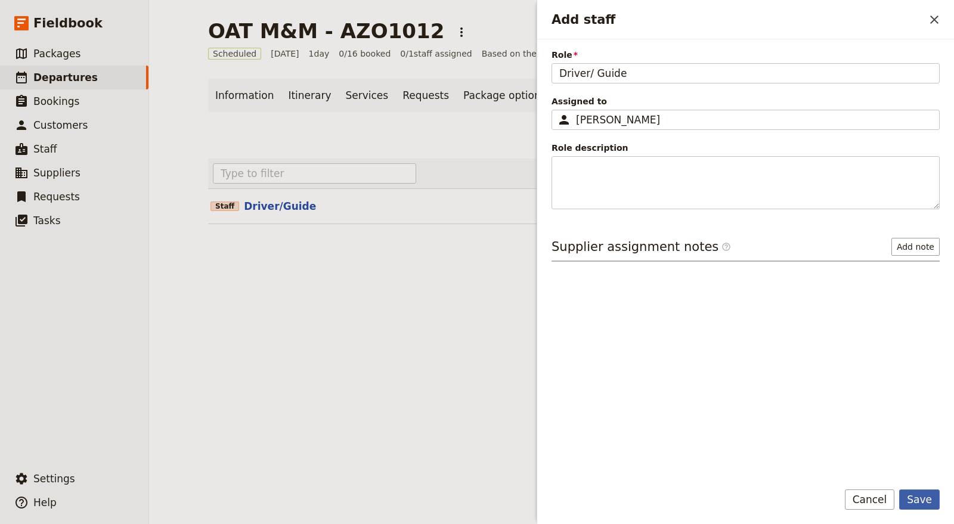
click at [928, 503] on button "Save" at bounding box center [919, 499] width 41 height 20
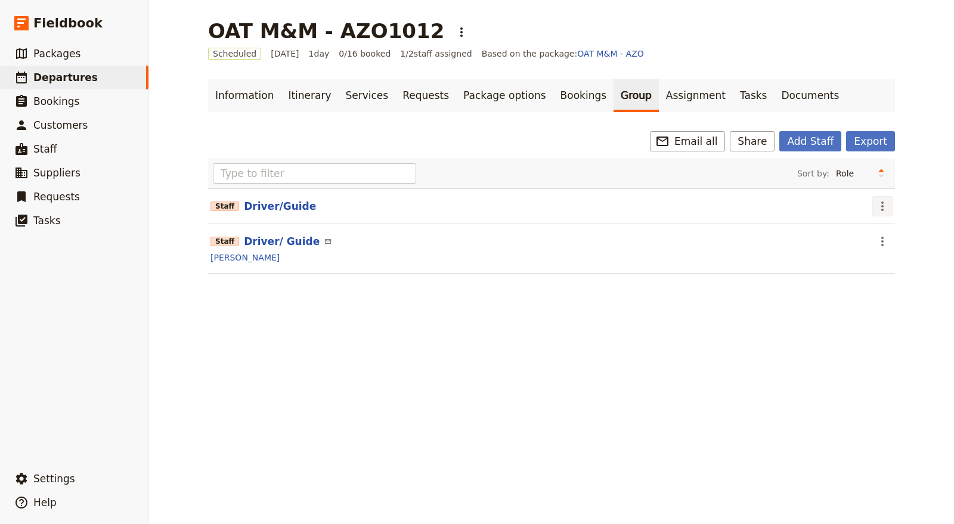
click at [881, 205] on icon "Actions" at bounding box center [882, 207] width 2 height 10
click at [884, 246] on span "Remove staff" at bounding box center [902, 248] width 55 height 12
click at [659, 97] on link "Assignment" at bounding box center [696, 95] width 74 height 33
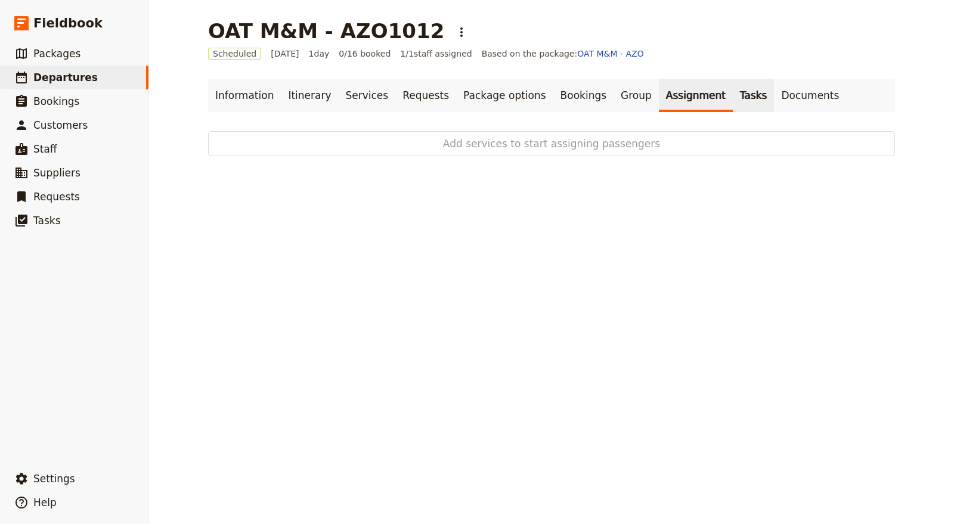
click at [733, 97] on link "Tasks" at bounding box center [754, 95] width 42 height 33
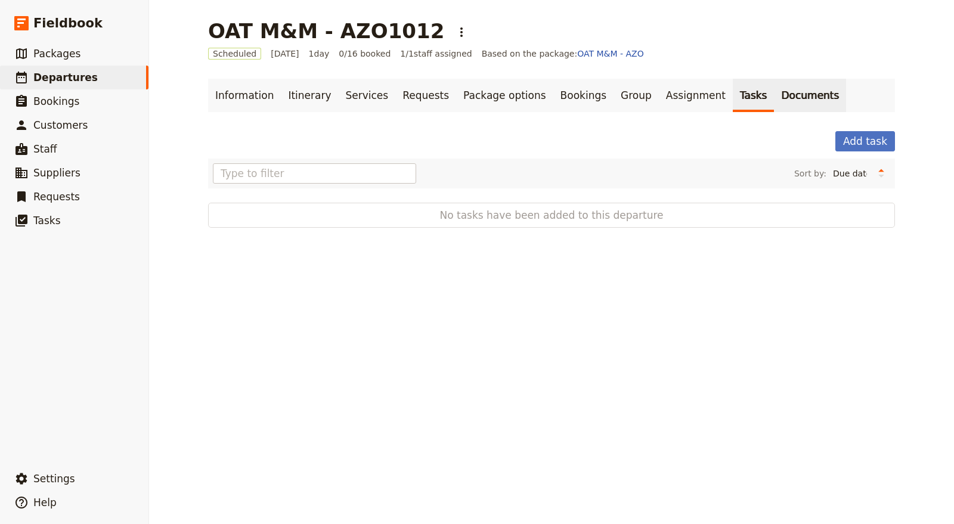
click at [774, 92] on link "Documents" at bounding box center [810, 95] width 72 height 33
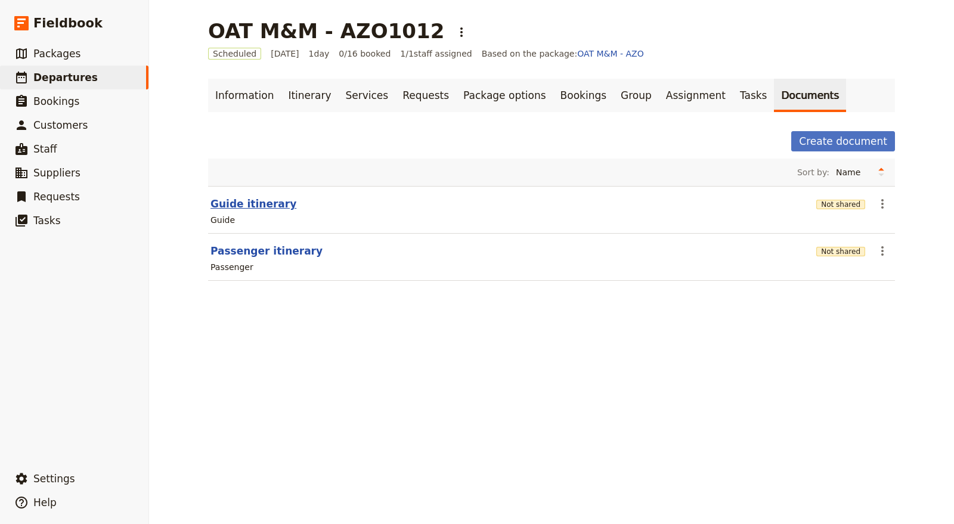
click at [265, 199] on button "Guide itinerary" at bounding box center [253, 204] width 86 height 14
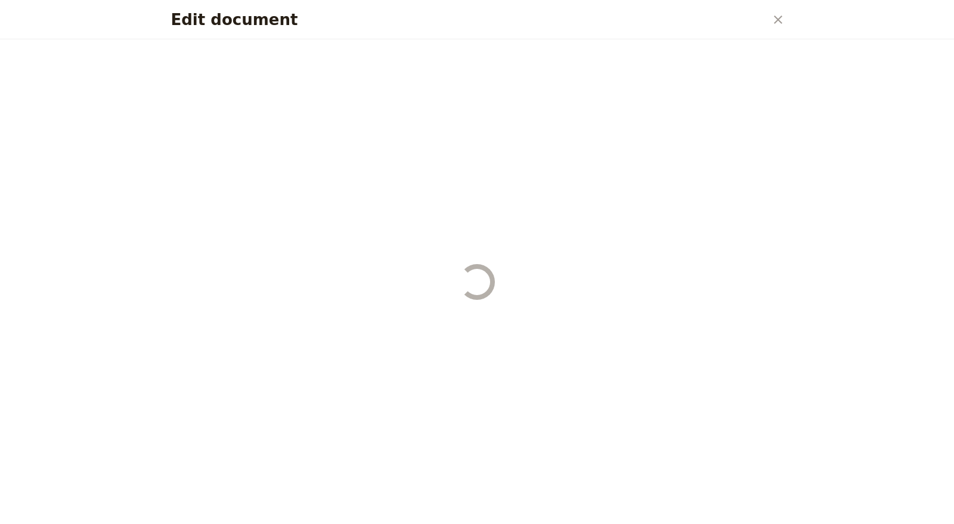
select select "STAFF"
select select "RUN_SHEET"
select select "DEFAULT"
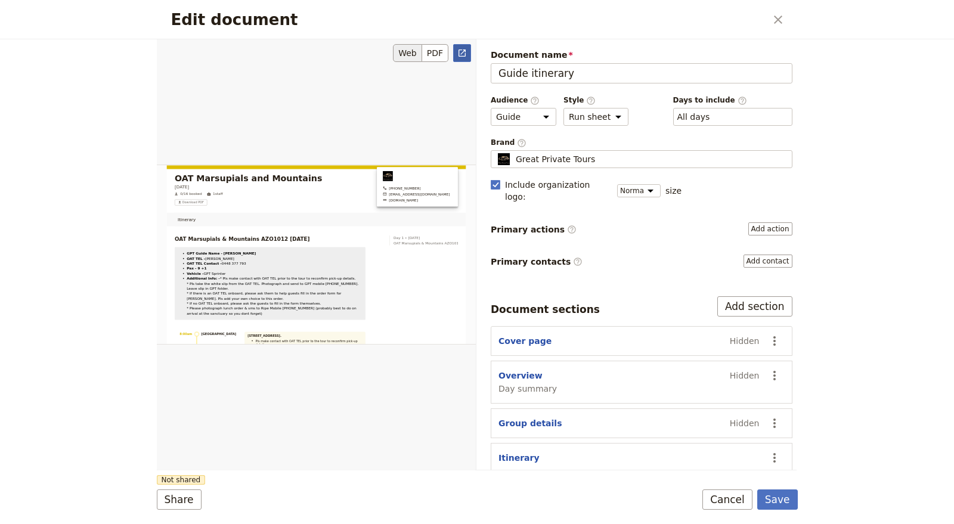
click at [461, 48] on icon "Open full preview" at bounding box center [462, 53] width 10 height 10
click at [733, 512] on form "Web PDF ​ Document name Guide itinerary Preview Audience ​ Public Passenger Gui…" at bounding box center [477, 281] width 641 height 485
click at [737, 503] on button "Cancel" at bounding box center [727, 499] width 50 height 20
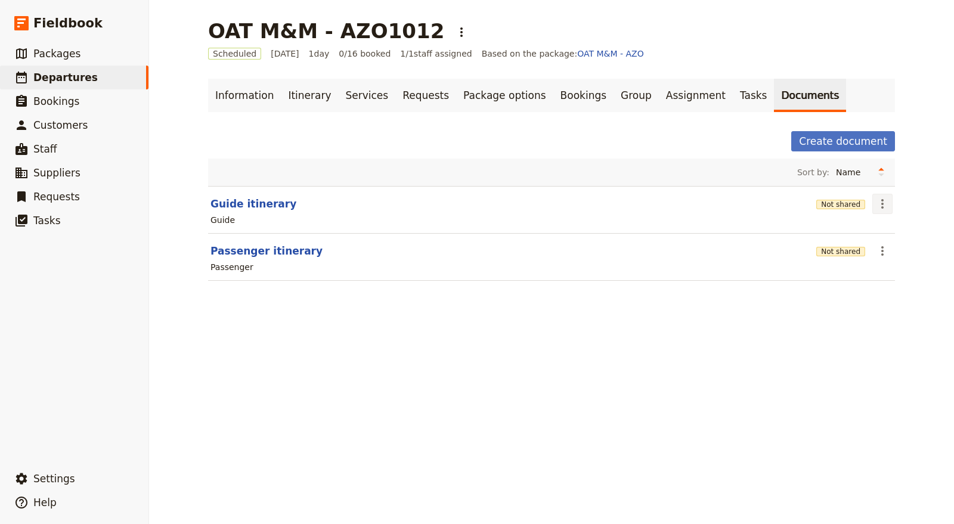
click at [881, 206] on icon "Actions" at bounding box center [882, 204] width 14 height 14
click at [879, 228] on span "Share" at bounding box center [887, 229] width 24 height 12
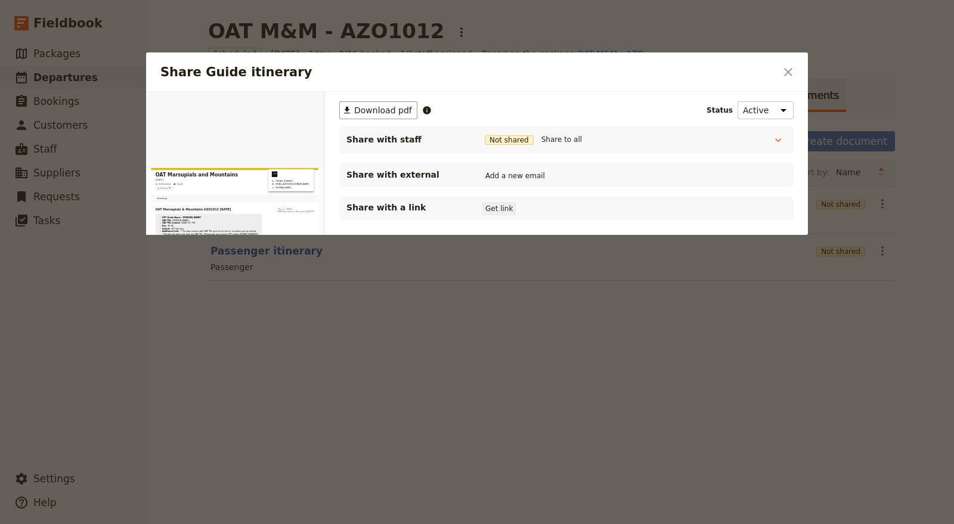
click at [501, 207] on button "Get link" at bounding box center [498, 208] width 33 height 13
click at [596, 212] on button "Get link" at bounding box center [588, 208] width 33 height 13
click at [788, 79] on icon "Close dialog" at bounding box center [788, 72] width 14 height 14
